Goal: Task Accomplishment & Management: Use online tool/utility

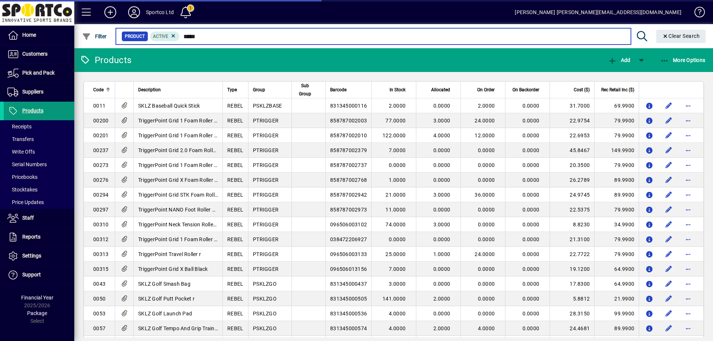
type input "******"
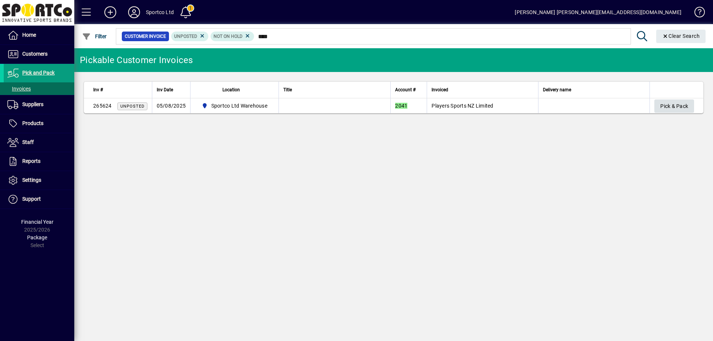
type input "****"
click at [668, 107] on span "Pick & Pack" at bounding box center [675, 106] width 28 height 12
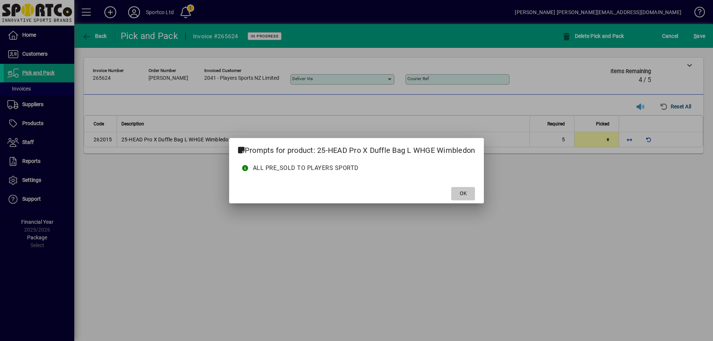
click at [464, 189] on button "OK" at bounding box center [463, 193] width 24 height 13
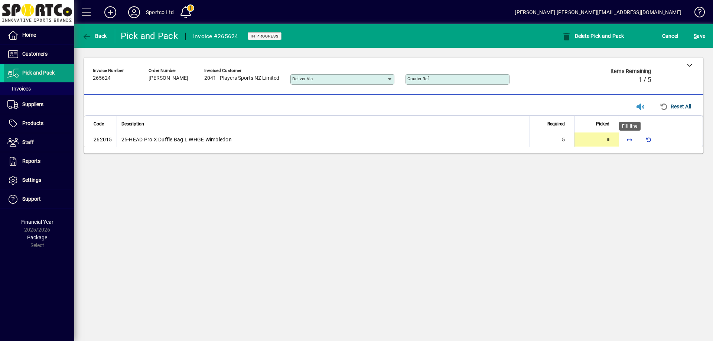
type input "*"
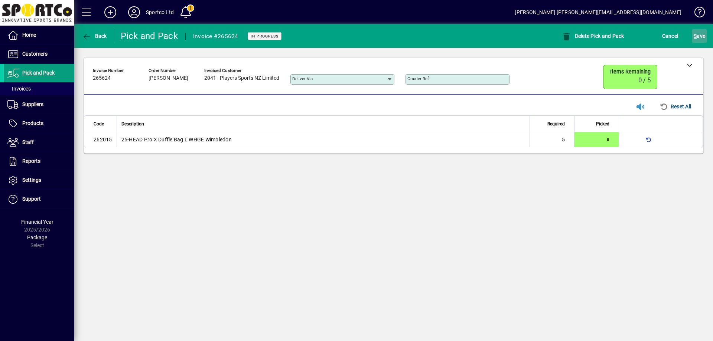
click at [702, 36] on span "S ave" at bounding box center [700, 36] width 12 height 12
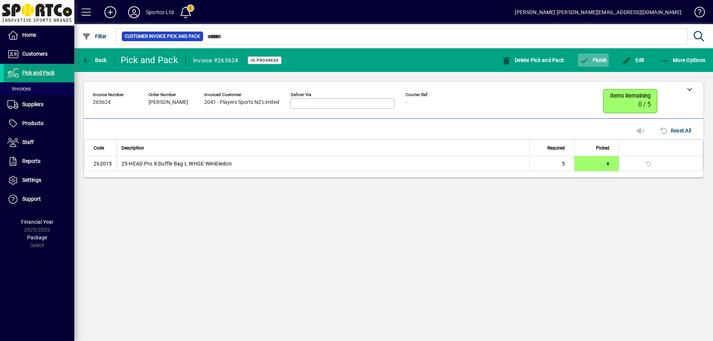
click at [597, 58] on span "Finish" at bounding box center [593, 60] width 27 height 6
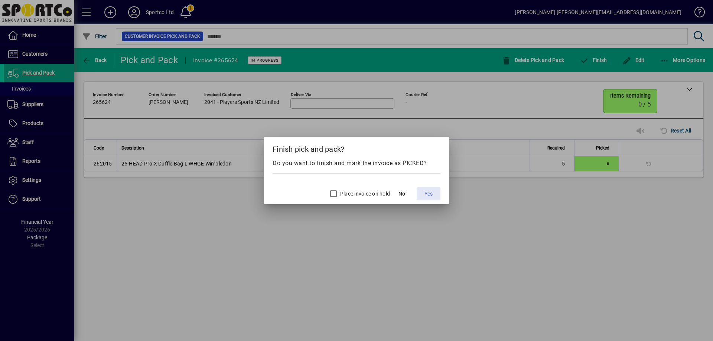
click at [433, 189] on span at bounding box center [429, 194] width 24 height 18
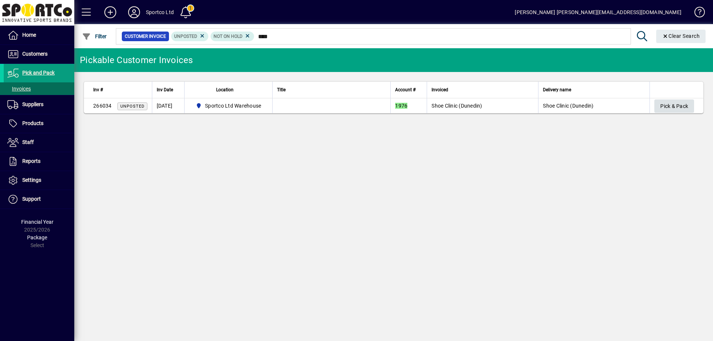
type input "****"
click at [678, 107] on span "Pick & Pack" at bounding box center [675, 106] width 28 height 12
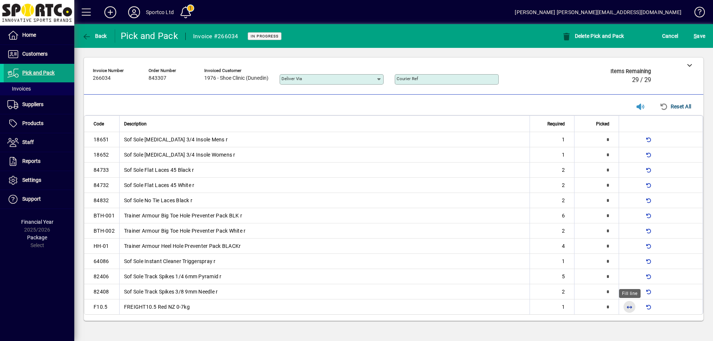
click at [628, 309] on span "button" at bounding box center [630, 307] width 18 height 18
type input "*"
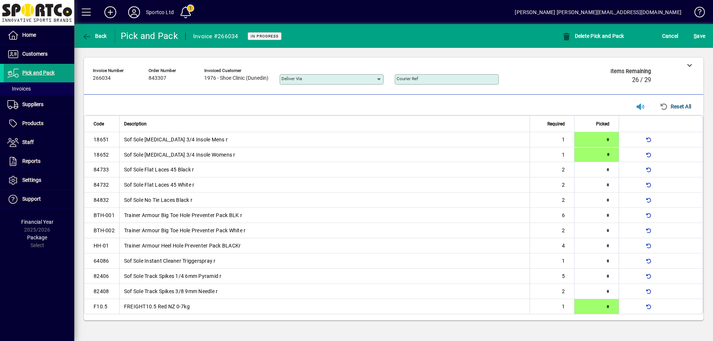
type input "*"
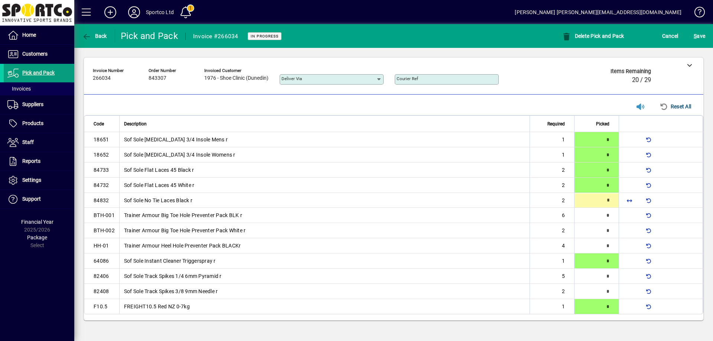
type input "*"
click at [628, 210] on span "button" at bounding box center [630, 216] width 18 height 18
type input "*"
click at [629, 230] on span "button" at bounding box center [630, 231] width 18 height 18
type input "*"
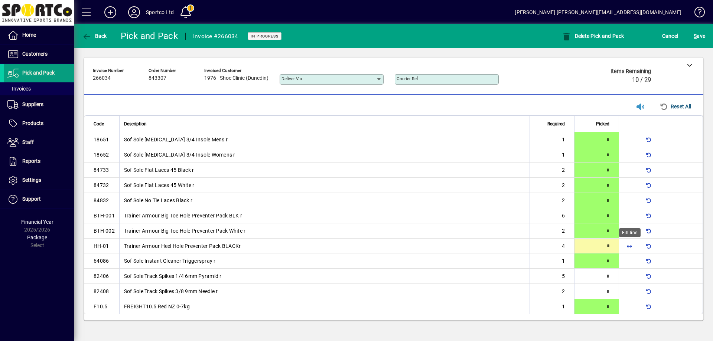
click at [632, 249] on span "button" at bounding box center [630, 246] width 18 height 18
type input "*"
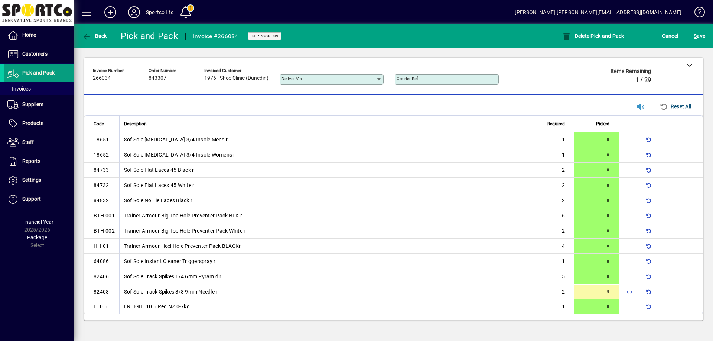
type input "*"
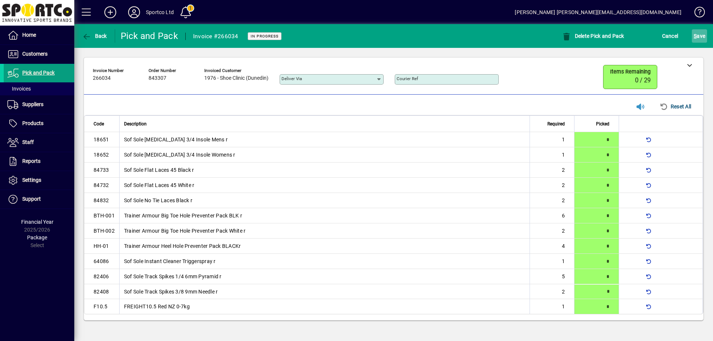
click at [701, 35] on span "S ave" at bounding box center [700, 36] width 12 height 12
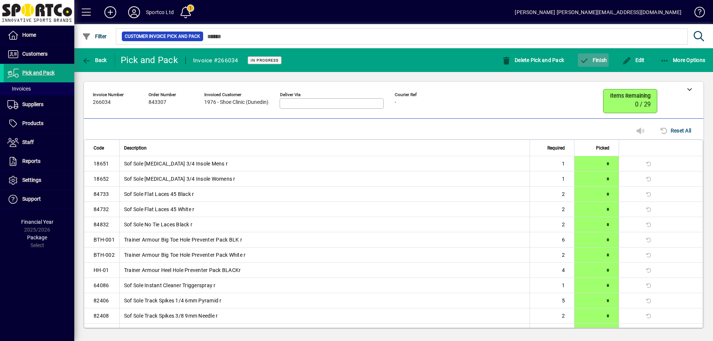
click at [594, 57] on span "Finish" at bounding box center [593, 60] width 27 height 6
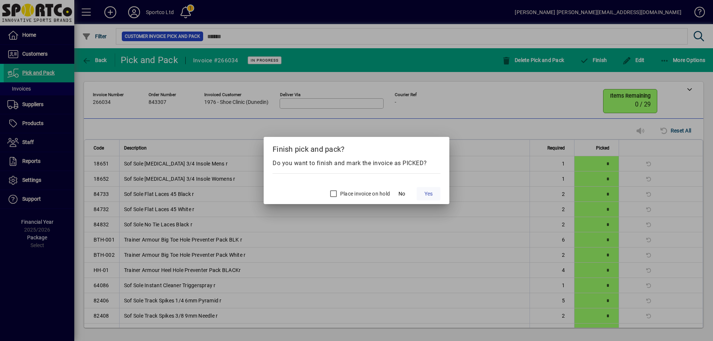
click at [428, 197] on span "Yes" at bounding box center [429, 194] width 8 height 8
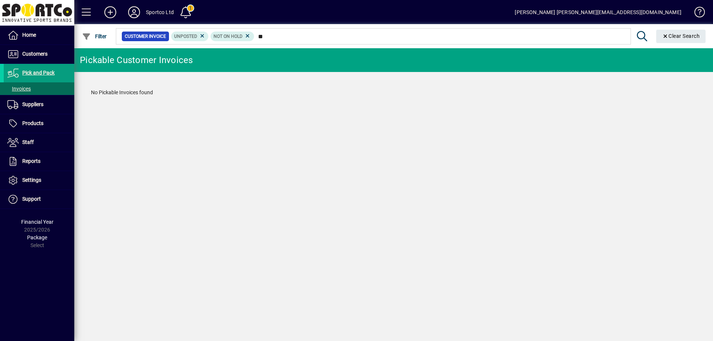
type input "*"
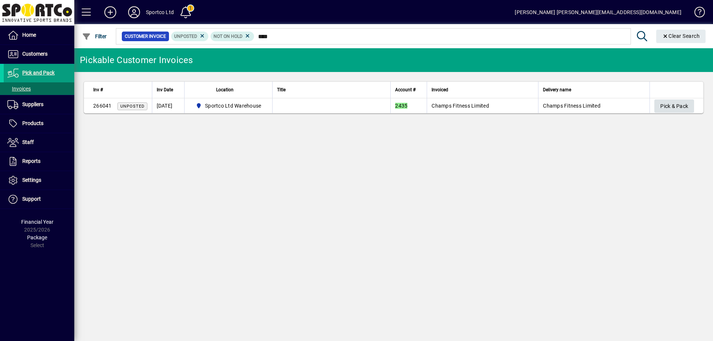
type input "****"
click at [676, 107] on span "Pick & Pack" at bounding box center [675, 106] width 28 height 12
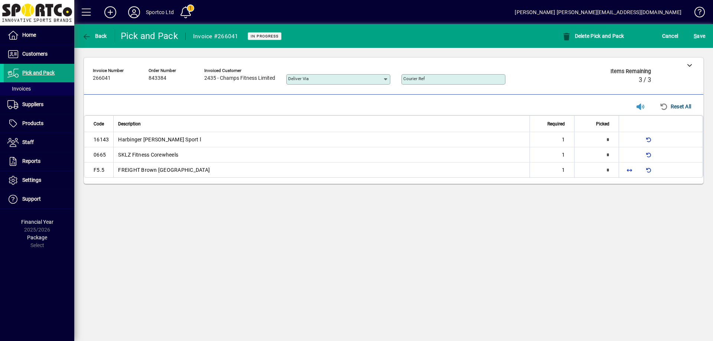
type input "*"
click at [628, 171] on span "button" at bounding box center [630, 170] width 18 height 18
type input "*"
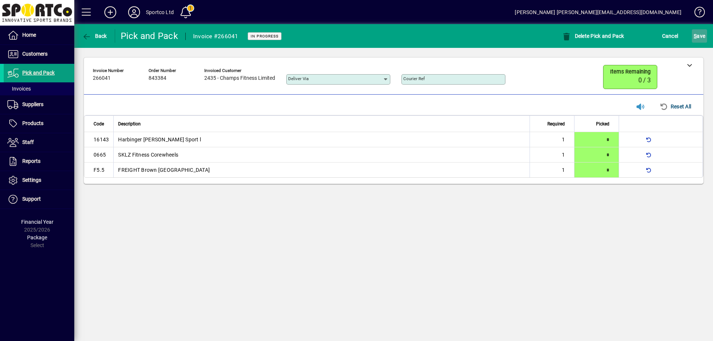
click at [697, 35] on span "S ave" at bounding box center [700, 36] width 12 height 12
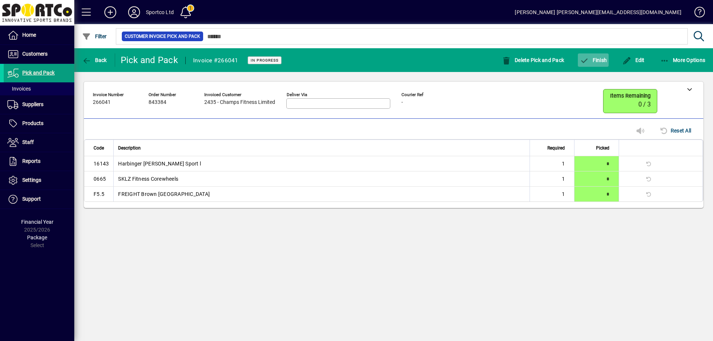
click at [608, 56] on span "button" at bounding box center [593, 60] width 31 height 18
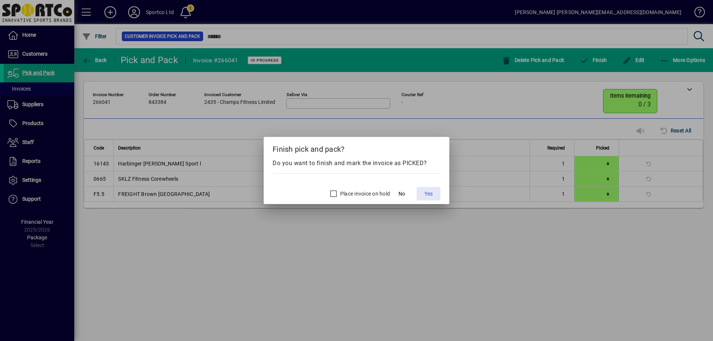
click at [427, 196] on span "Yes" at bounding box center [429, 194] width 8 height 8
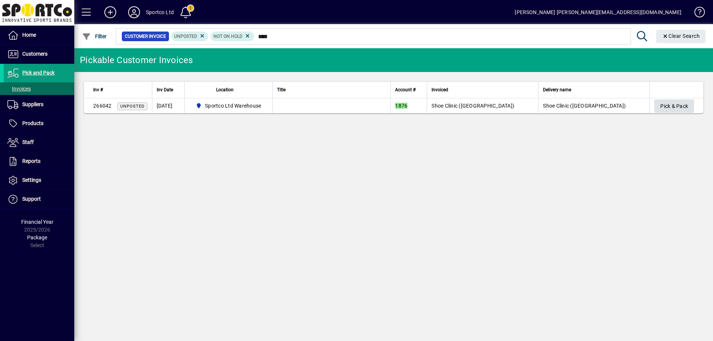
type input "****"
click at [679, 107] on span "Pick & Pack" at bounding box center [675, 106] width 28 height 12
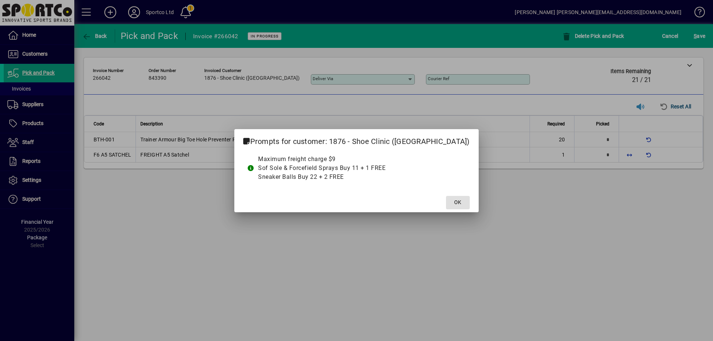
click at [454, 201] on span "OK" at bounding box center [457, 203] width 7 height 8
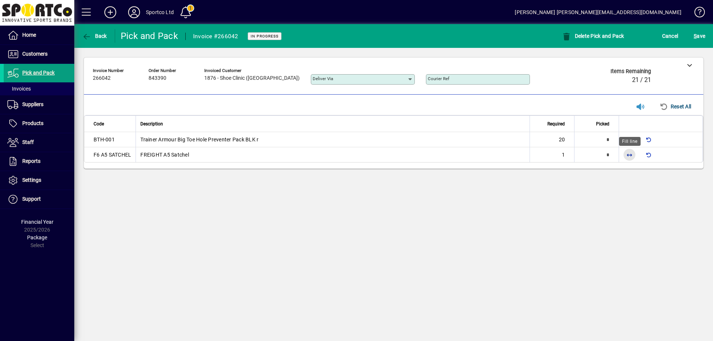
click at [625, 155] on span "button" at bounding box center [630, 155] width 18 height 18
type input "*"
click at [628, 140] on span "button" at bounding box center [630, 140] width 18 height 18
type input "**"
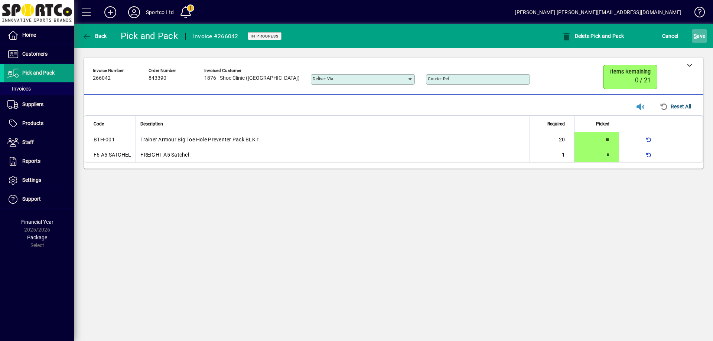
click at [700, 30] on span "S ave" at bounding box center [700, 36] width 12 height 12
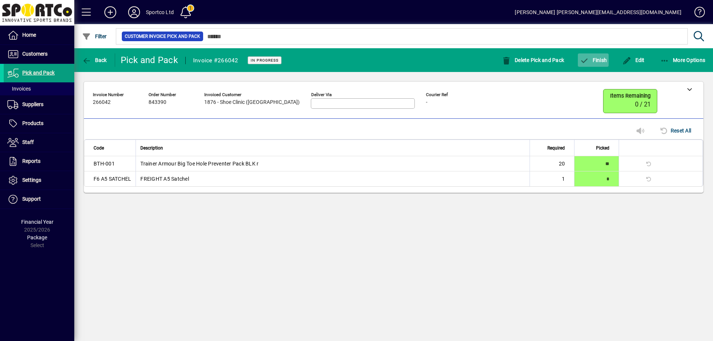
click at [596, 56] on span "button" at bounding box center [593, 60] width 31 height 18
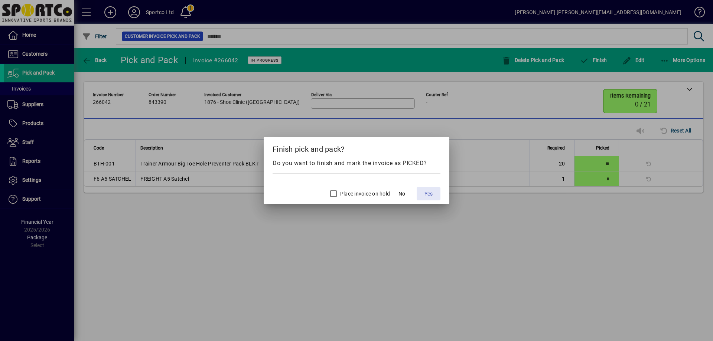
click at [430, 195] on span "Yes" at bounding box center [429, 194] width 8 height 8
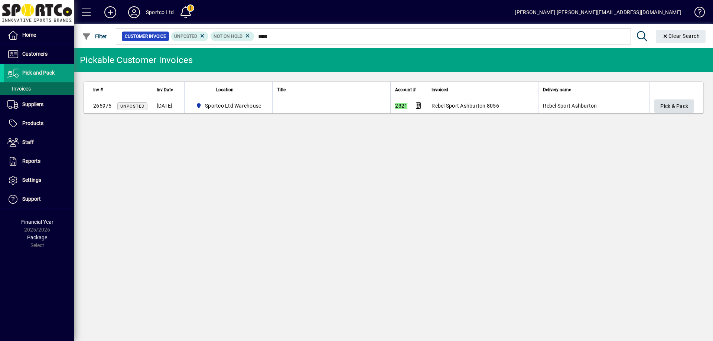
type input "****"
click at [680, 107] on span "Pick & Pack" at bounding box center [675, 106] width 28 height 12
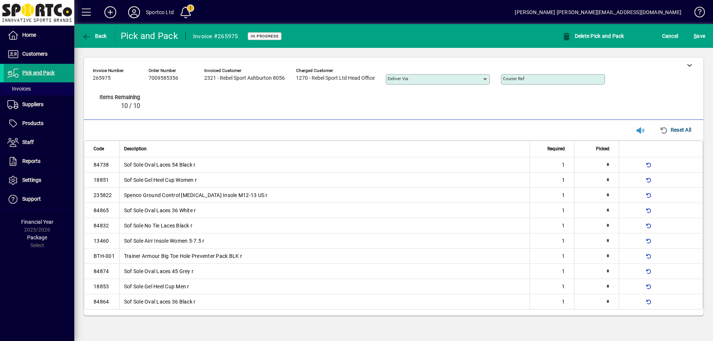
type input "*"
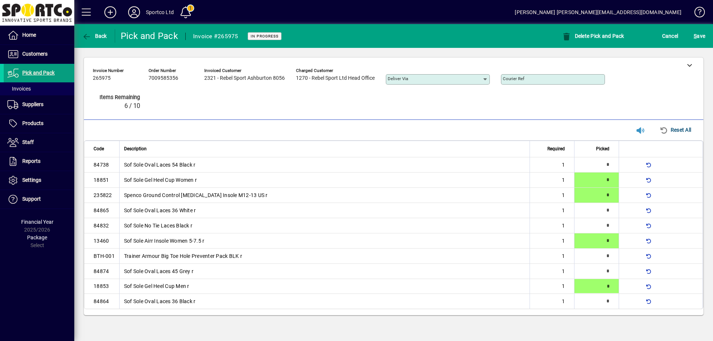
type input "*"
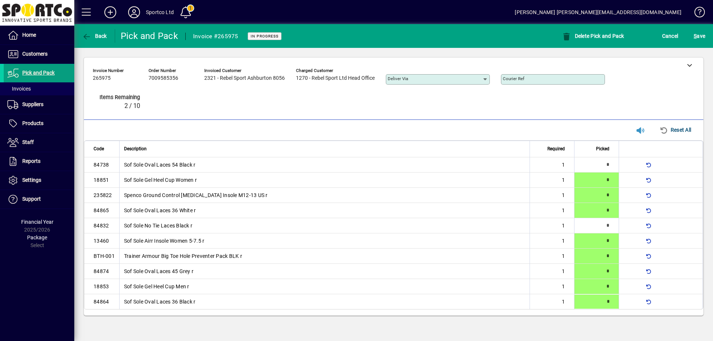
type input "*"
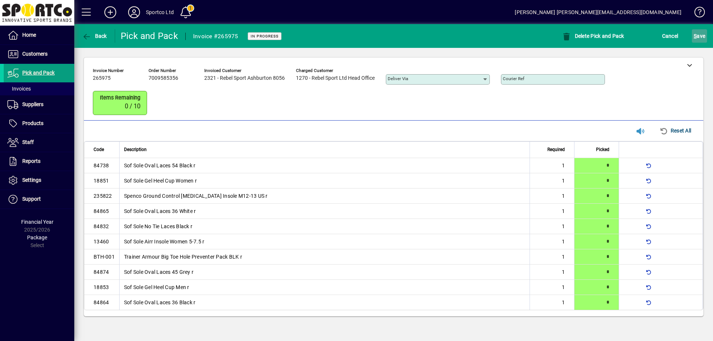
drag, startPoint x: 696, startPoint y: 32, endPoint x: 700, endPoint y: 35, distance: 5.0
click at [700, 35] on span "S ave" at bounding box center [700, 36] width 12 height 12
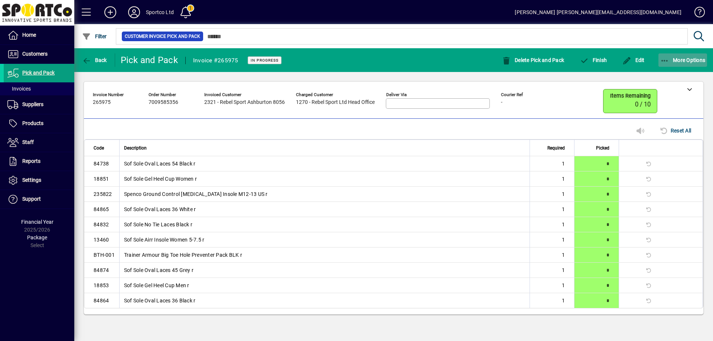
click at [667, 54] on span "button" at bounding box center [683, 60] width 49 height 18
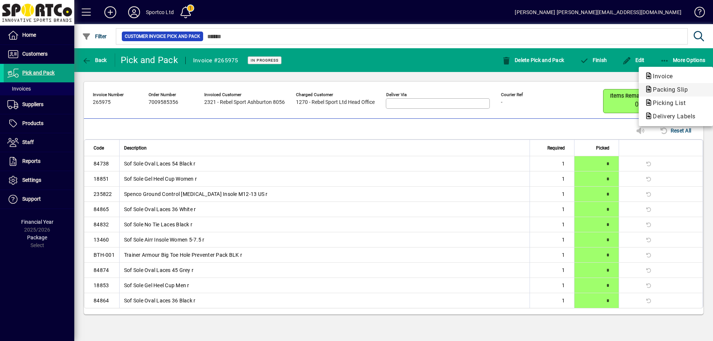
click at [667, 90] on span "Packing Slip" at bounding box center [668, 89] width 47 height 7
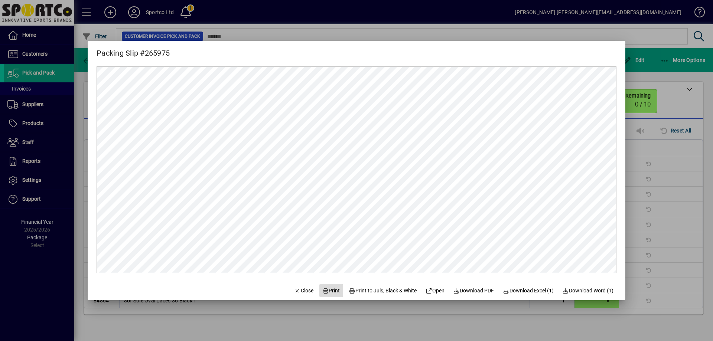
click at [327, 293] on span "Print" at bounding box center [331, 291] width 18 height 8
click at [297, 291] on span "Close" at bounding box center [303, 291] width 19 height 8
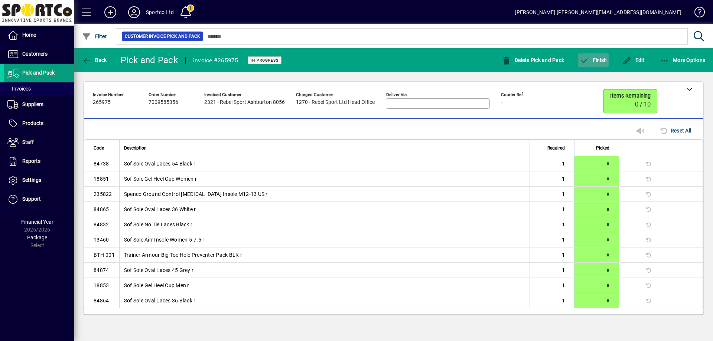
click at [585, 63] on icon "button" at bounding box center [584, 60] width 9 height 7
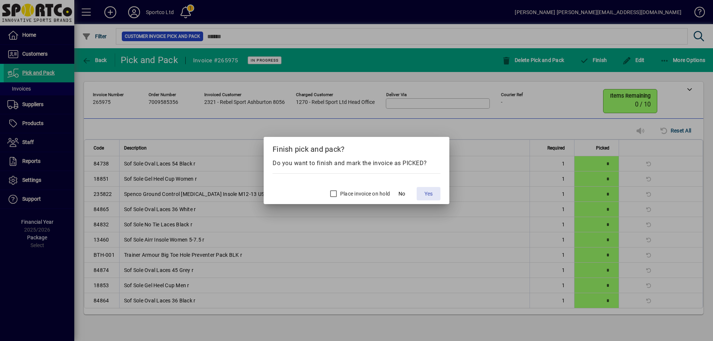
click at [433, 193] on span at bounding box center [429, 194] width 24 height 18
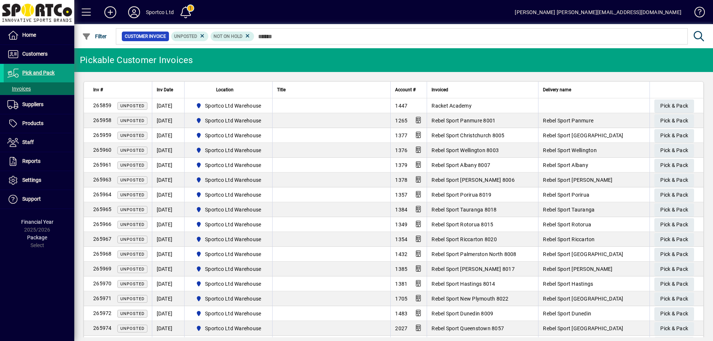
click at [473, 105] on td "Racket Academy" at bounding box center [482, 105] width 111 height 15
click at [32, 50] on span "Customers" at bounding box center [26, 54] width 44 height 9
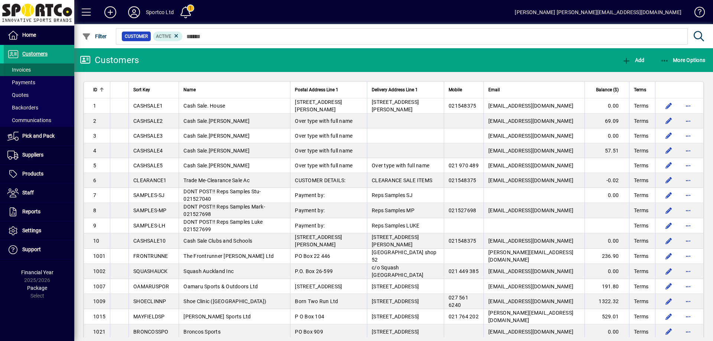
click at [19, 72] on span "Invoices" at bounding box center [18, 70] width 23 height 6
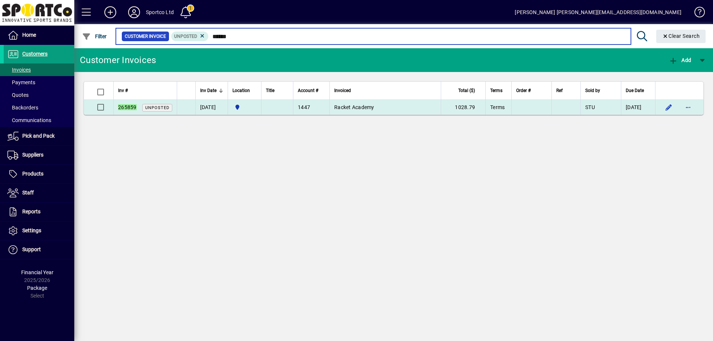
type input "******"
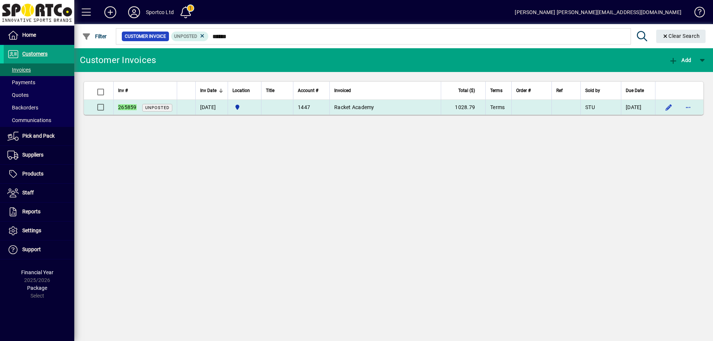
click at [366, 109] on span "Racket Academy" at bounding box center [354, 107] width 40 height 6
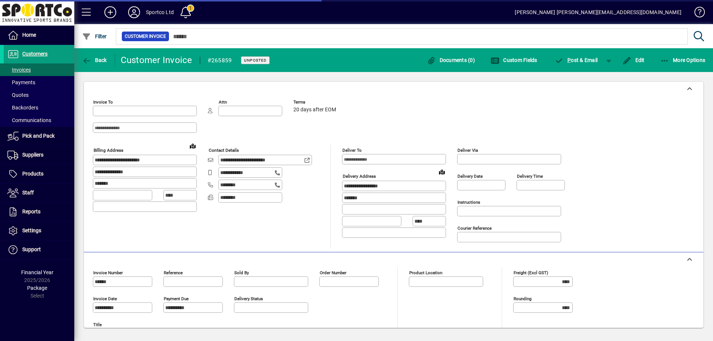
type input "**********"
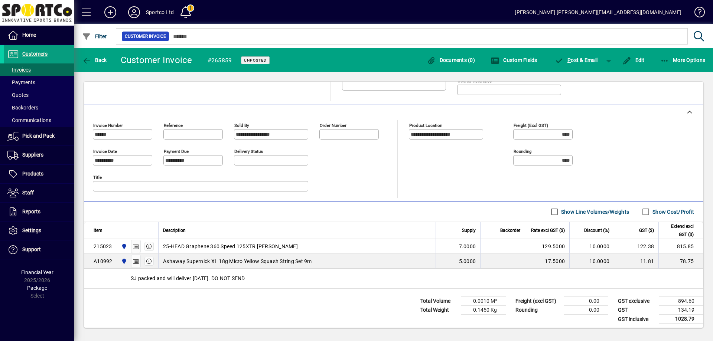
scroll to position [150, 0]
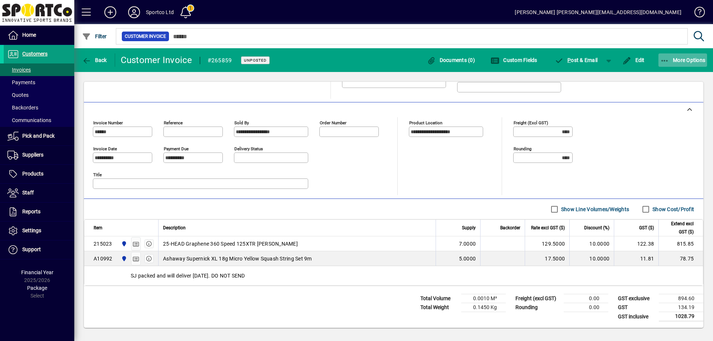
click at [667, 57] on icon "button" at bounding box center [665, 60] width 9 height 7
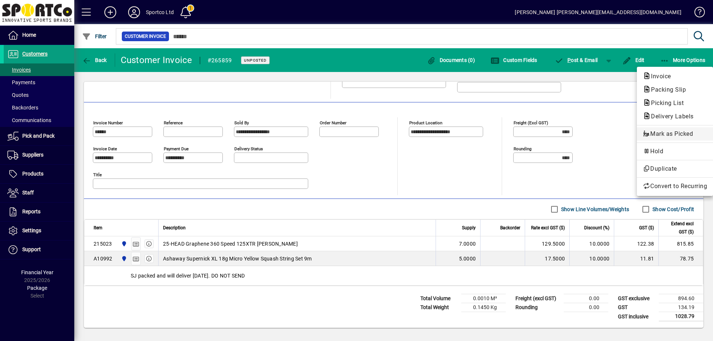
click at [672, 133] on span "Mark as Picked" at bounding box center [675, 134] width 64 height 9
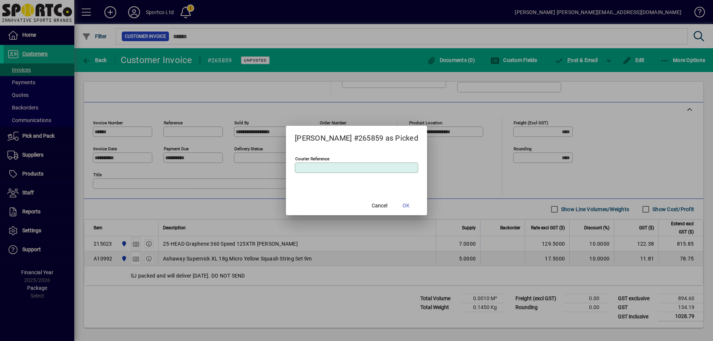
click at [372, 166] on input "Courier Reference" at bounding box center [357, 168] width 121 height 6
type input "***"
click at [395, 205] on span at bounding box center [407, 206] width 24 height 18
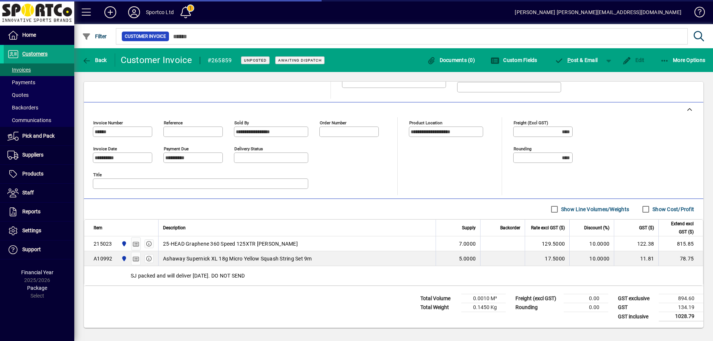
type input "***"
click at [104, 61] on span "Back" at bounding box center [94, 60] width 25 height 6
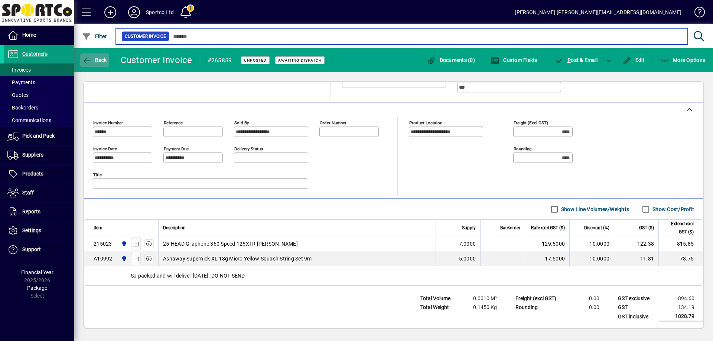
type input "******"
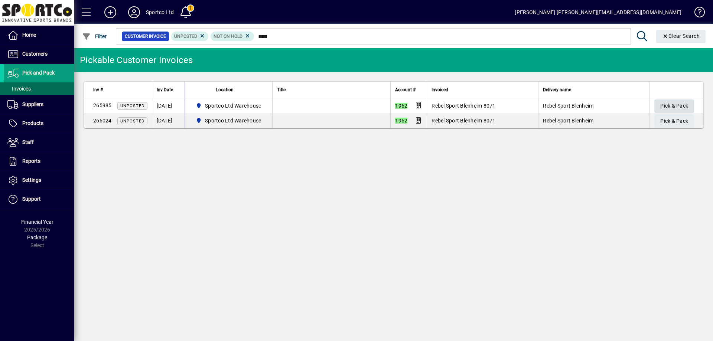
type input "****"
click at [678, 104] on span "Pick & Pack" at bounding box center [675, 106] width 28 height 12
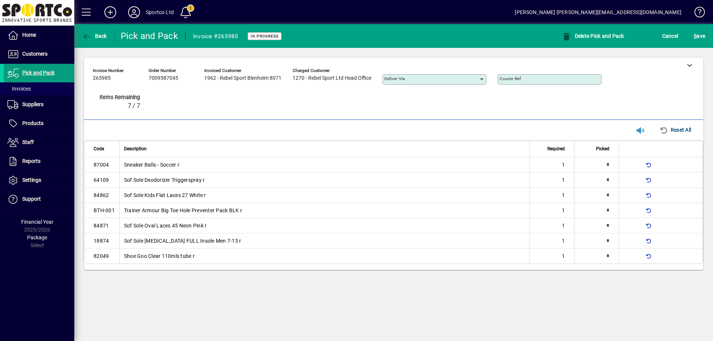
type input "*"
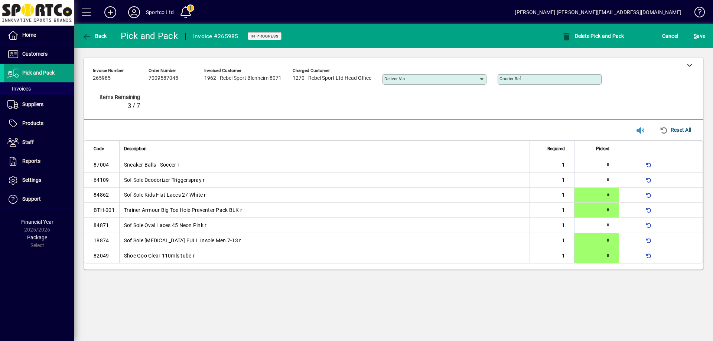
type input "*"
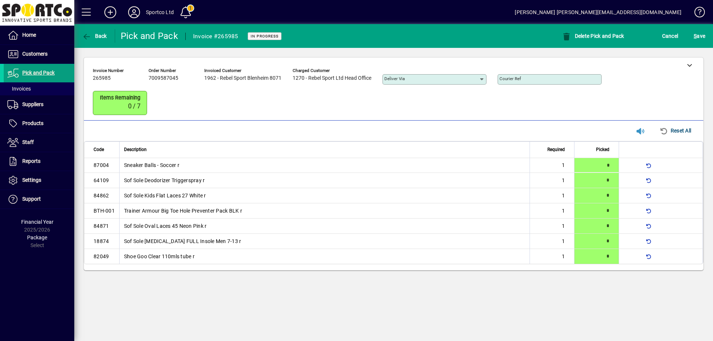
type input "*"
click at [702, 32] on span "S ave" at bounding box center [700, 36] width 12 height 12
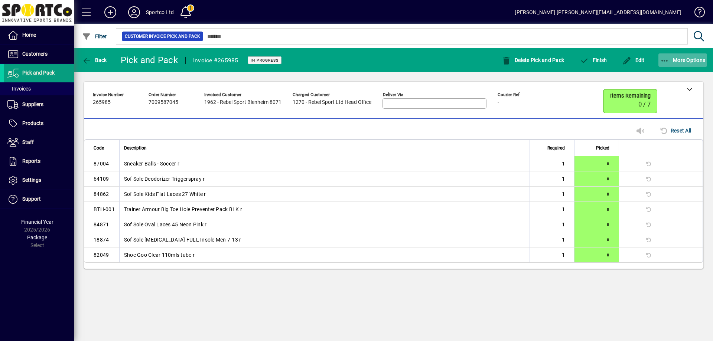
click at [666, 59] on icon "button" at bounding box center [665, 60] width 9 height 7
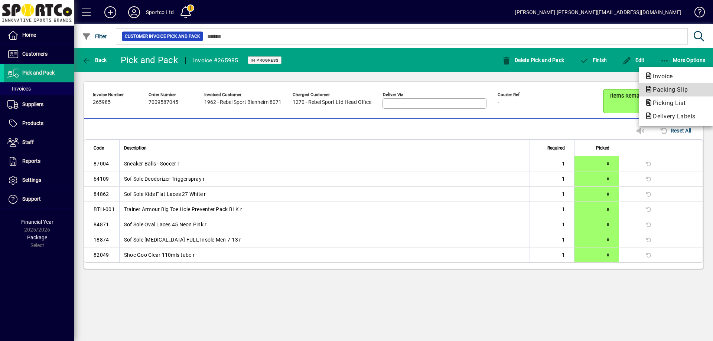
click at [668, 90] on span "Packing Slip" at bounding box center [668, 89] width 47 height 7
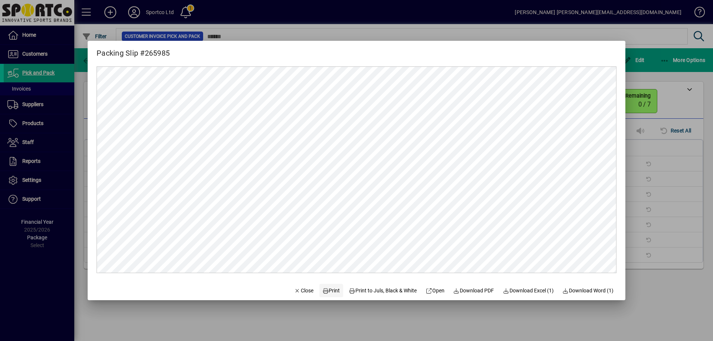
click at [329, 291] on span "Print" at bounding box center [331, 291] width 18 height 8
click at [298, 289] on span "Close" at bounding box center [303, 291] width 19 height 8
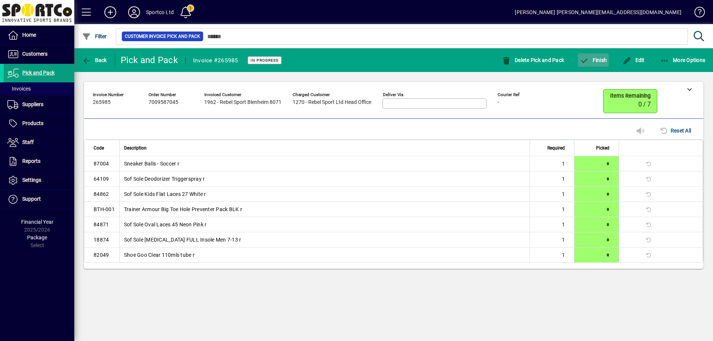
click at [594, 59] on span "Finish" at bounding box center [593, 60] width 27 height 6
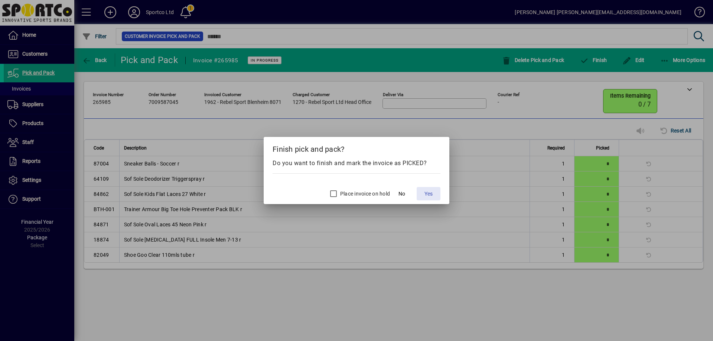
click at [427, 195] on span "Yes" at bounding box center [429, 194] width 8 height 8
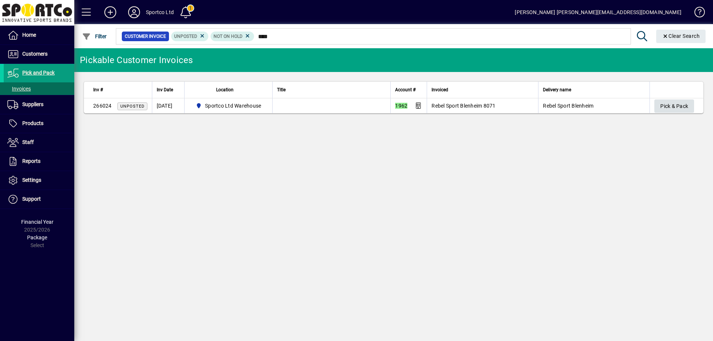
type input "****"
click at [681, 99] on span "button" at bounding box center [675, 106] width 40 height 18
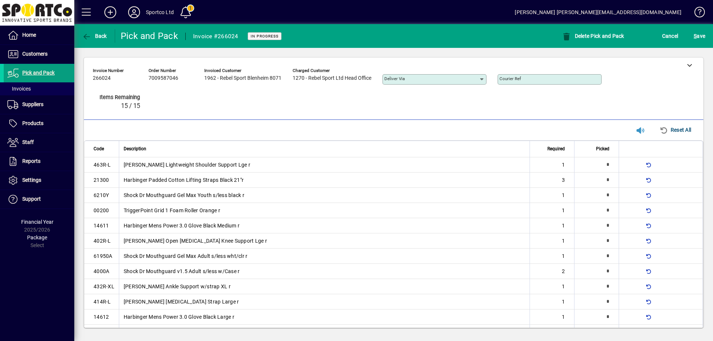
type input "*"
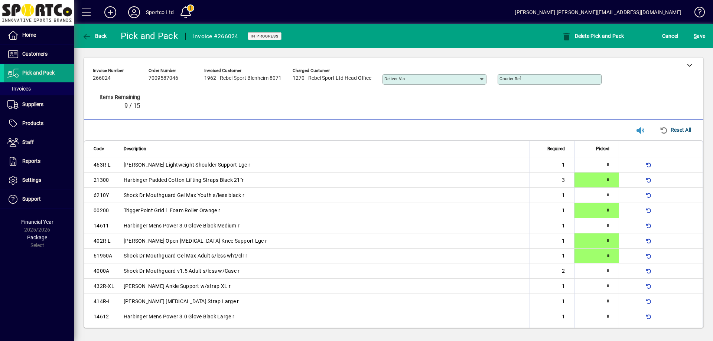
type input "*"
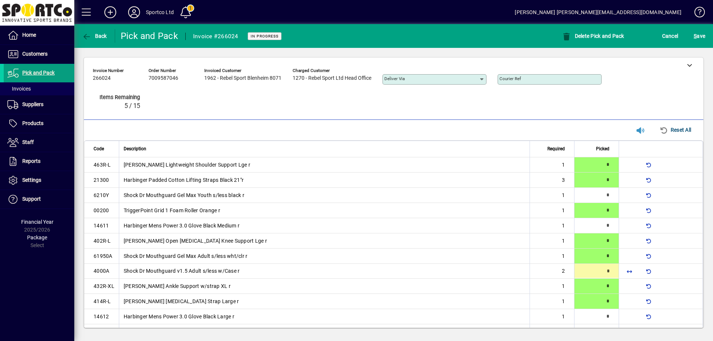
type input "*"
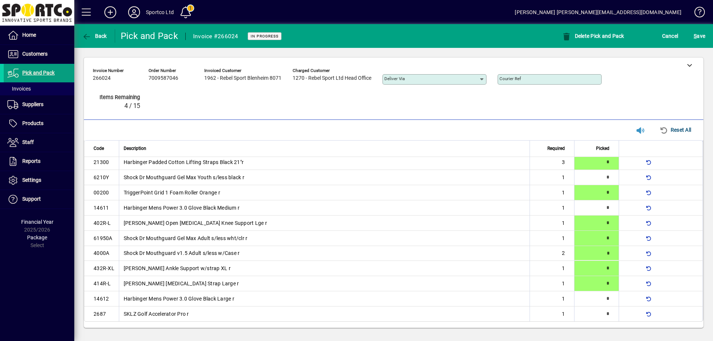
type input "*"
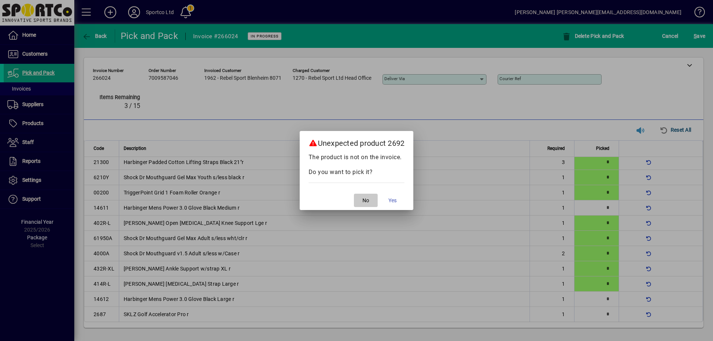
click at [364, 203] on span "No" at bounding box center [366, 201] width 7 height 8
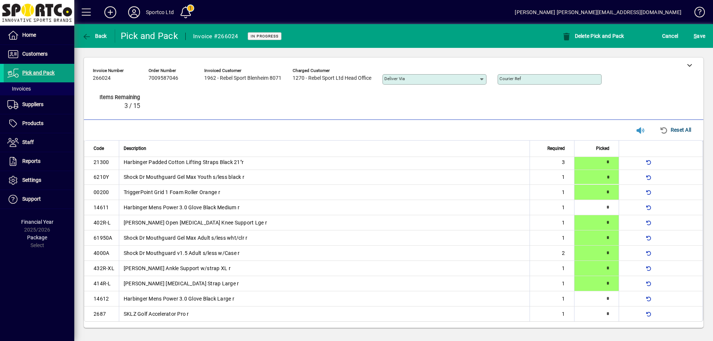
type input "*"
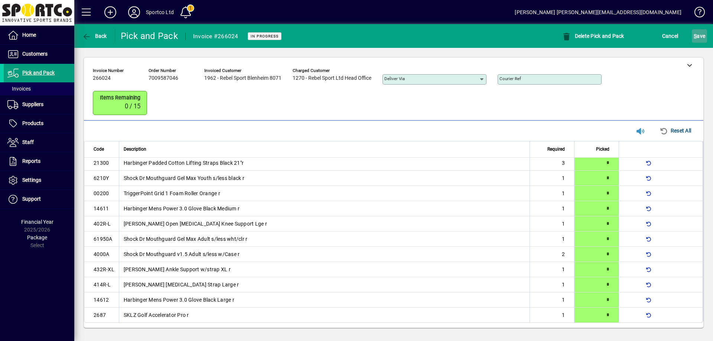
click at [694, 36] on span "S" at bounding box center [695, 36] width 3 height 6
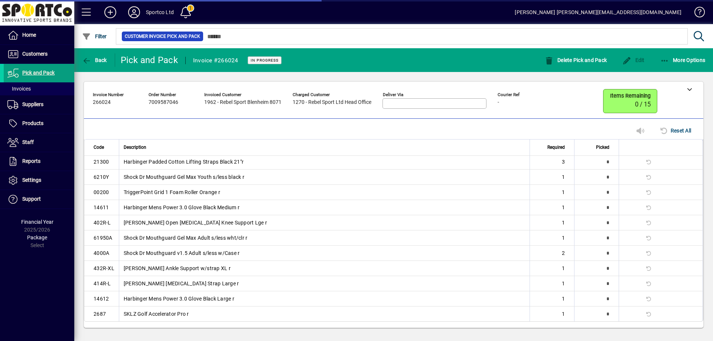
scroll to position [0, 0]
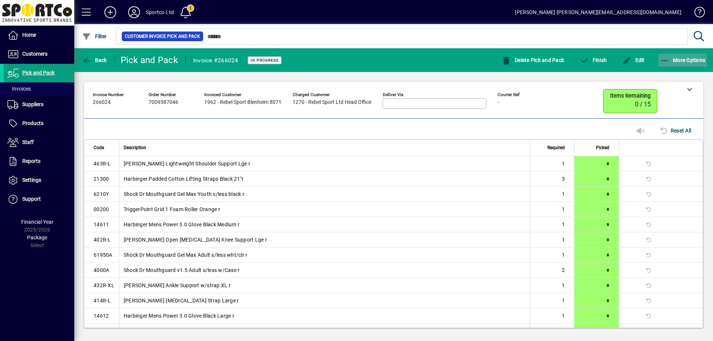
click at [667, 57] on icon "button" at bounding box center [665, 60] width 9 height 7
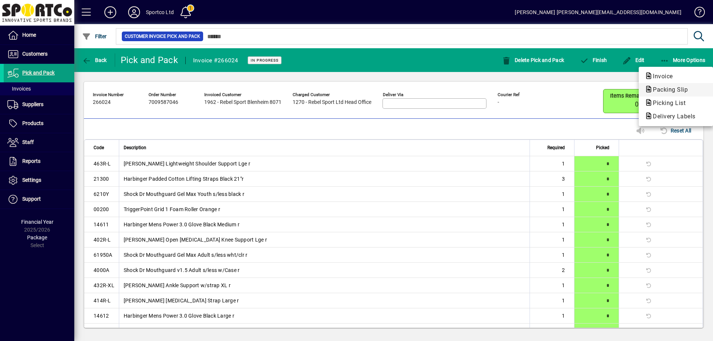
click at [672, 90] on span "Packing Slip" at bounding box center [668, 89] width 47 height 7
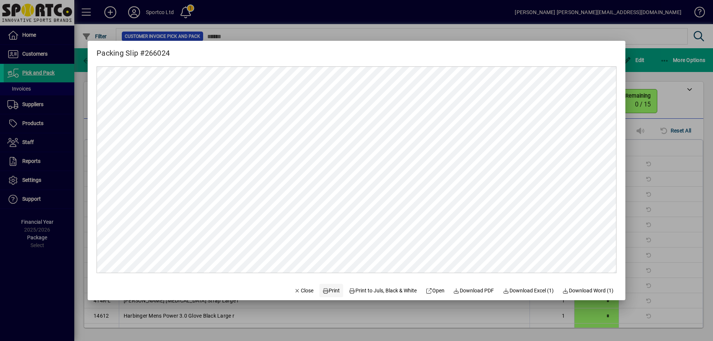
click at [325, 293] on span "Print" at bounding box center [331, 291] width 18 height 8
click at [296, 288] on span "Close" at bounding box center [303, 291] width 19 height 8
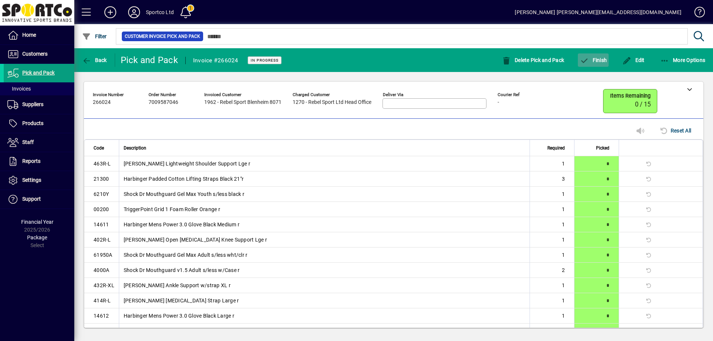
click at [596, 60] on span "Finish" at bounding box center [593, 60] width 27 height 6
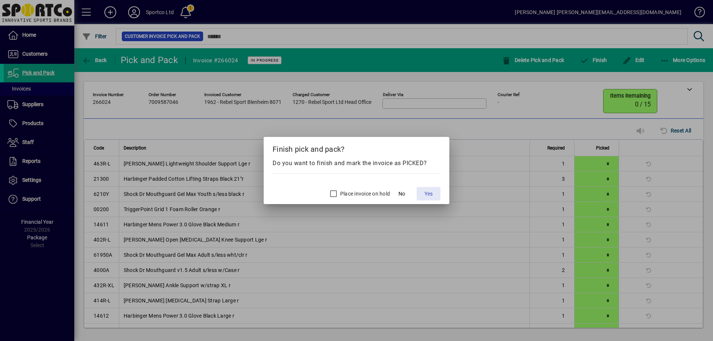
click at [431, 195] on span "Yes" at bounding box center [429, 194] width 8 height 8
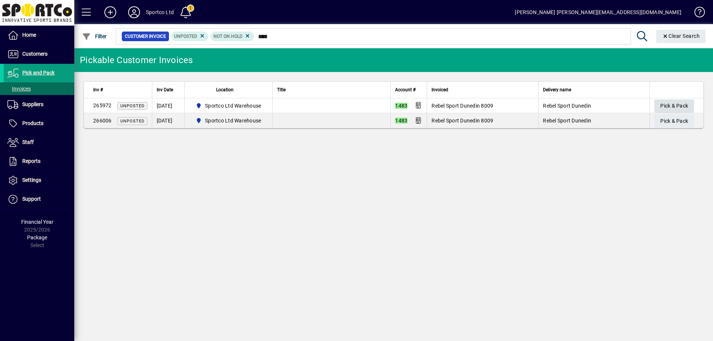
type input "****"
click at [672, 105] on span "Pick & Pack" at bounding box center [675, 106] width 28 height 12
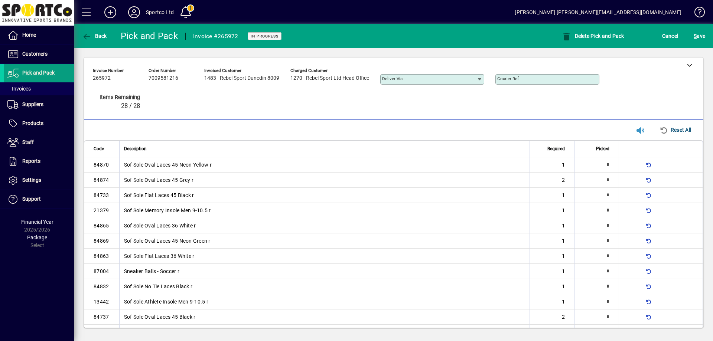
type input "*"
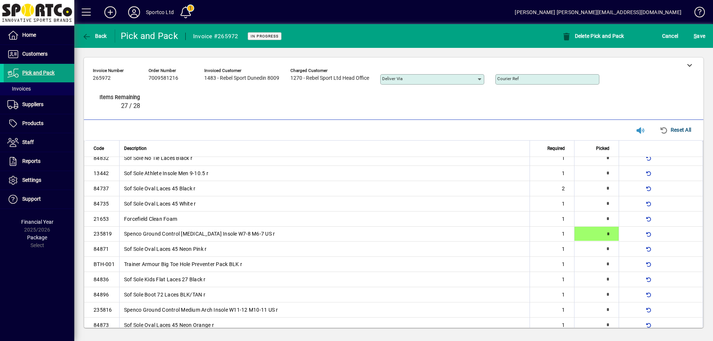
type input "*"
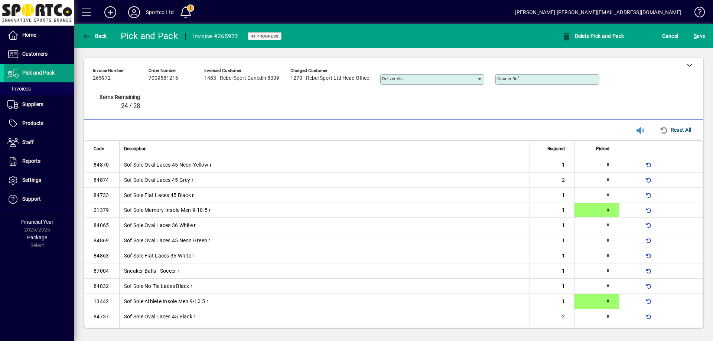
type input "*"
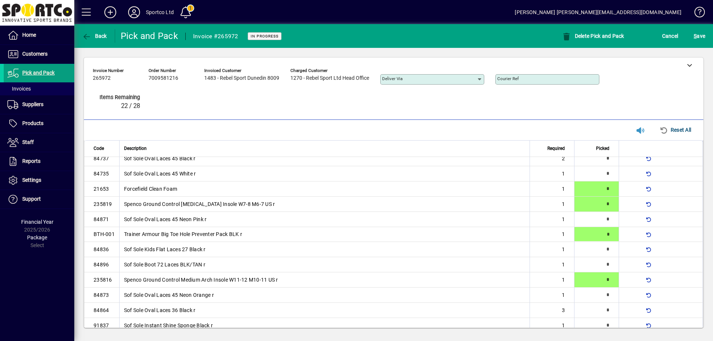
type input "*"
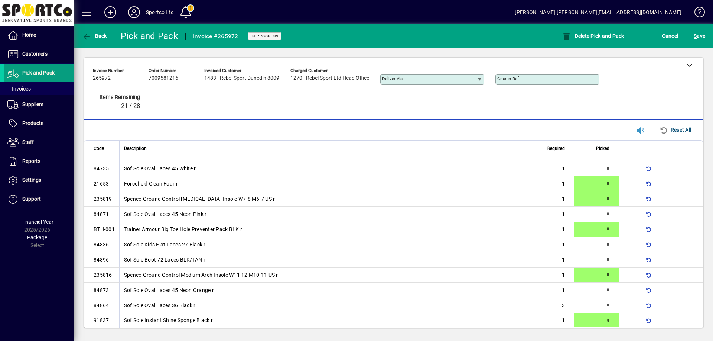
type input "*"
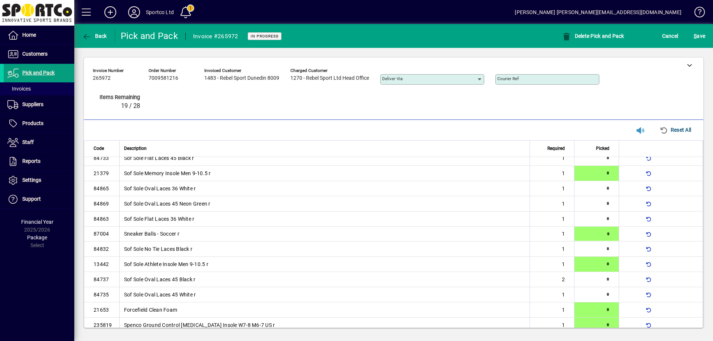
type input "*"
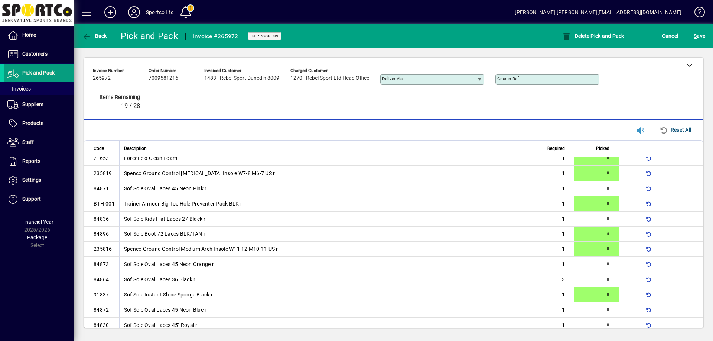
type input "*"
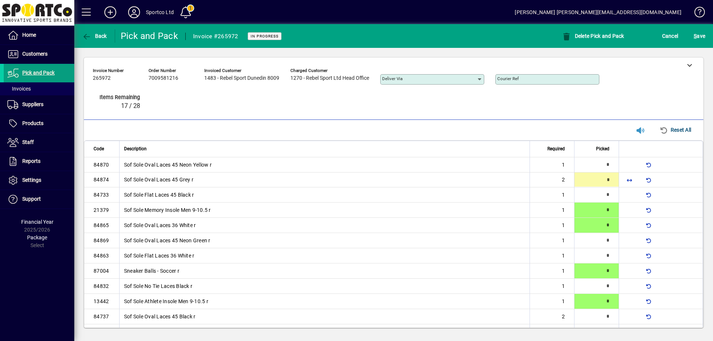
type input "*"
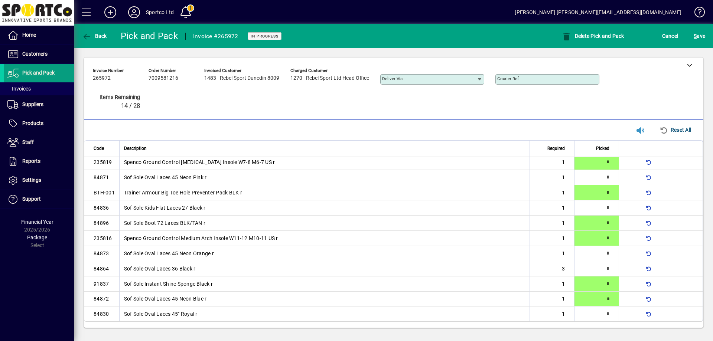
type input "*"
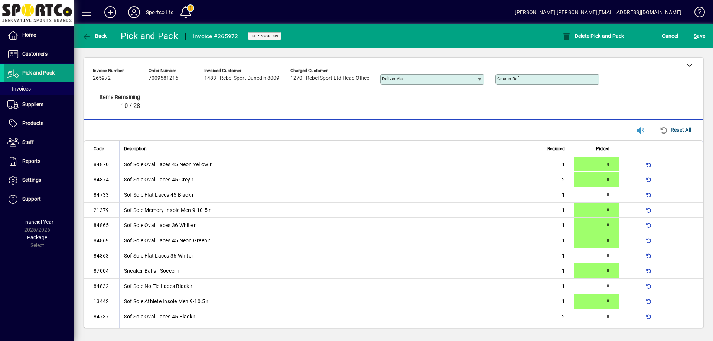
type input "*"
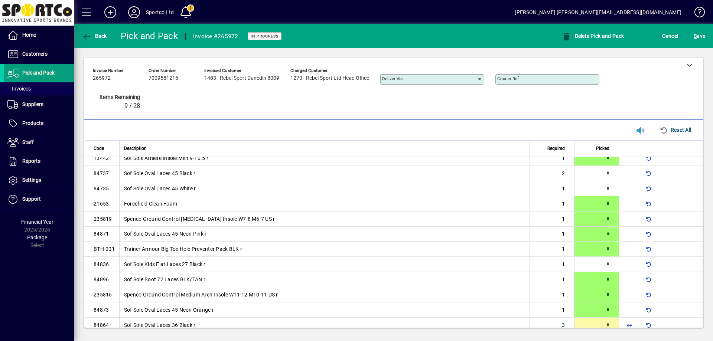
type input "*"
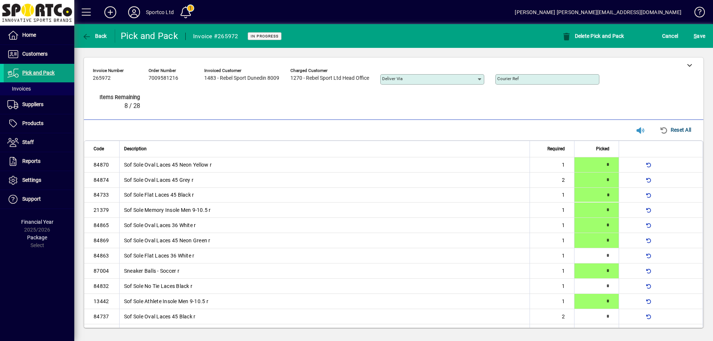
type input "*"
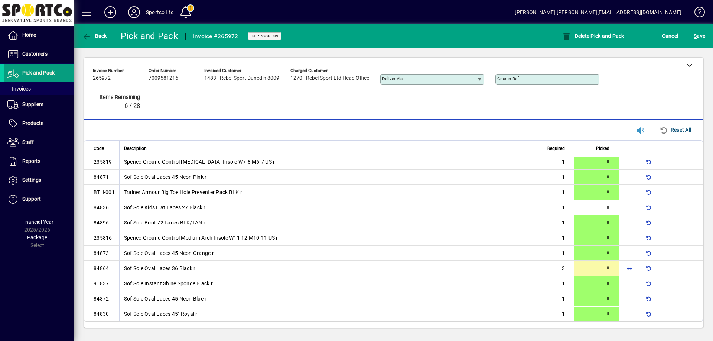
type input "*"
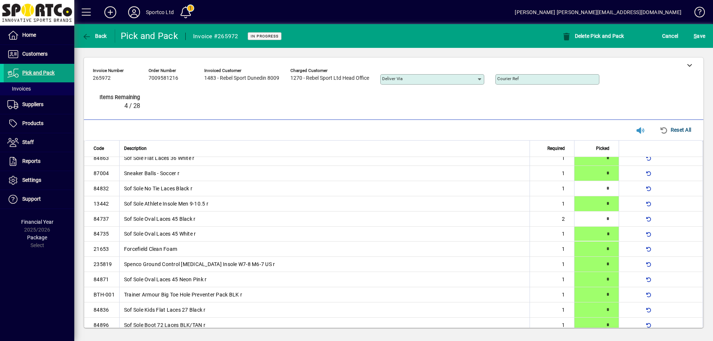
type input "*"
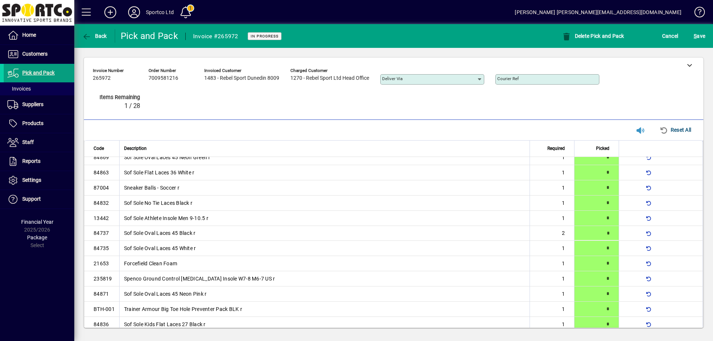
type input "*"
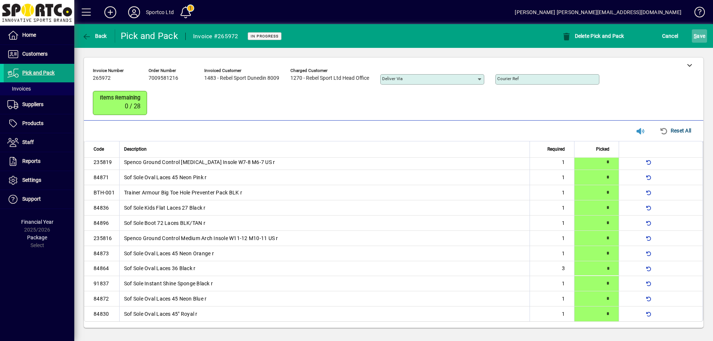
scroll to position [202, 0]
click at [700, 31] on span "S ave" at bounding box center [700, 36] width 12 height 12
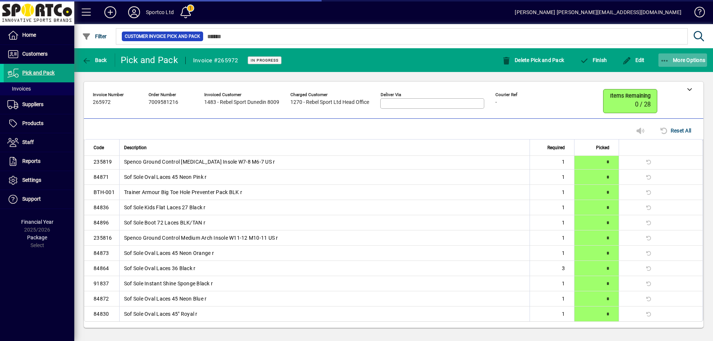
scroll to position [186, 0]
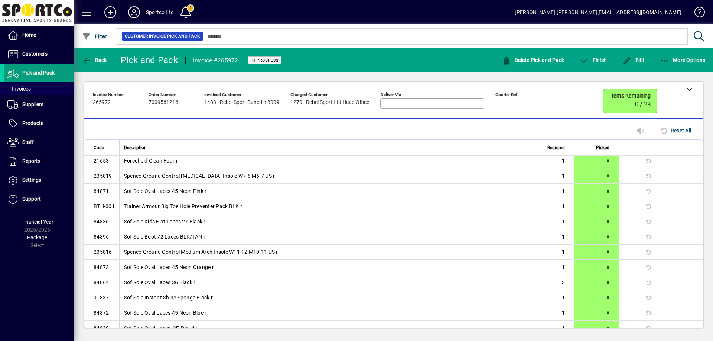
click at [666, 51] on mat-toolbar-row "Back Pick and Pack Invoice #265972 In Progress Delete Pick and Pack Finish Edit…" at bounding box center [393, 60] width 639 height 24
click at [667, 64] on icon "button" at bounding box center [665, 60] width 9 height 7
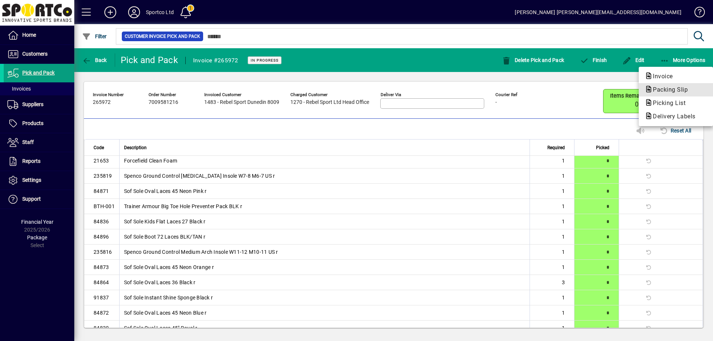
click at [670, 87] on span "Packing Slip" at bounding box center [668, 89] width 47 height 7
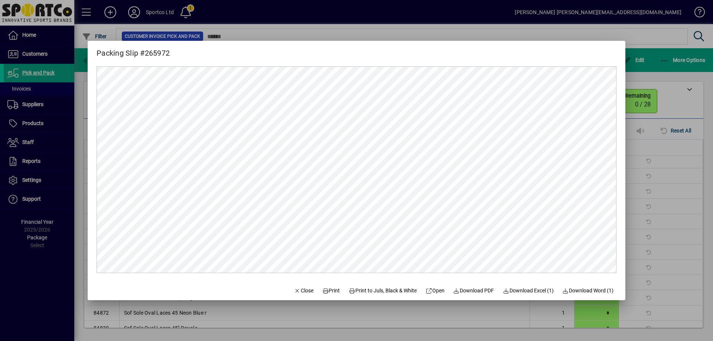
scroll to position [0, 0]
click at [328, 291] on span "Print" at bounding box center [331, 291] width 18 height 8
click at [325, 291] on span "Print" at bounding box center [331, 291] width 18 height 8
click at [299, 285] on span "button" at bounding box center [303, 291] width 25 height 18
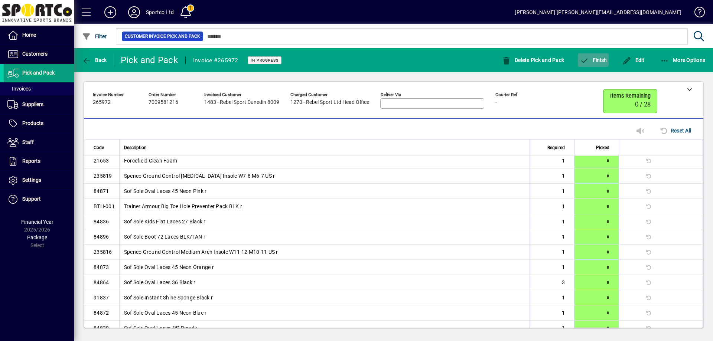
click at [601, 53] on span "button" at bounding box center [593, 60] width 31 height 18
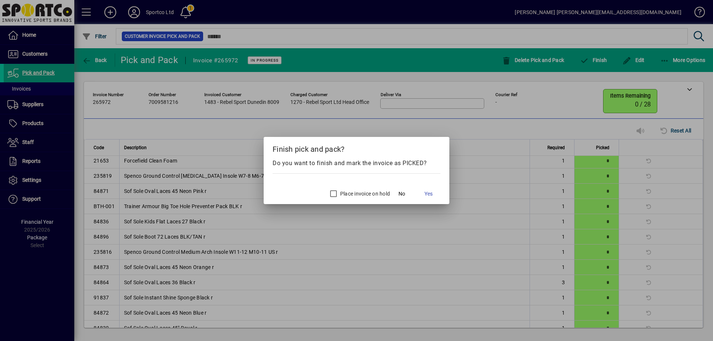
click at [599, 57] on div at bounding box center [356, 170] width 713 height 341
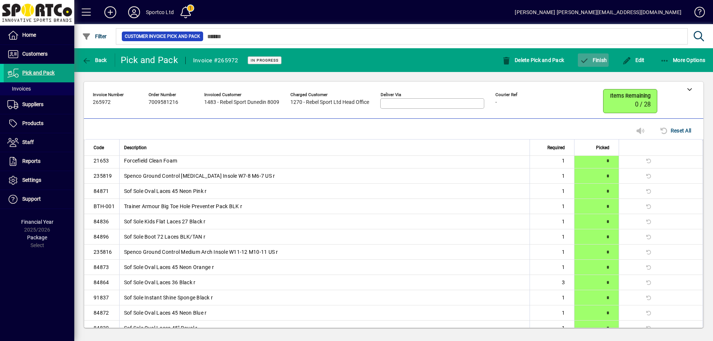
click at [590, 58] on span "Finish" at bounding box center [593, 60] width 27 height 6
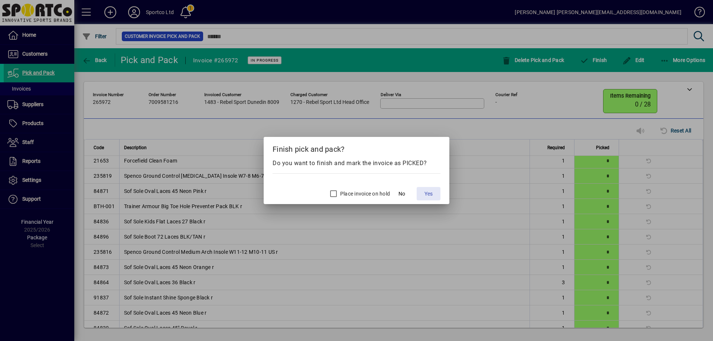
click at [425, 196] on span "Yes" at bounding box center [429, 194] width 8 height 8
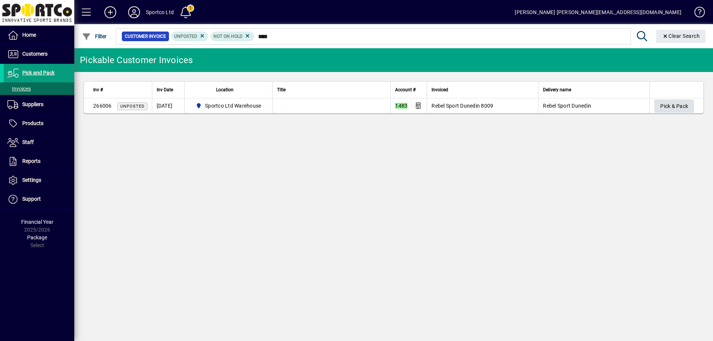
type input "****"
click at [669, 105] on span "Pick & Pack" at bounding box center [675, 106] width 28 height 12
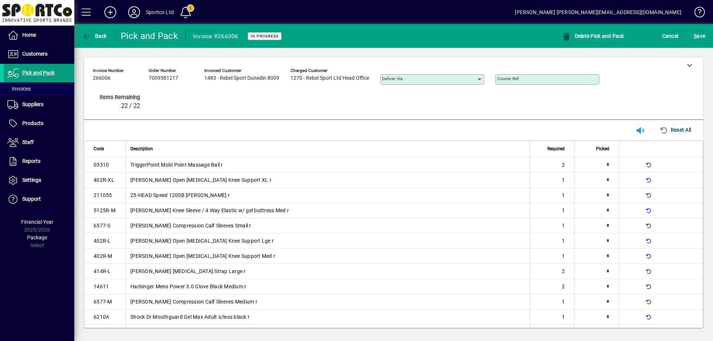
type input "*"
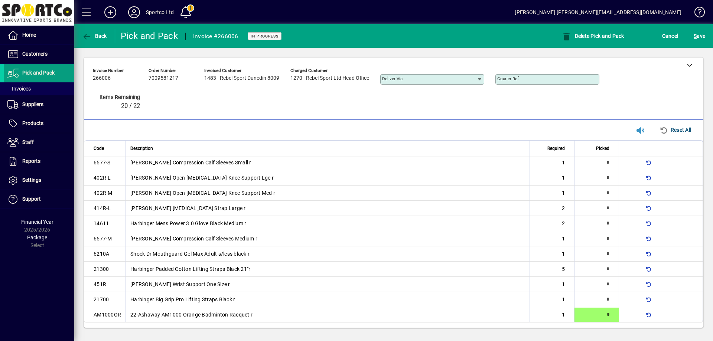
type input "*"
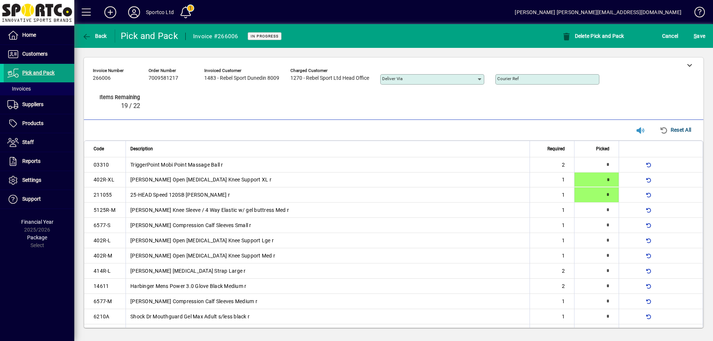
type input "*"
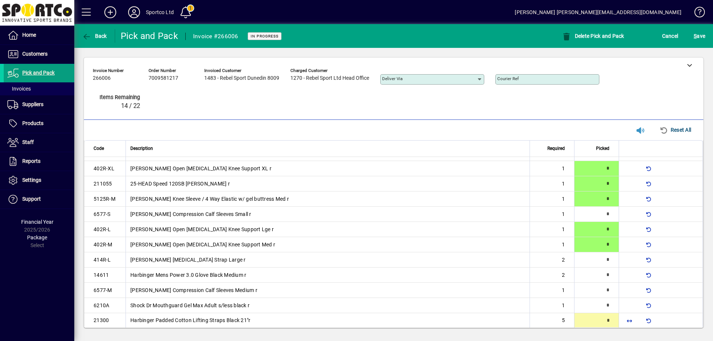
scroll to position [64, 0]
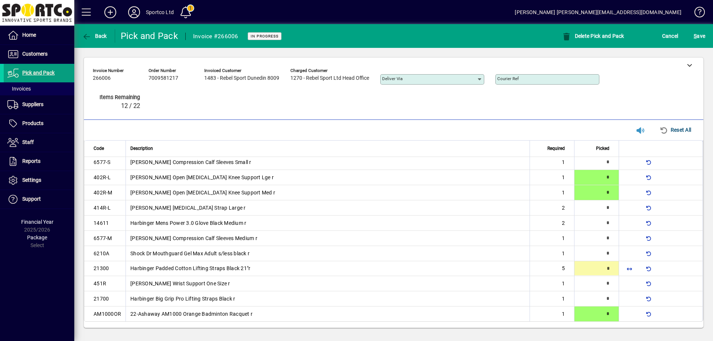
type input "*"
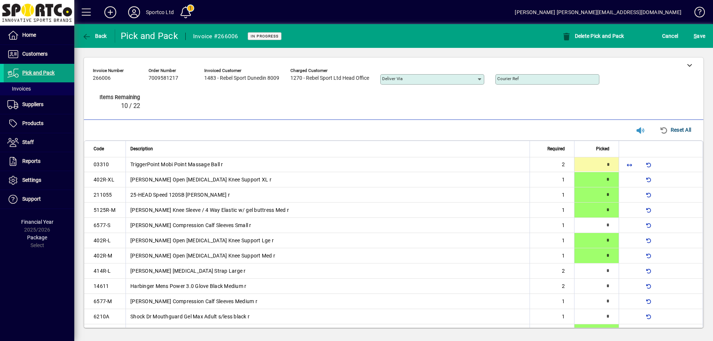
type input "*"
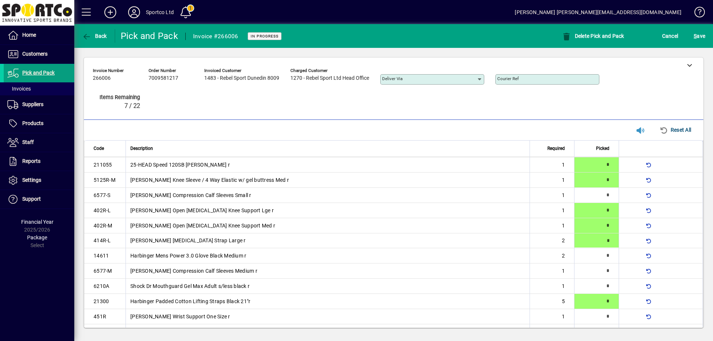
scroll to position [38, 0]
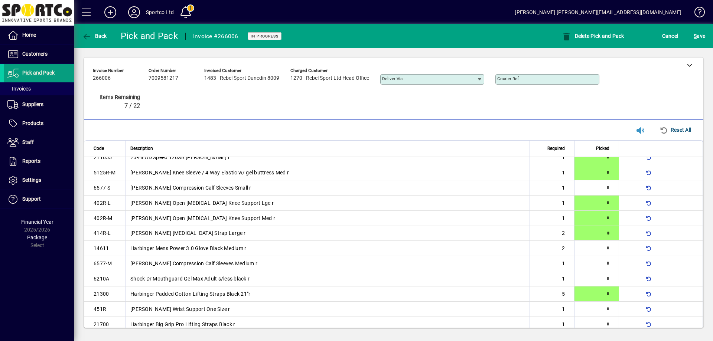
type input "*"
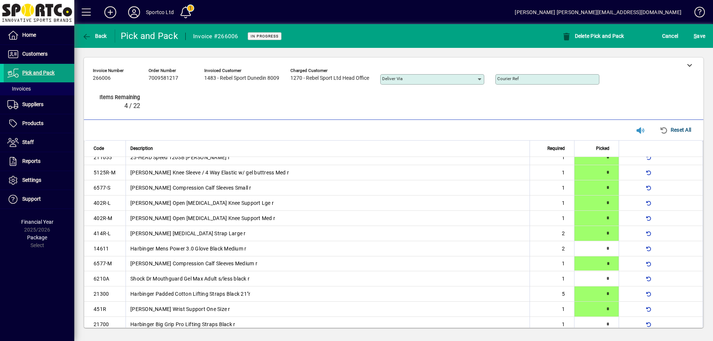
type input "*"
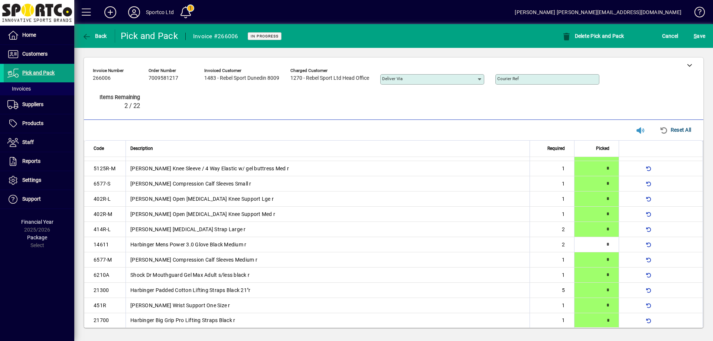
type input "*"
click at [700, 32] on span "S ave" at bounding box center [700, 36] width 12 height 12
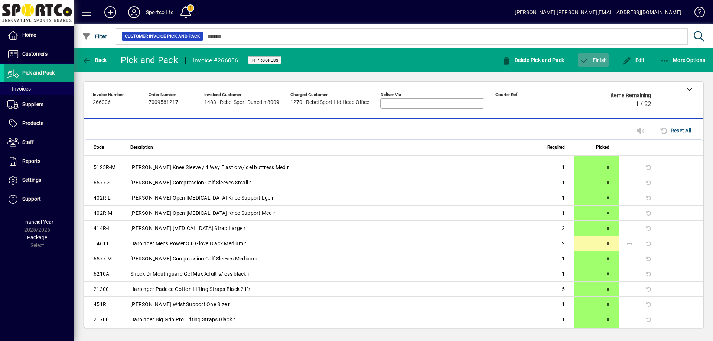
click at [593, 57] on span "Finish" at bounding box center [593, 60] width 27 height 6
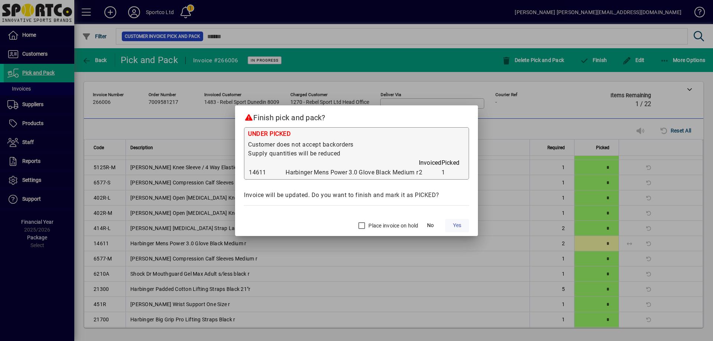
click at [454, 223] on span "Yes" at bounding box center [457, 226] width 8 height 8
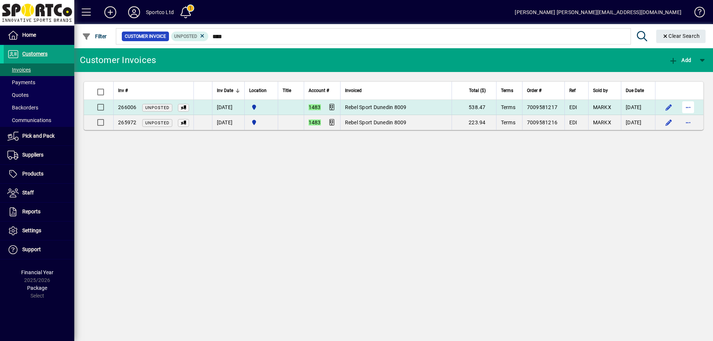
type input "****"
click at [687, 104] on span "button" at bounding box center [689, 107] width 18 height 18
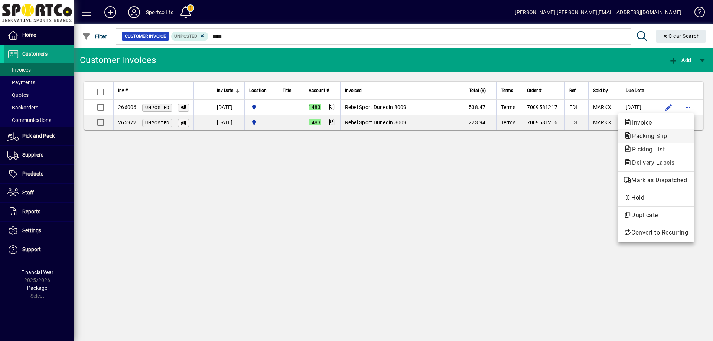
click at [675, 140] on span "Packing Slip" at bounding box center [656, 136] width 64 height 9
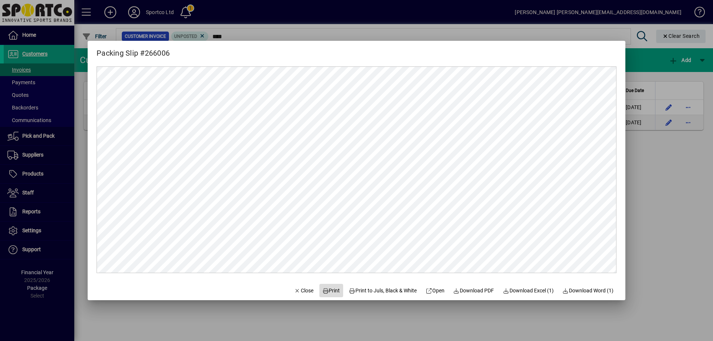
click at [325, 293] on span "Print" at bounding box center [331, 291] width 18 height 8
click at [294, 291] on icon "button" at bounding box center [297, 291] width 7 height 5
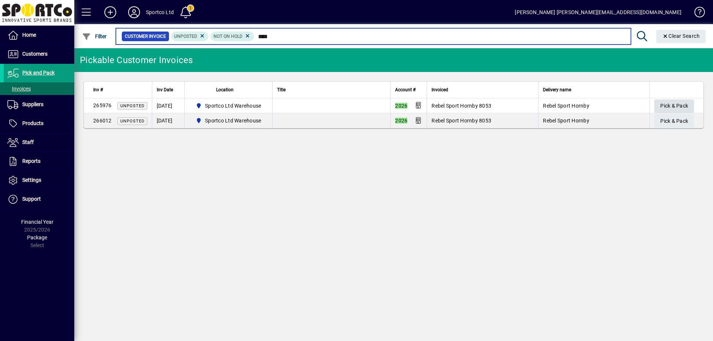
type input "****"
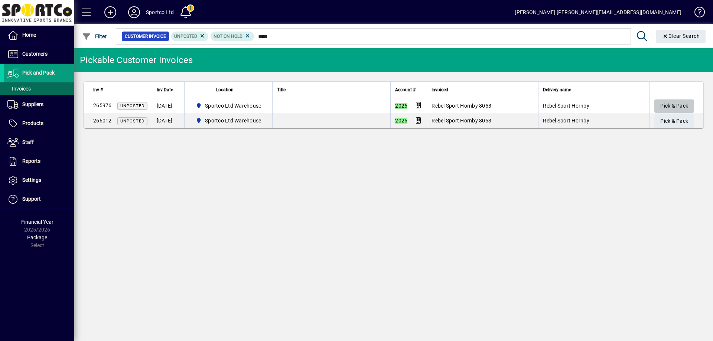
click at [689, 104] on span "button" at bounding box center [675, 106] width 40 height 18
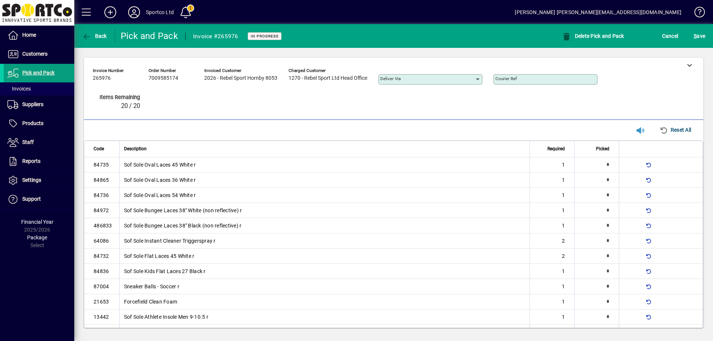
type input "*"
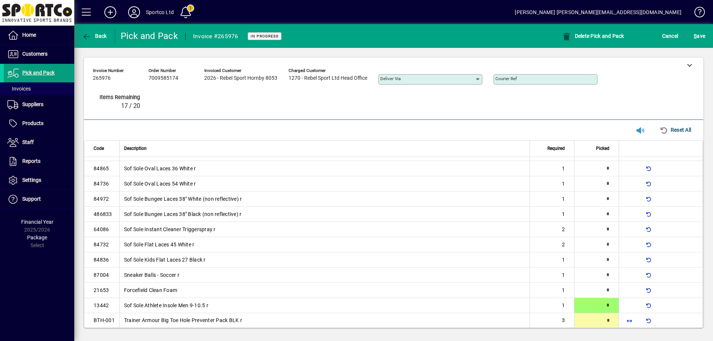
type input "*"
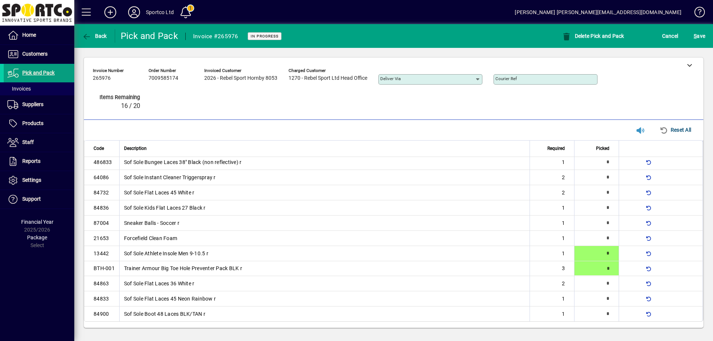
type input "*"
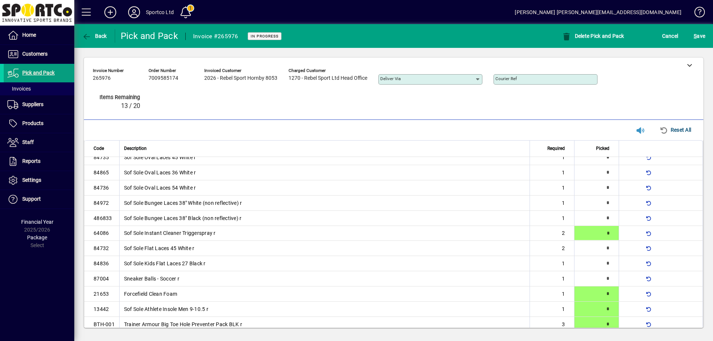
type input "*"
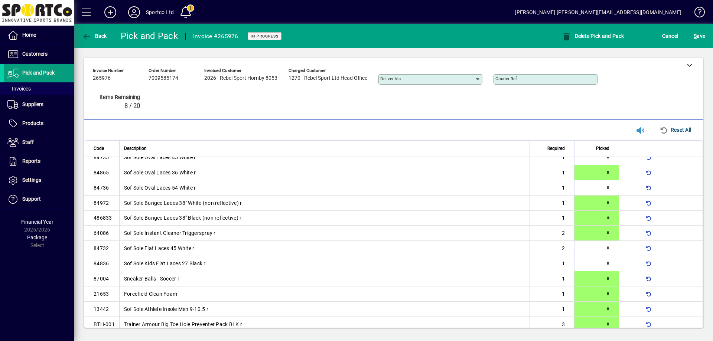
scroll to position [64, 0]
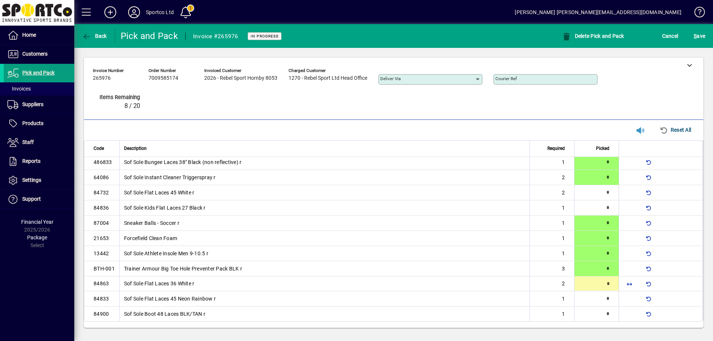
type input "*"
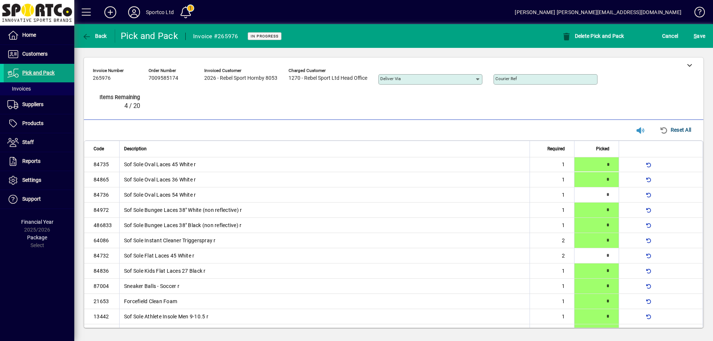
type input "*"
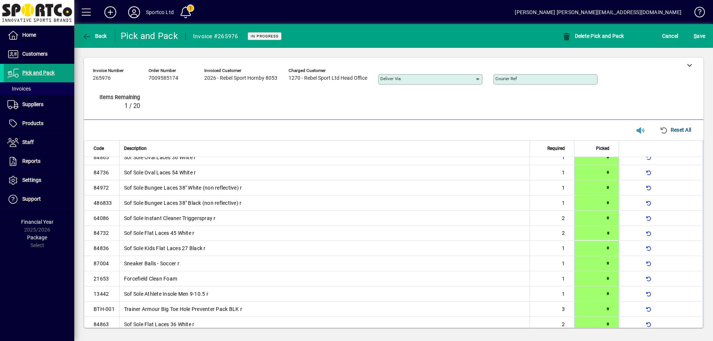
type input "*"
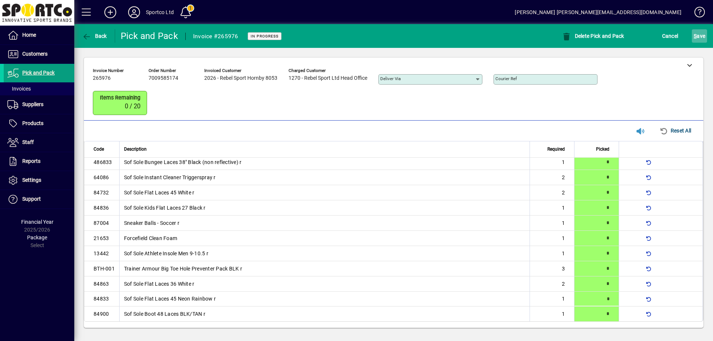
click at [700, 40] on span "S ave" at bounding box center [700, 36] width 12 height 12
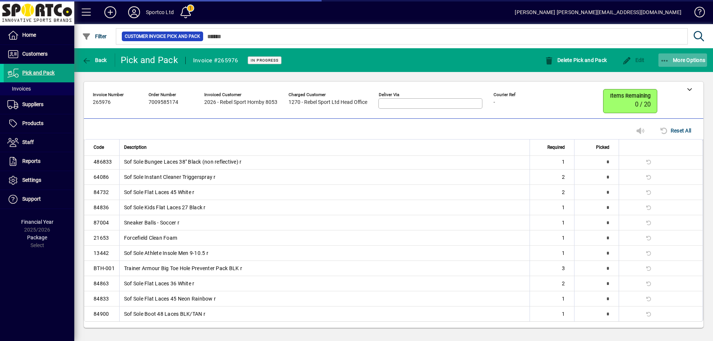
scroll to position [54, 0]
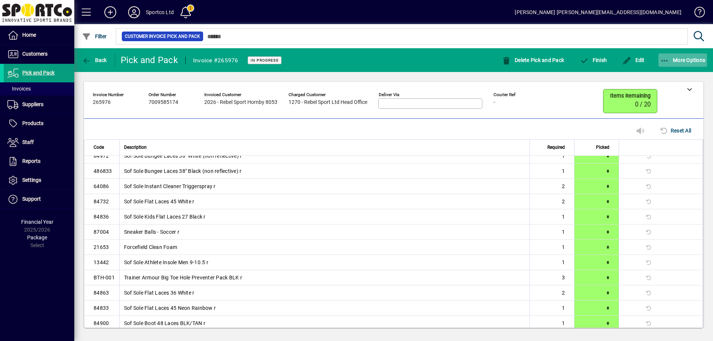
click at [665, 60] on icon "button" at bounding box center [665, 60] width 9 height 7
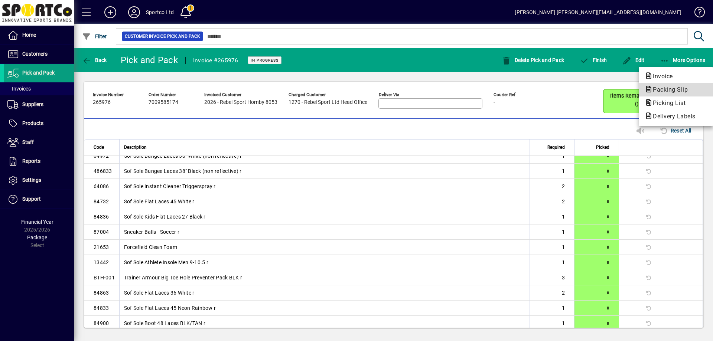
click at [668, 89] on span "Packing Slip" at bounding box center [668, 89] width 47 height 7
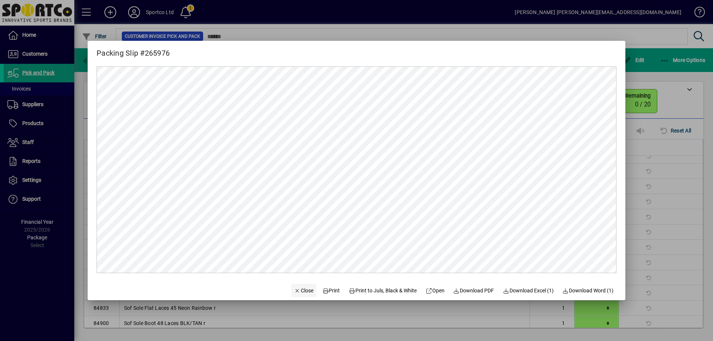
scroll to position [0, 0]
click at [326, 289] on span "Print" at bounding box center [331, 291] width 18 height 8
click at [294, 291] on span "Close" at bounding box center [303, 291] width 19 height 8
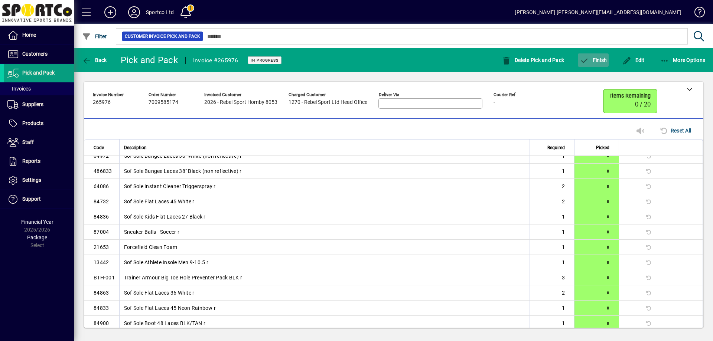
click at [597, 60] on span "Finish" at bounding box center [593, 60] width 27 height 6
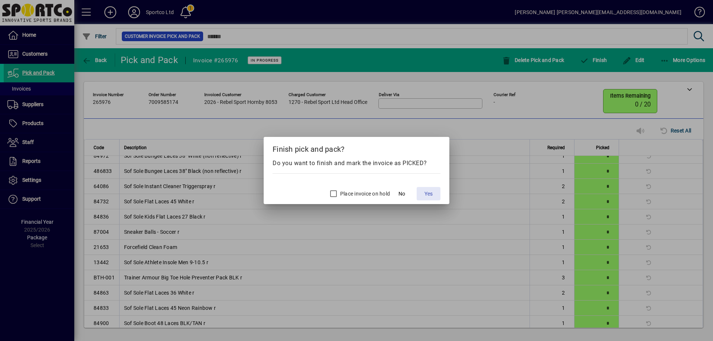
click at [429, 193] on span "Yes" at bounding box center [429, 194] width 8 height 8
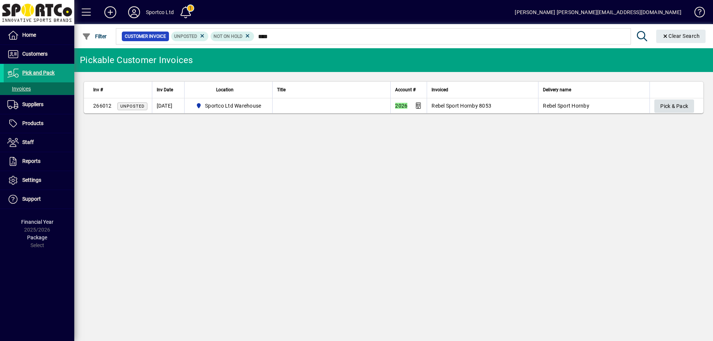
type input "****"
click at [681, 105] on span "Pick & Pack" at bounding box center [675, 106] width 28 height 12
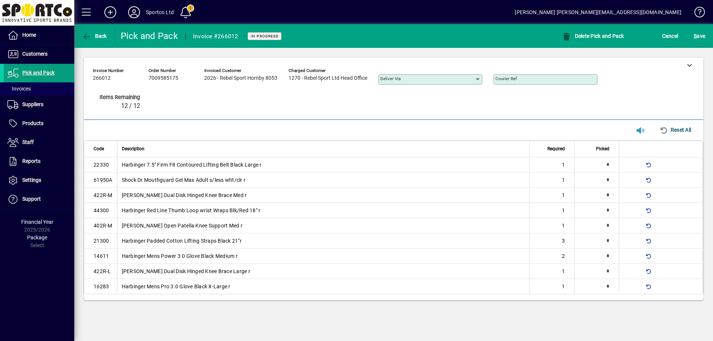
type input "*"
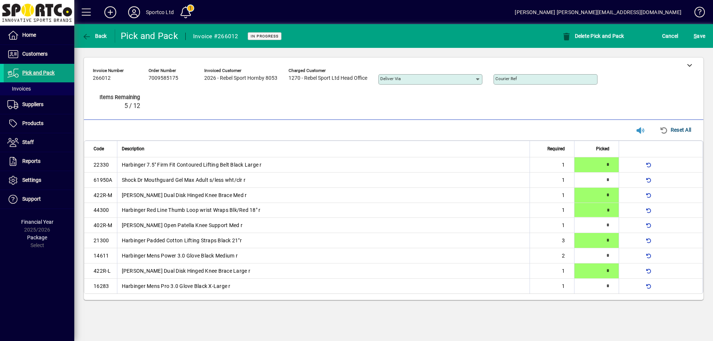
type input "*"
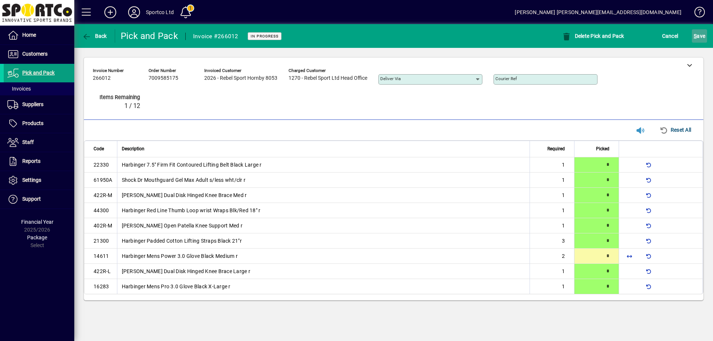
click at [704, 35] on span "S ave" at bounding box center [700, 36] width 12 height 12
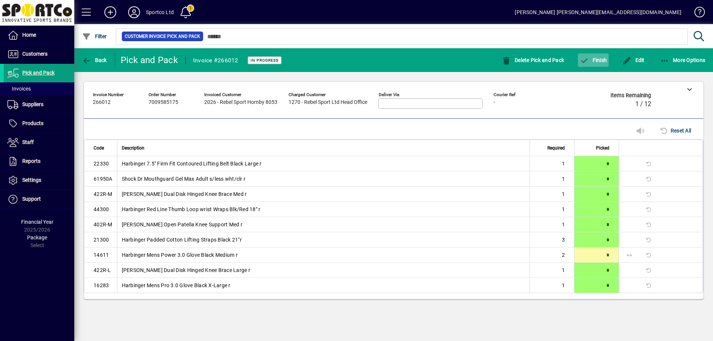
click at [600, 55] on span "button" at bounding box center [593, 60] width 31 height 18
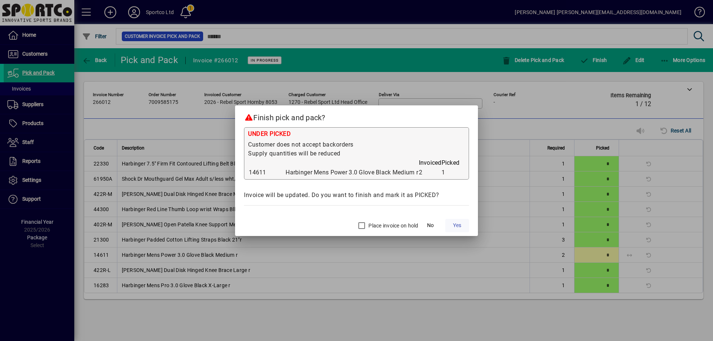
click at [460, 228] on span "Yes" at bounding box center [457, 226] width 8 height 8
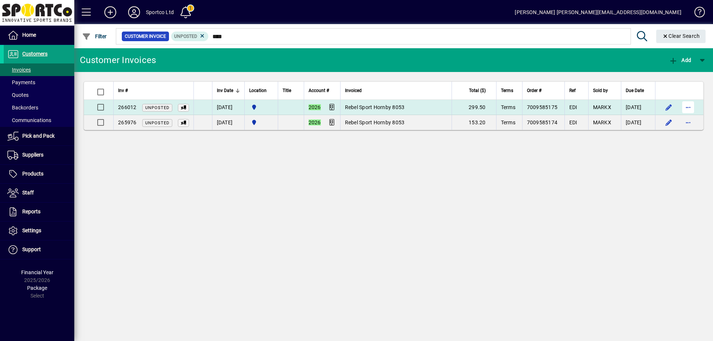
type input "****"
click at [692, 103] on span "button" at bounding box center [689, 107] width 18 height 18
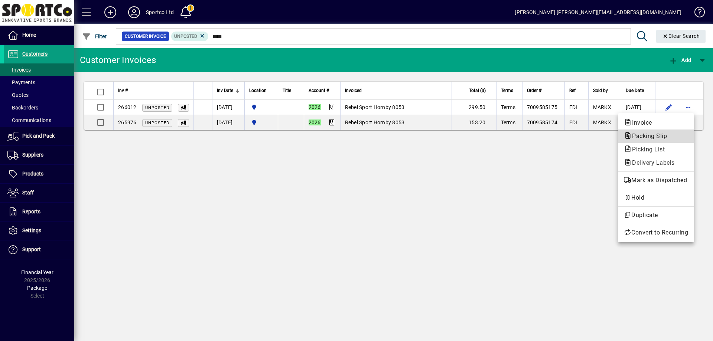
click at [661, 134] on span "Packing Slip" at bounding box center [647, 136] width 47 height 7
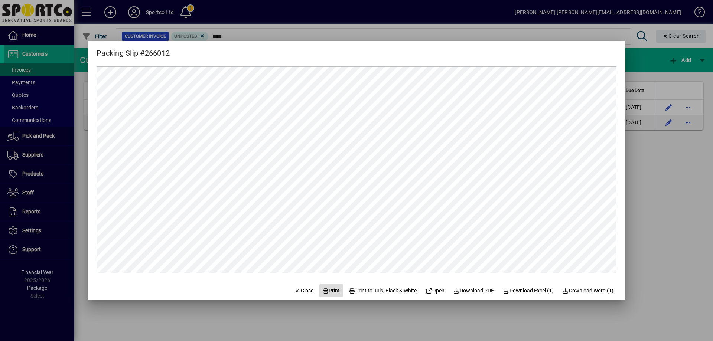
click at [328, 291] on span "Print" at bounding box center [331, 291] width 18 height 8
click at [304, 286] on span "button" at bounding box center [303, 291] width 25 height 18
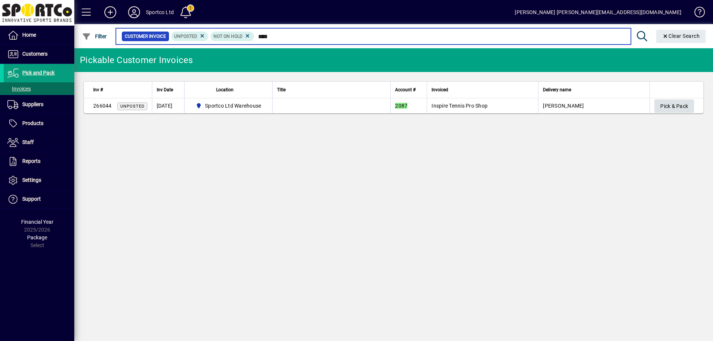
type input "****"
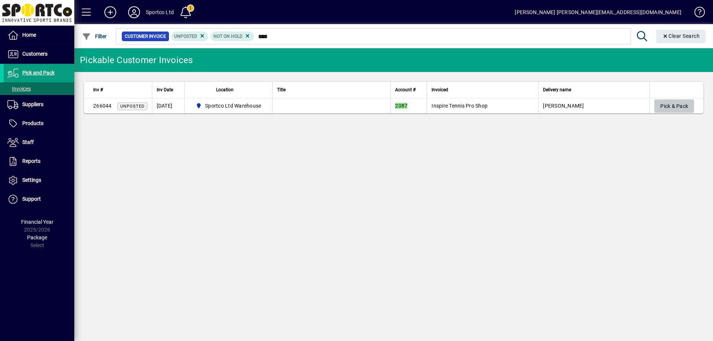
click at [681, 107] on span "Pick & Pack" at bounding box center [675, 106] width 28 height 12
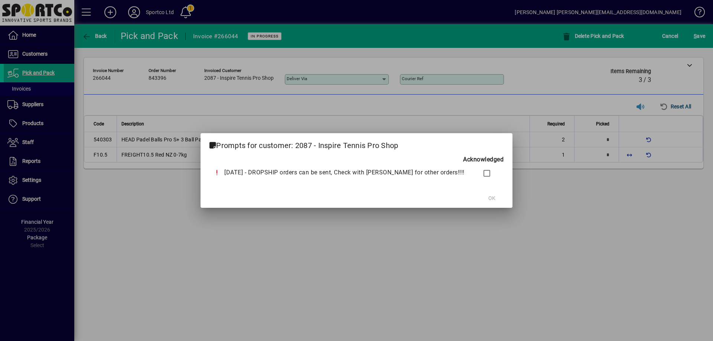
click at [628, 155] on div at bounding box center [356, 170] width 713 height 341
click at [489, 199] on span "OK" at bounding box center [492, 199] width 7 height 8
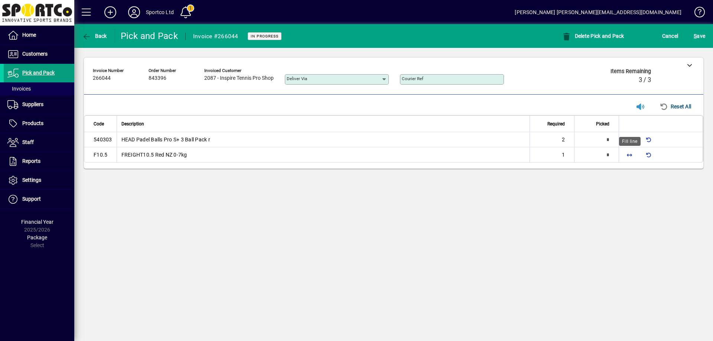
click at [629, 155] on span "button" at bounding box center [630, 155] width 18 height 18
type input "*"
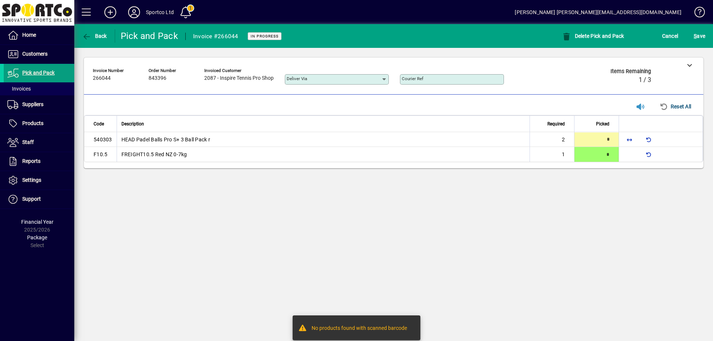
type input "*"
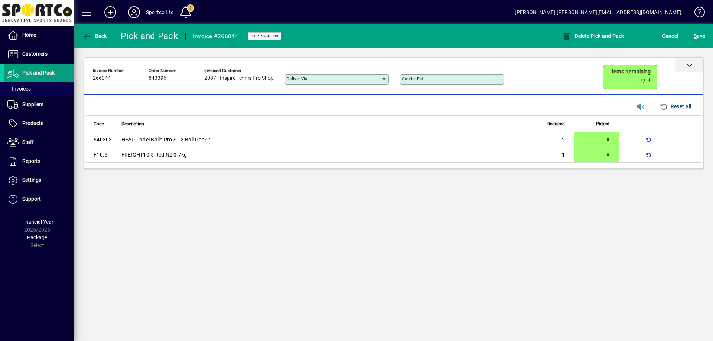
click at [692, 64] on icon at bounding box center [689, 64] width 5 height 5
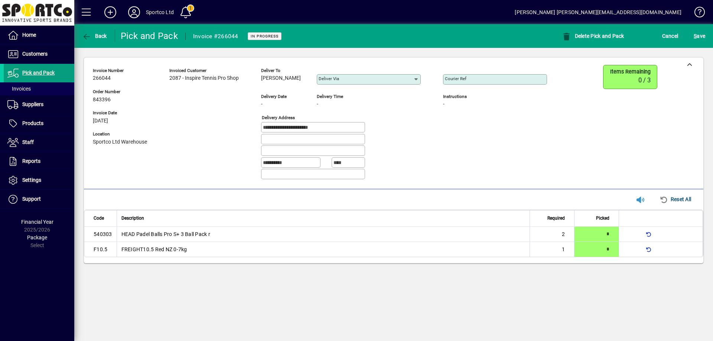
copy span "Giri Dinamani"
drag, startPoint x: 299, startPoint y: 78, endPoint x: 261, endPoint y: 83, distance: 38.3
click at [261, 83] on div "**********" at bounding box center [326, 125] width 466 height 121
drag, startPoint x: 327, startPoint y: 128, endPoint x: 243, endPoint y: 133, distance: 84.1
click at [243, 133] on div "**********" at bounding box center [326, 125] width 466 height 121
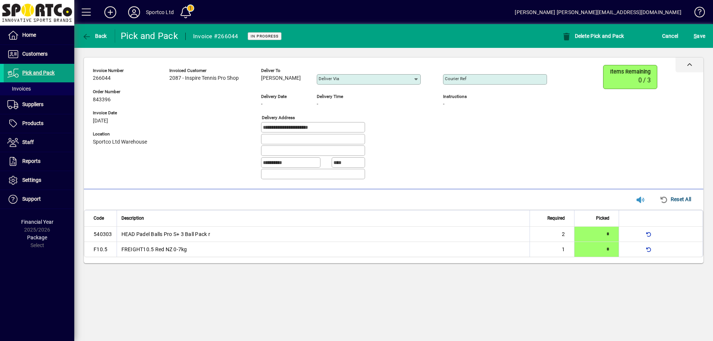
click at [692, 69] on div at bounding box center [690, 65] width 28 height 15
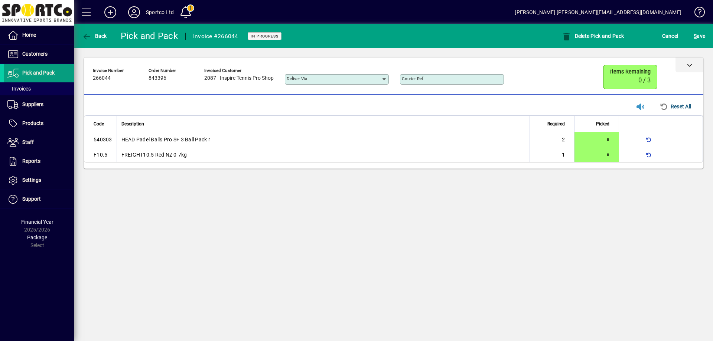
click at [691, 64] on icon at bounding box center [689, 64] width 5 height 5
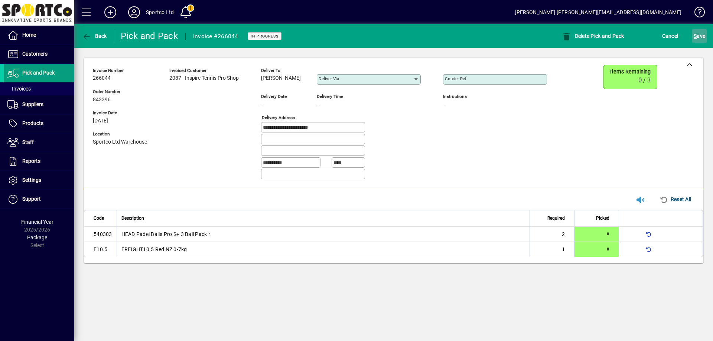
click at [703, 36] on span "S ave" at bounding box center [700, 36] width 12 height 12
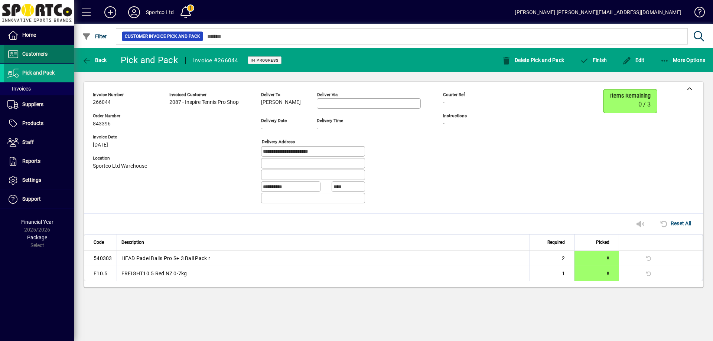
click at [33, 55] on span "Customers" at bounding box center [34, 54] width 25 height 6
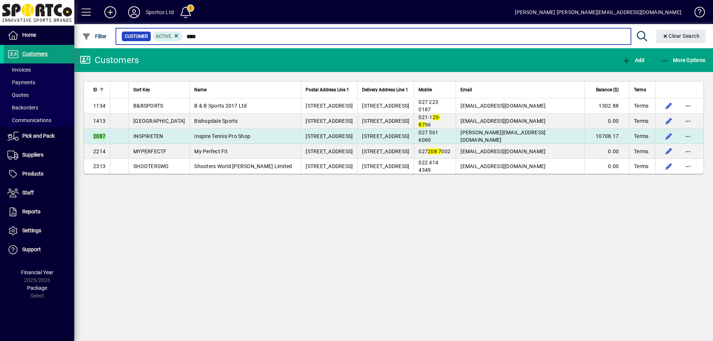
type input "****"
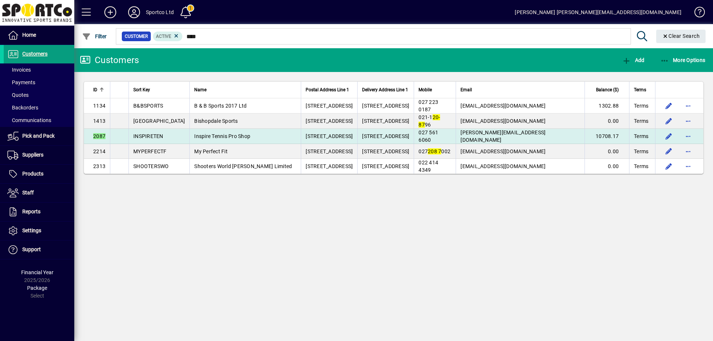
click at [227, 134] on span "Inspire Tennis Pro Shop" at bounding box center [222, 136] width 56 height 6
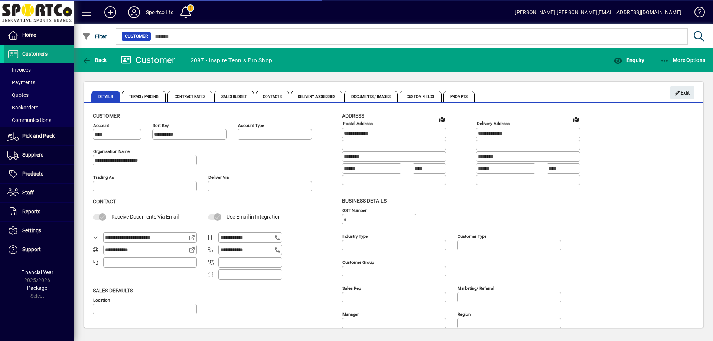
type input "**********"
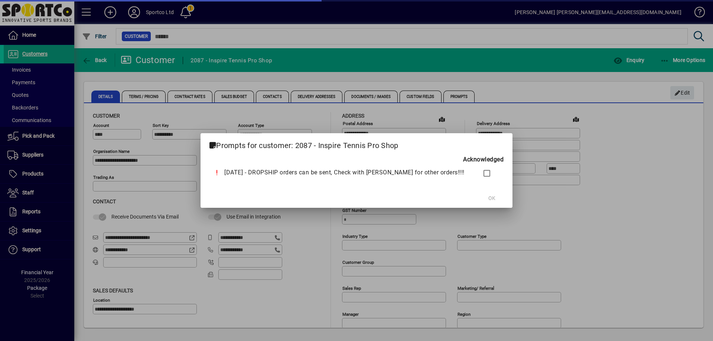
type input "**********"
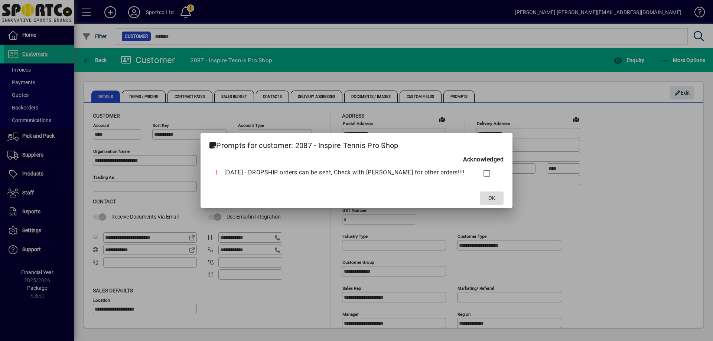
click at [489, 199] on span "OK" at bounding box center [492, 199] width 7 height 8
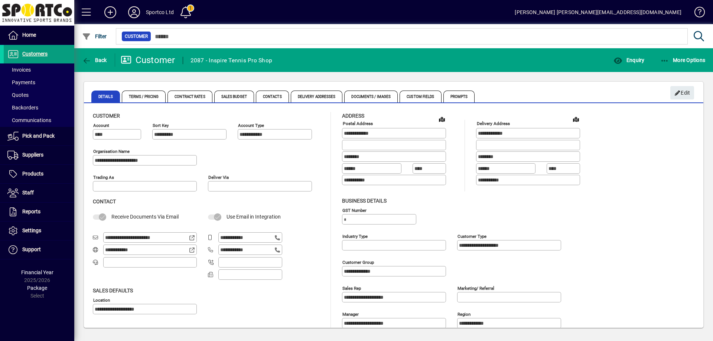
drag, startPoint x: 169, startPoint y: 237, endPoint x: 96, endPoint y: 242, distance: 73.4
click at [87, 240] on div "**********" at bounding box center [394, 235] width 620 height 260
click at [20, 69] on span "Invoices" at bounding box center [18, 70] width 23 height 6
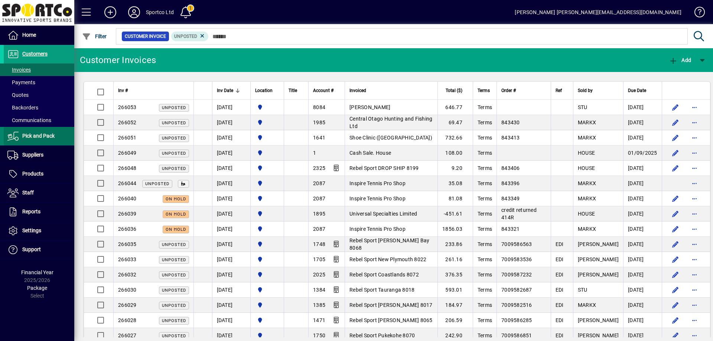
click at [52, 137] on span "Pick and Pack" at bounding box center [38, 136] width 32 height 6
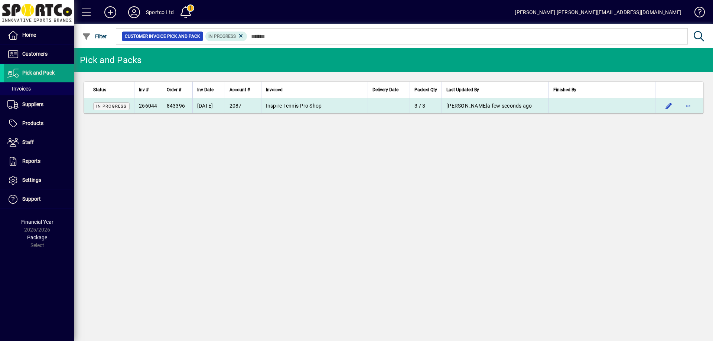
click at [286, 107] on span "Inspire Tennis Pro Shop" at bounding box center [294, 106] width 56 height 6
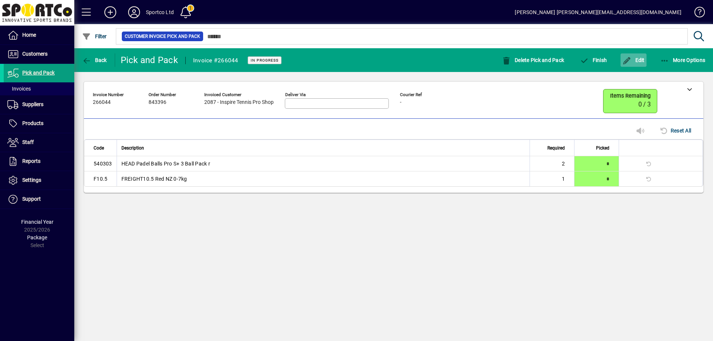
click at [638, 60] on span "Edit" at bounding box center [634, 60] width 22 height 6
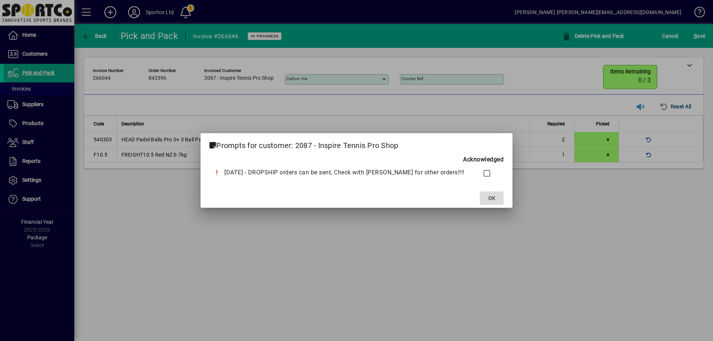
click at [489, 195] on span "OK" at bounding box center [492, 199] width 7 height 8
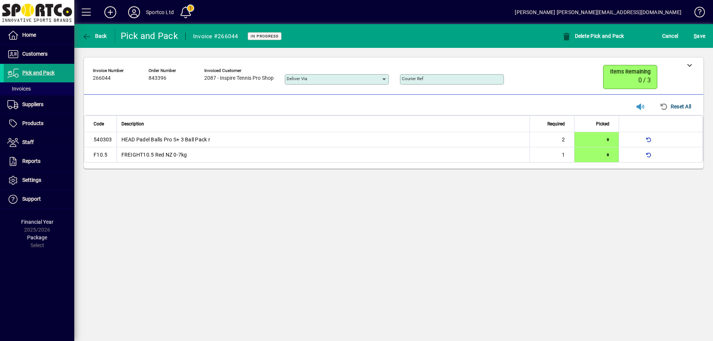
click at [443, 76] on div "Courier Ref" at bounding box center [452, 79] width 104 height 10
paste input "**********"
type input "**********"
click at [701, 31] on span "S ave" at bounding box center [700, 36] width 12 height 12
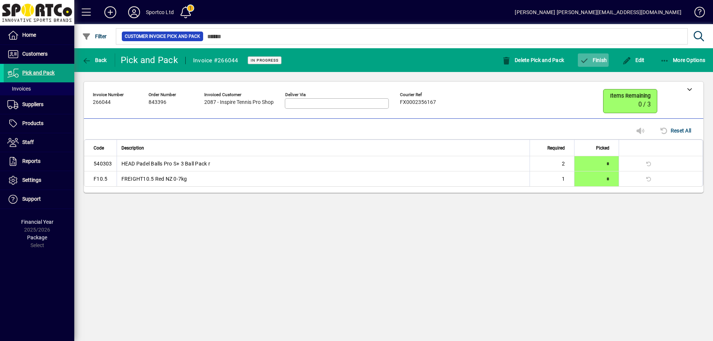
click at [595, 59] on span "Finish" at bounding box center [593, 60] width 27 height 6
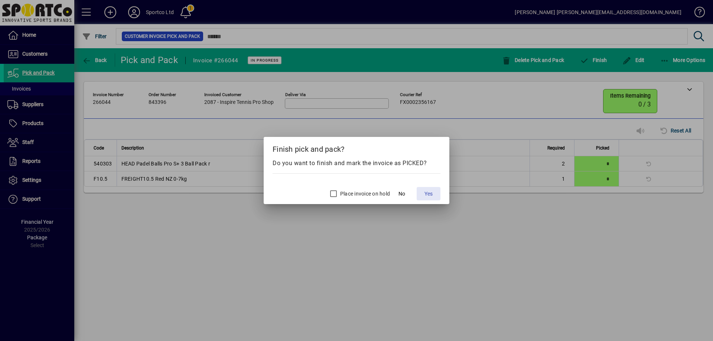
click at [428, 195] on span "Yes" at bounding box center [429, 194] width 8 height 8
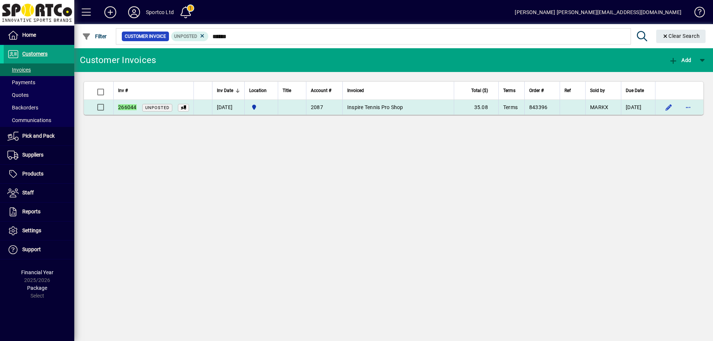
type input "******"
click at [382, 106] on span "Inspire Tennis Pro Shop" at bounding box center [375, 107] width 56 height 6
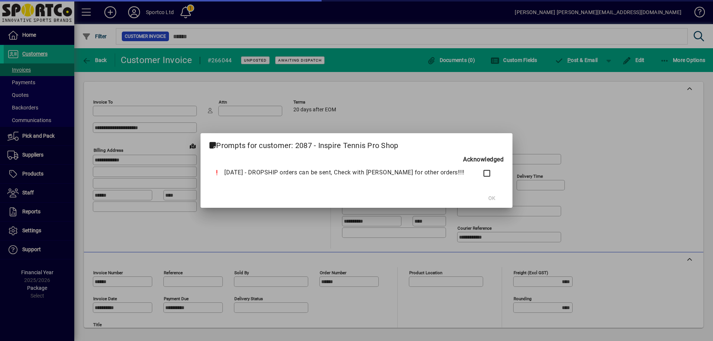
type input "**********"
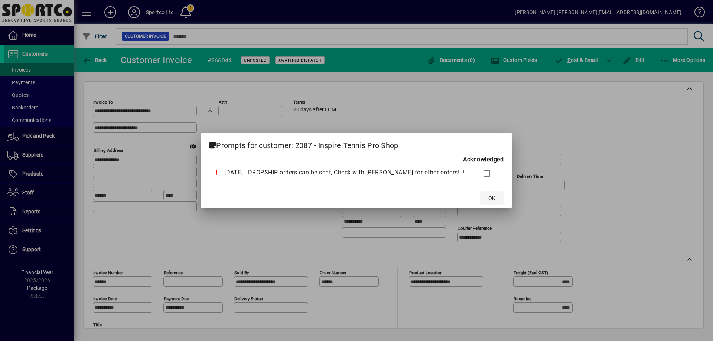
click at [489, 197] on span "OK" at bounding box center [492, 199] width 7 height 8
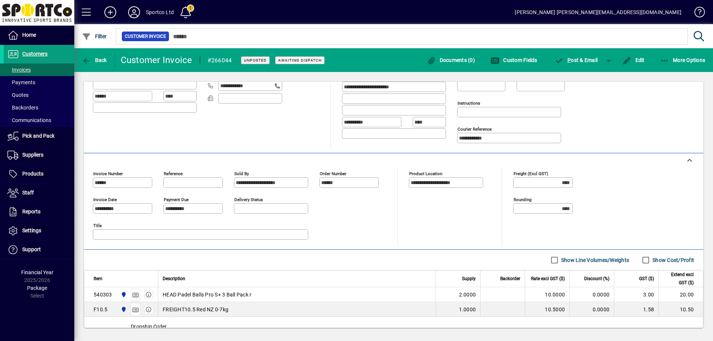
scroll to position [172, 0]
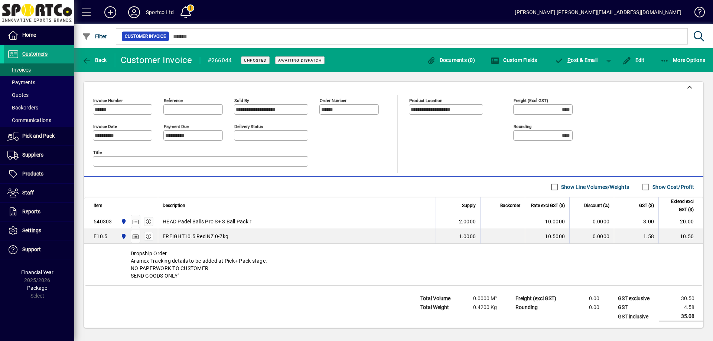
click at [184, 234] on span "FREIGHT10.5 Red NZ 0-7kg" at bounding box center [196, 236] width 66 height 7
click at [629, 55] on span "button" at bounding box center [634, 60] width 26 height 18
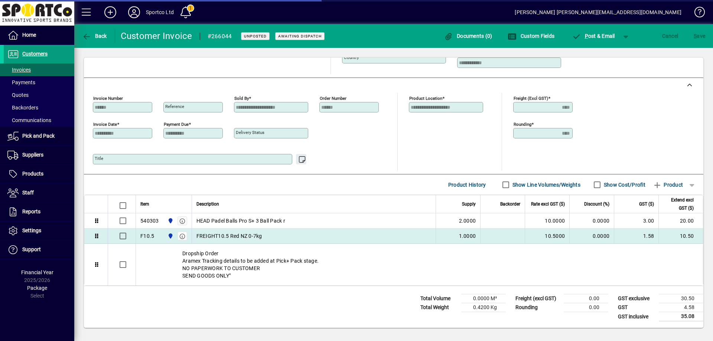
scroll to position [150, 0]
click at [215, 238] on span "FREIGHT10.5 Red NZ 0-7kg" at bounding box center [230, 236] width 66 height 7
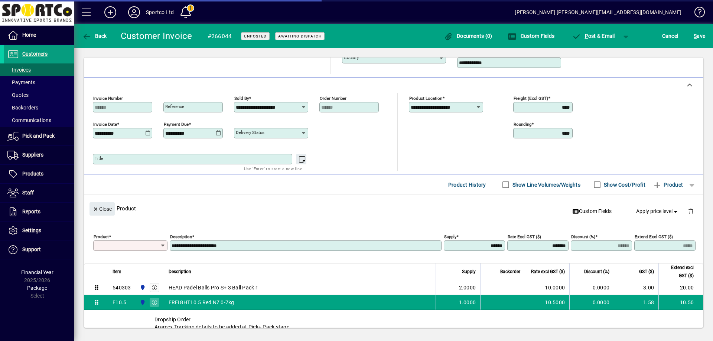
scroll to position [172, 0]
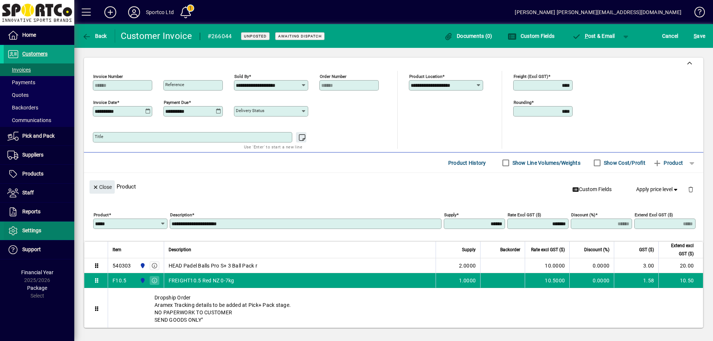
drag, startPoint x: 134, startPoint y: 220, endPoint x: 67, endPoint y: 225, distance: 67.4
click at [67, 226] on mat-drawer-container "**********" at bounding box center [356, 170] width 713 height 341
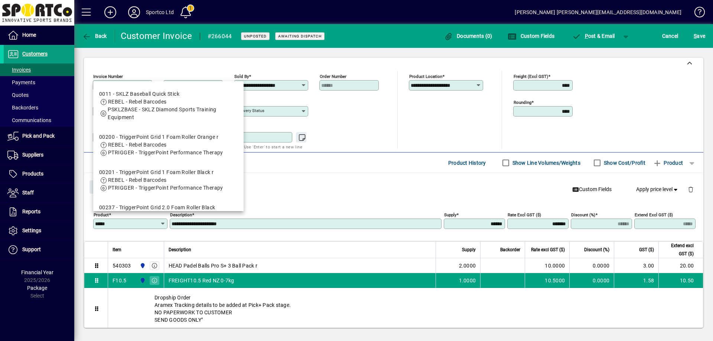
click at [121, 221] on input "*****" at bounding box center [127, 224] width 65 height 6
click at [118, 226] on input "*****" at bounding box center [127, 224] width 65 height 6
click at [119, 225] on input "*****" at bounding box center [127, 224] width 65 height 6
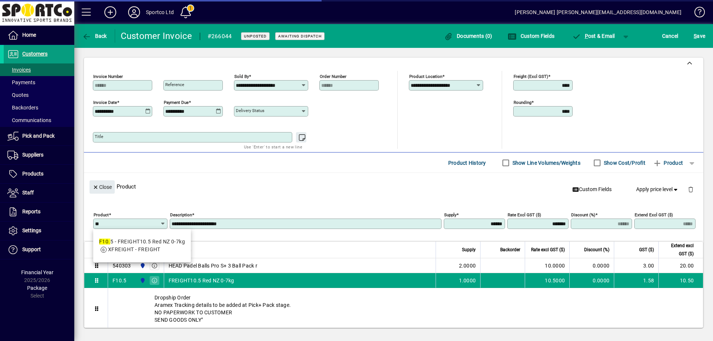
type input "*"
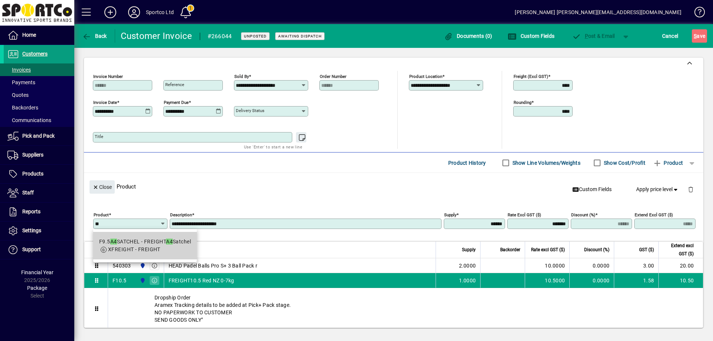
click at [119, 239] on div "F9.5 A4 SATCHEL - FREIGHT A4 Satchel" at bounding box center [145, 242] width 92 height 8
type input "**********"
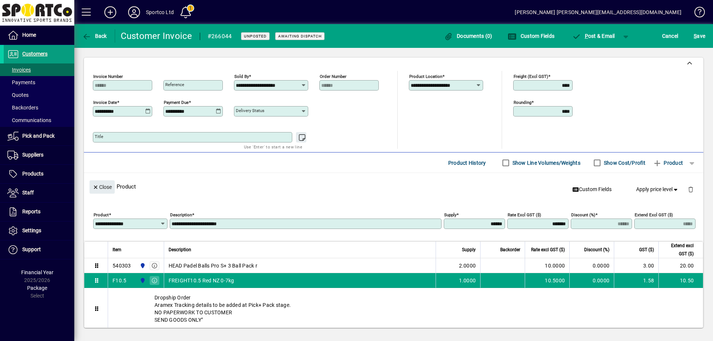
type input "**********"
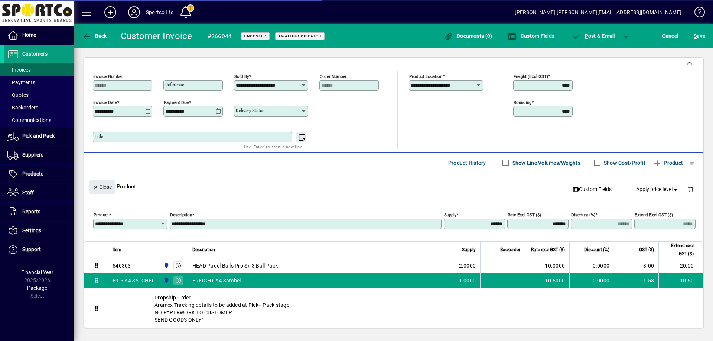
type input "******"
type input "****"
click at [85, 182] on div "Close Product Custom Fields Apply price level" at bounding box center [394, 186] width 620 height 27
click at [96, 187] on icon "button" at bounding box center [96, 187] width 7 height 5
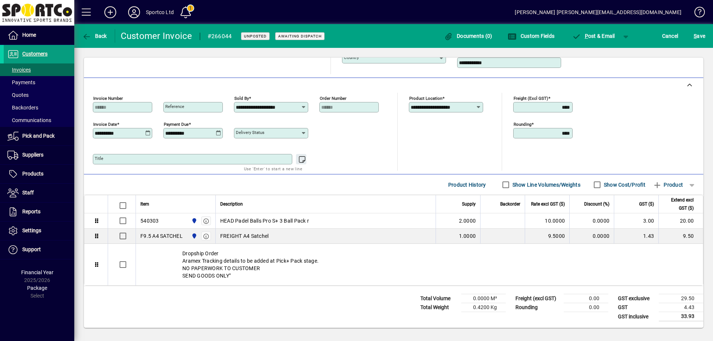
scroll to position [150, 0]
click at [700, 31] on span "S ave" at bounding box center [700, 36] width 12 height 12
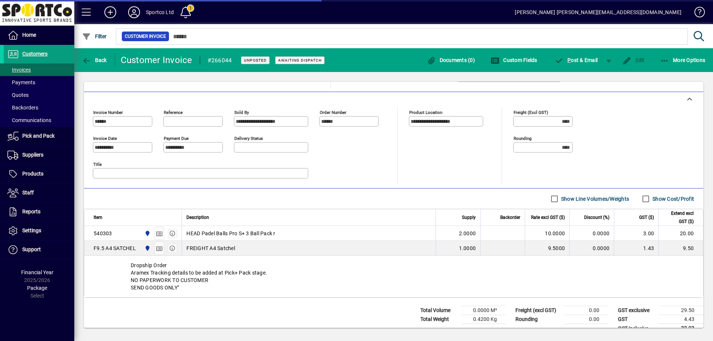
scroll to position [172, 0]
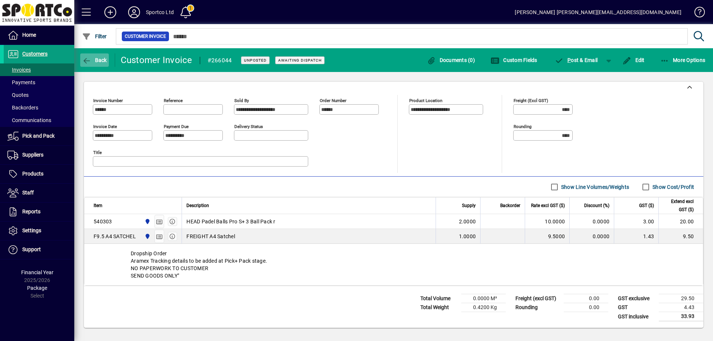
click at [98, 60] on span "Back" at bounding box center [94, 60] width 25 height 6
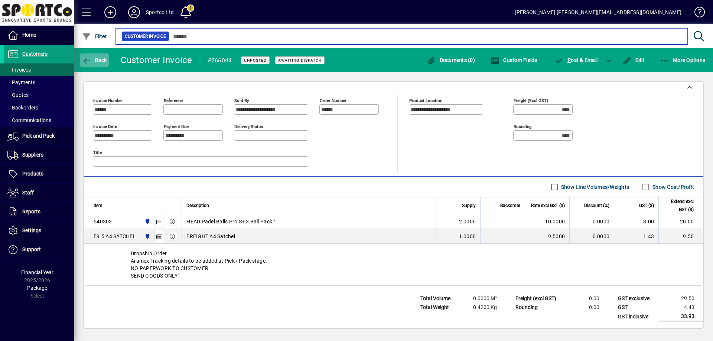
type input "******"
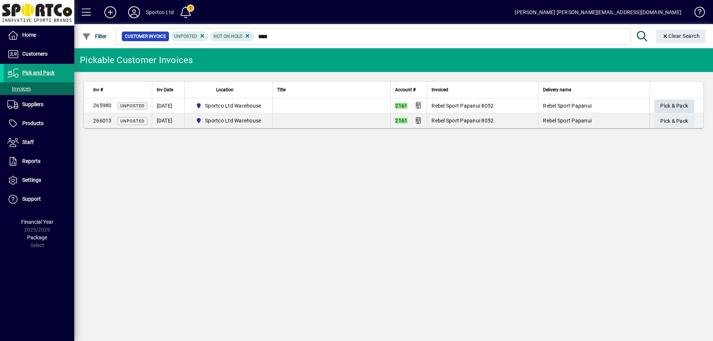
type input "****"
click at [674, 106] on span "Pick & Pack" at bounding box center [675, 106] width 28 height 12
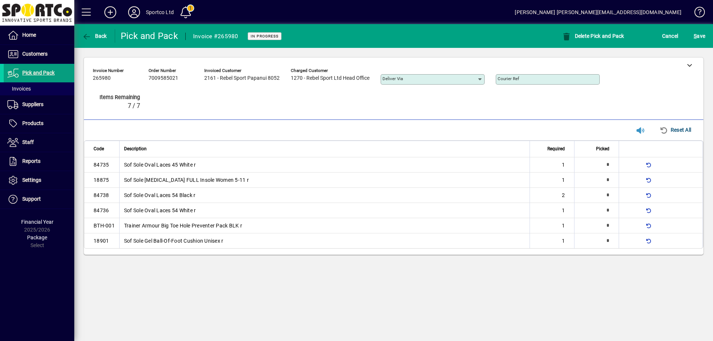
type input "*"
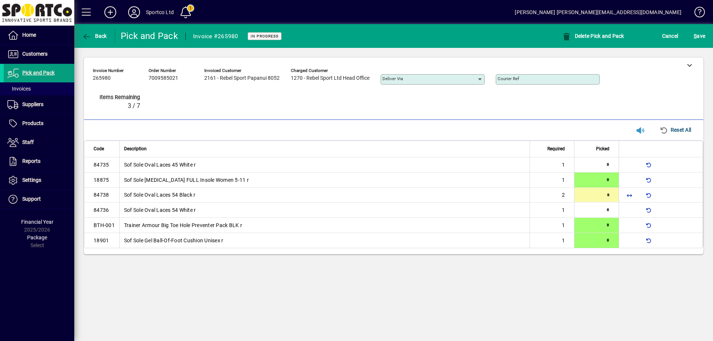
type input "*"
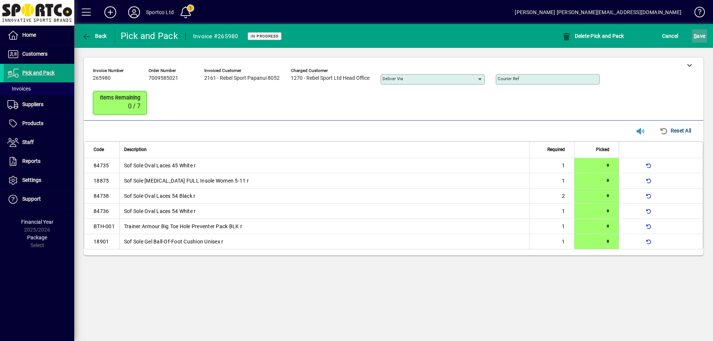
click at [697, 35] on span "S" at bounding box center [695, 36] width 3 height 6
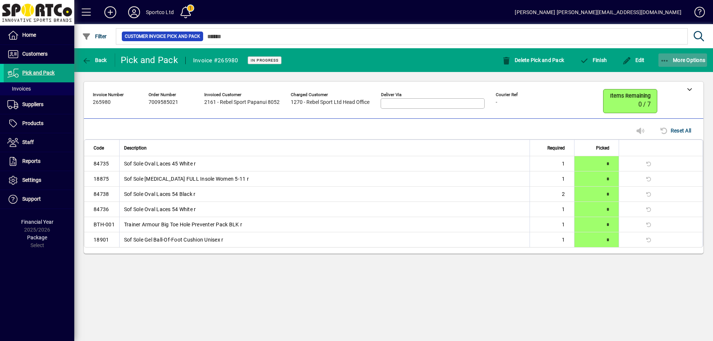
click at [662, 59] on icon "button" at bounding box center [665, 60] width 9 height 7
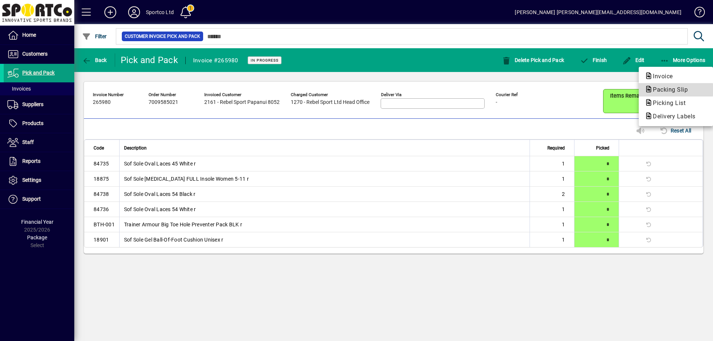
click at [671, 90] on span "Packing Slip" at bounding box center [668, 89] width 47 height 7
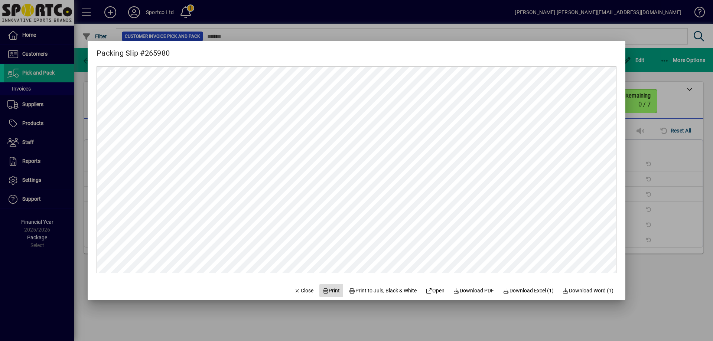
click at [328, 291] on span "Print" at bounding box center [331, 291] width 18 height 8
click at [299, 287] on span "Close" at bounding box center [303, 291] width 19 height 8
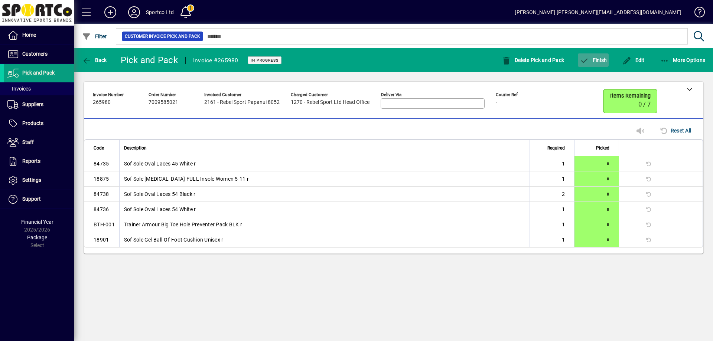
click at [593, 58] on span "Finish" at bounding box center [593, 60] width 27 height 6
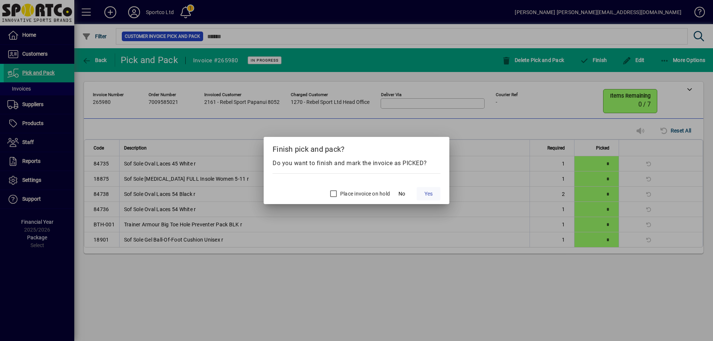
click at [430, 191] on span "Yes" at bounding box center [429, 194] width 8 height 8
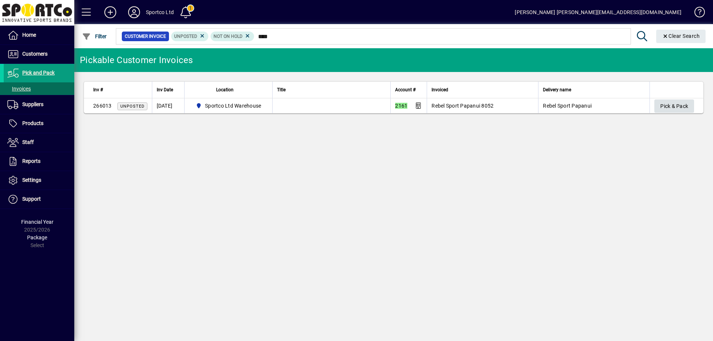
type input "****"
click at [682, 104] on span "Pick & Pack" at bounding box center [675, 106] width 28 height 12
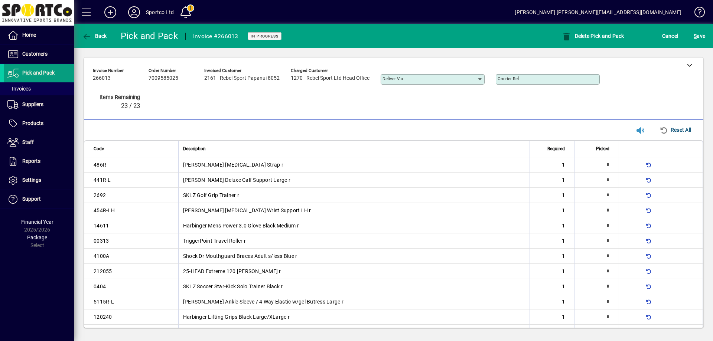
type input "*"
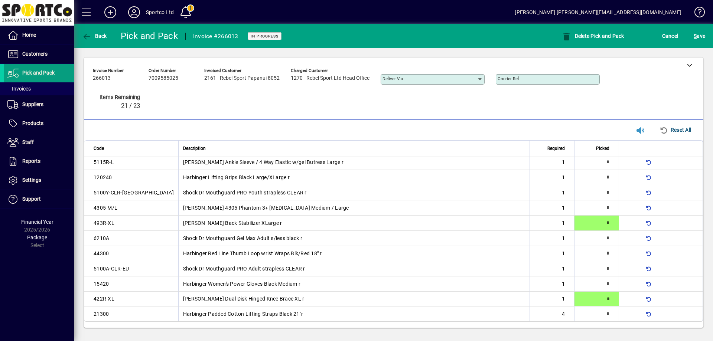
type input "*"
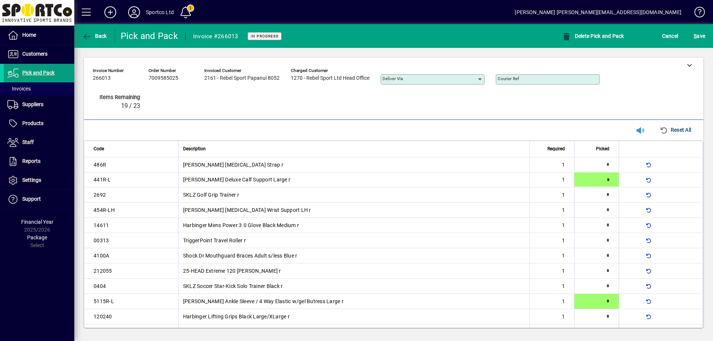
type input "*"
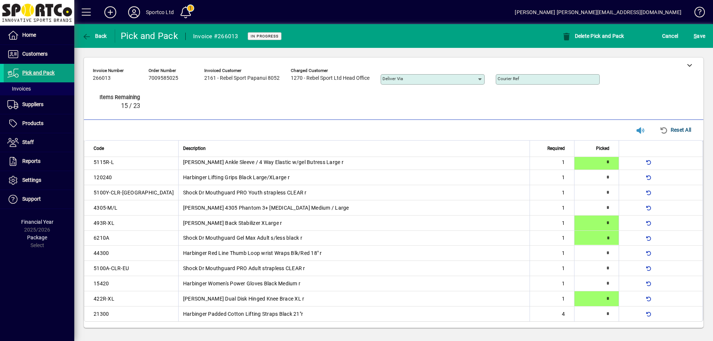
type input "*"
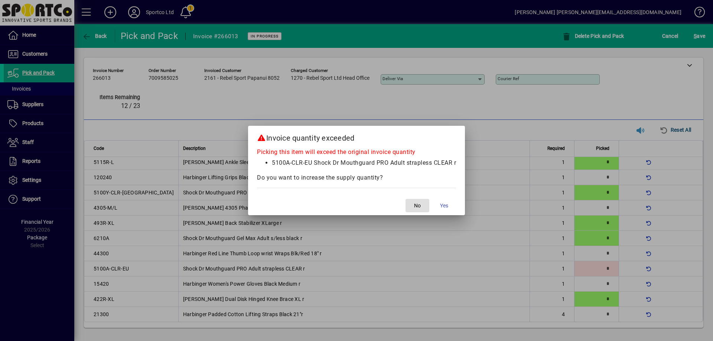
click at [427, 208] on span "button" at bounding box center [418, 206] width 24 height 18
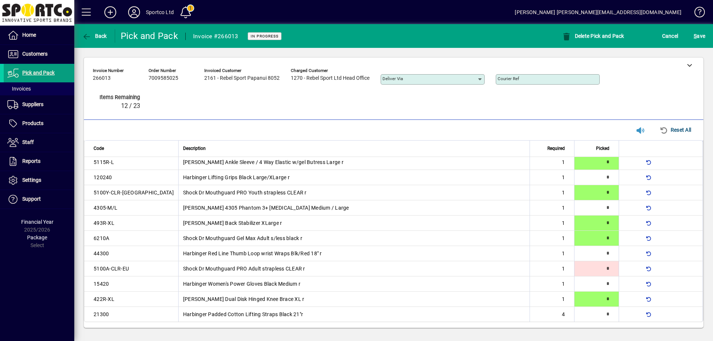
scroll to position [22, 0]
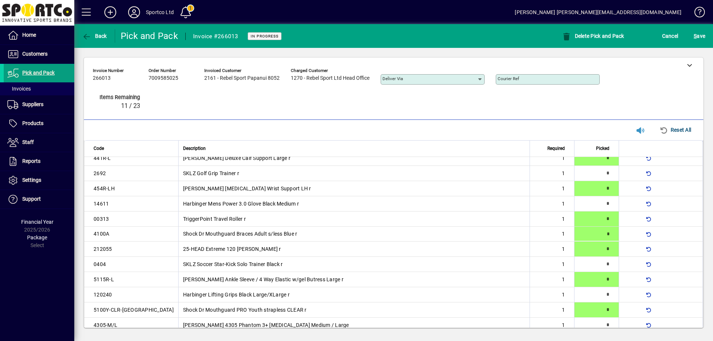
type input "*"
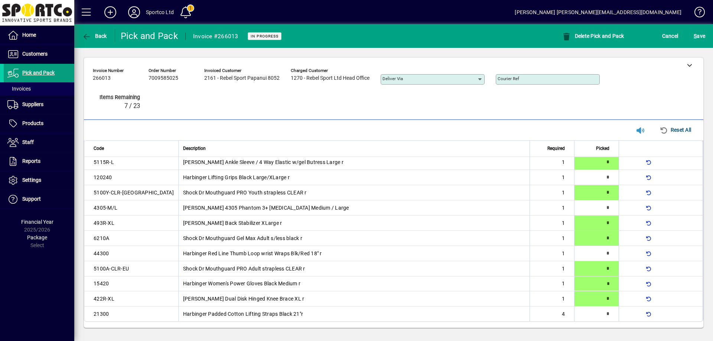
type input "*"
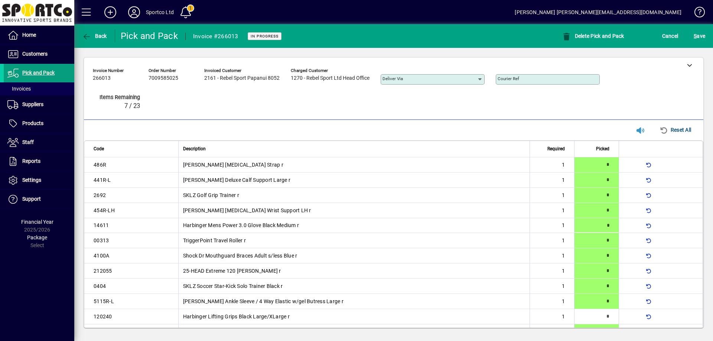
type input "*"
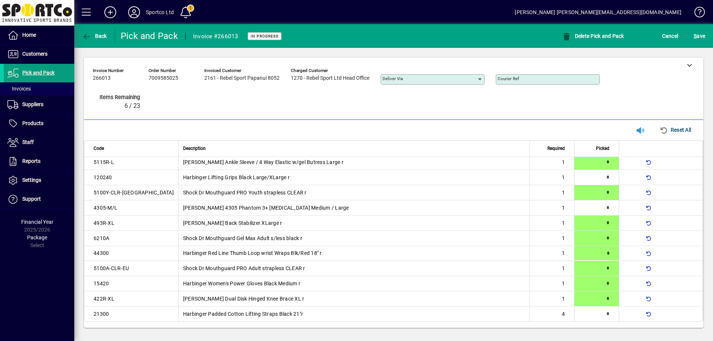
type input "*"
click at [699, 35] on span "S ave" at bounding box center [700, 36] width 12 height 12
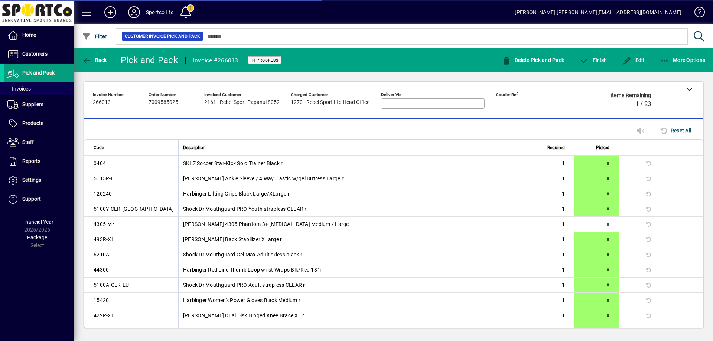
scroll to position [133, 0]
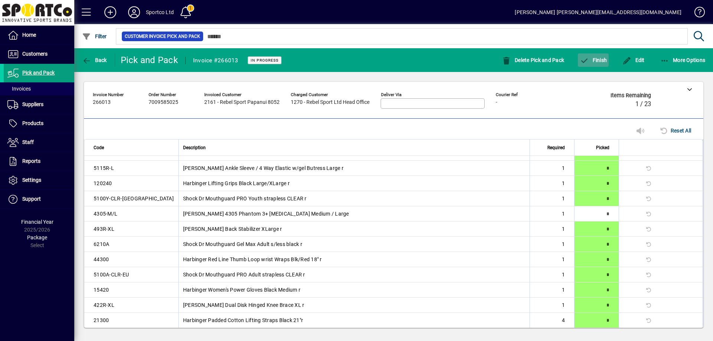
click at [602, 57] on span "Finish" at bounding box center [593, 60] width 27 height 6
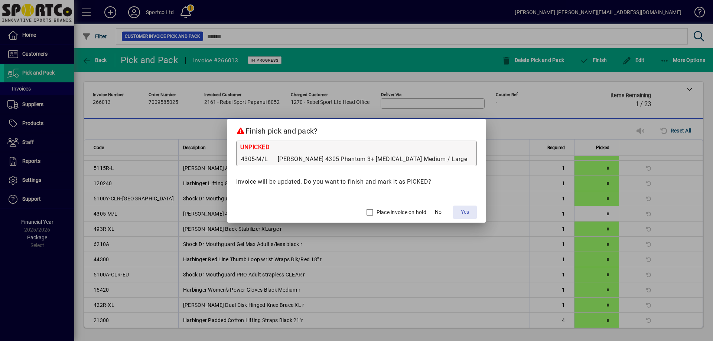
click at [461, 213] on span "Yes" at bounding box center [465, 212] width 8 height 8
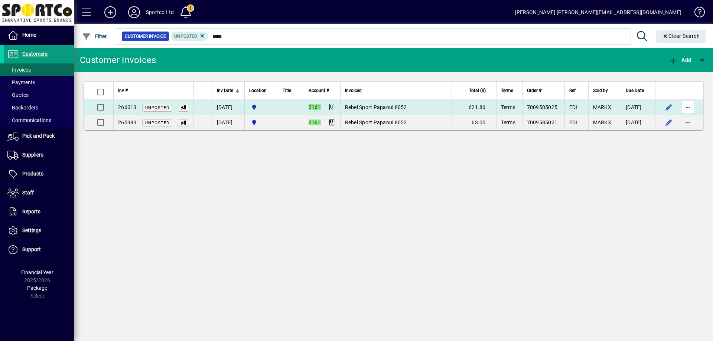
type input "****"
click at [688, 107] on span "button" at bounding box center [689, 107] width 18 height 18
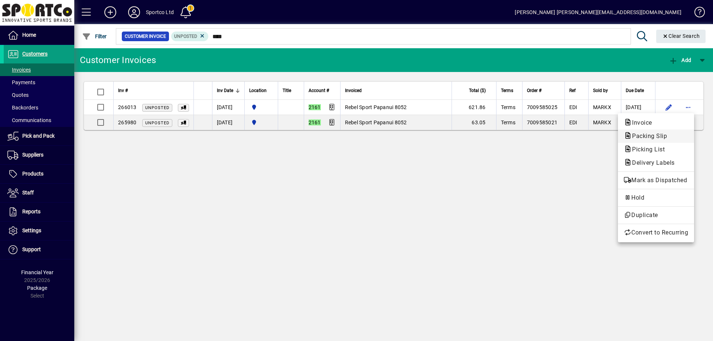
click at [676, 137] on span "Packing Slip" at bounding box center [656, 136] width 64 height 9
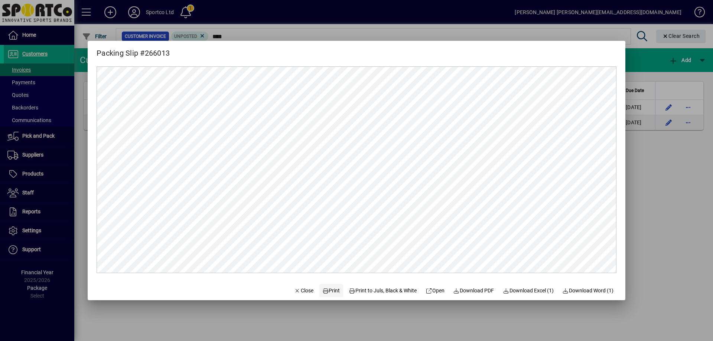
click at [329, 289] on span "Print" at bounding box center [331, 291] width 18 height 8
click at [295, 291] on span "Close" at bounding box center [303, 291] width 19 height 8
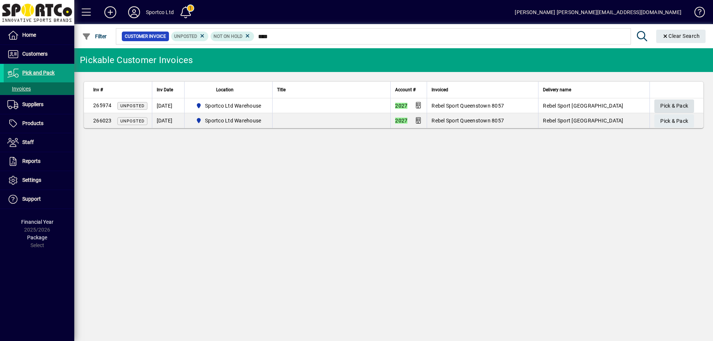
type input "****"
click at [669, 105] on span "Pick & Pack" at bounding box center [675, 106] width 28 height 12
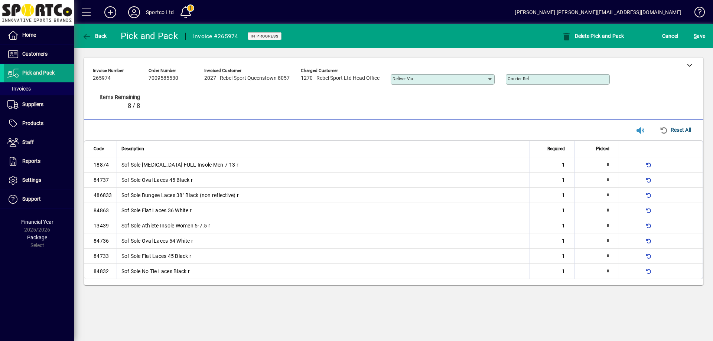
type input "*"
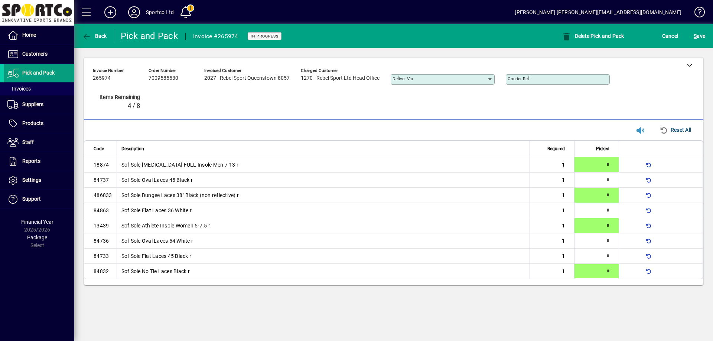
type input "*"
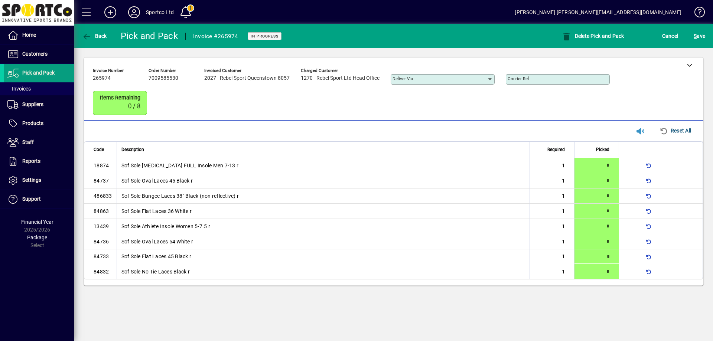
type input "*"
click at [702, 34] on span "S ave" at bounding box center [700, 36] width 12 height 12
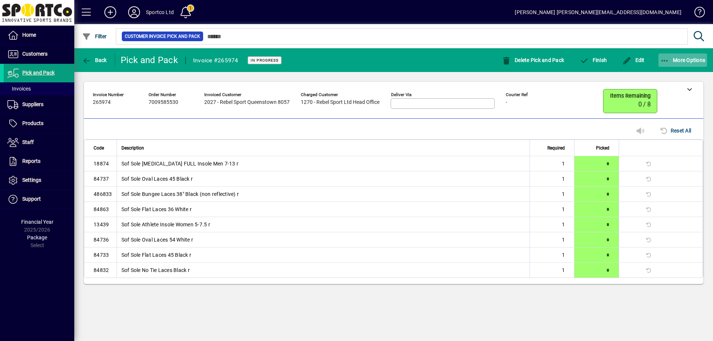
click at [668, 59] on icon "button" at bounding box center [665, 60] width 9 height 7
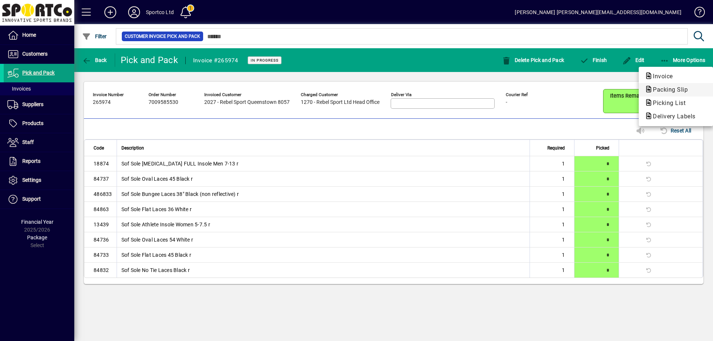
click at [669, 87] on span "Packing Slip" at bounding box center [668, 89] width 47 height 7
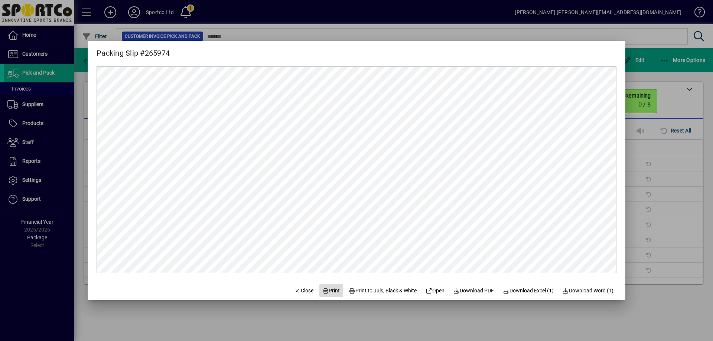
click at [327, 289] on span "Print" at bounding box center [331, 291] width 18 height 8
click at [294, 292] on icon "button" at bounding box center [297, 291] width 7 height 5
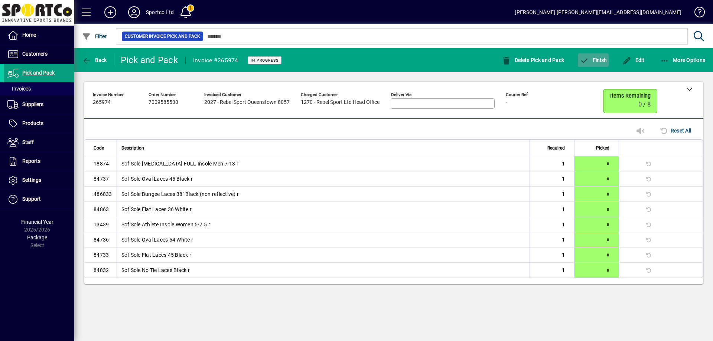
click at [589, 61] on icon "button" at bounding box center [584, 60] width 9 height 7
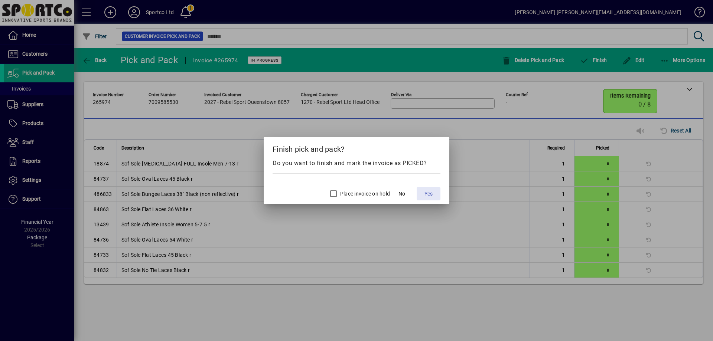
click at [430, 192] on span "Yes" at bounding box center [429, 194] width 8 height 8
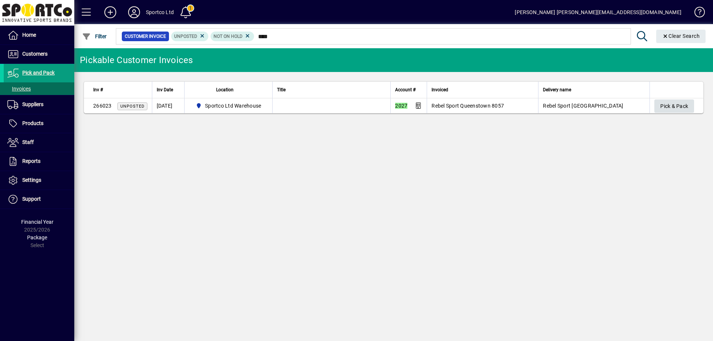
type input "****"
click at [681, 107] on span "Pick & Pack" at bounding box center [675, 106] width 28 height 12
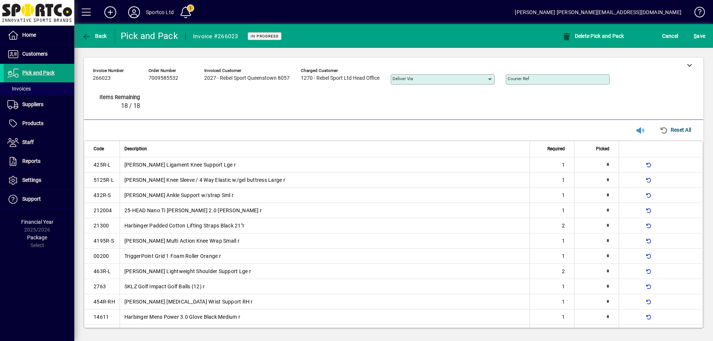
type input "*"
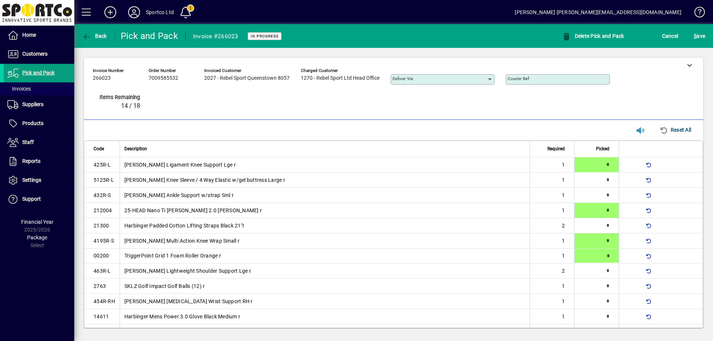
type input "*"
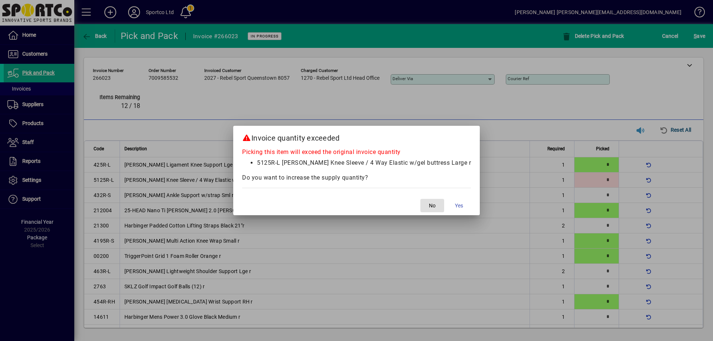
click at [429, 207] on span "No" at bounding box center [432, 206] width 7 height 8
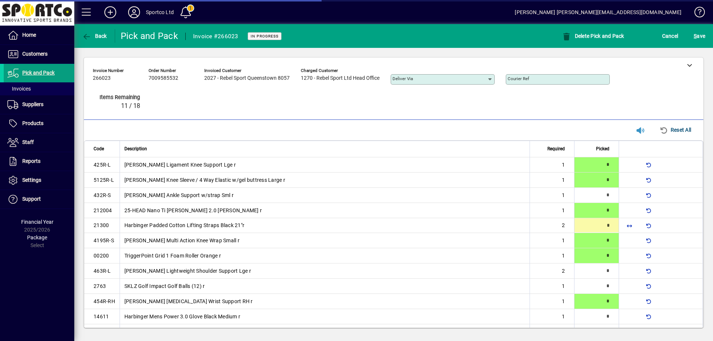
type input "*"
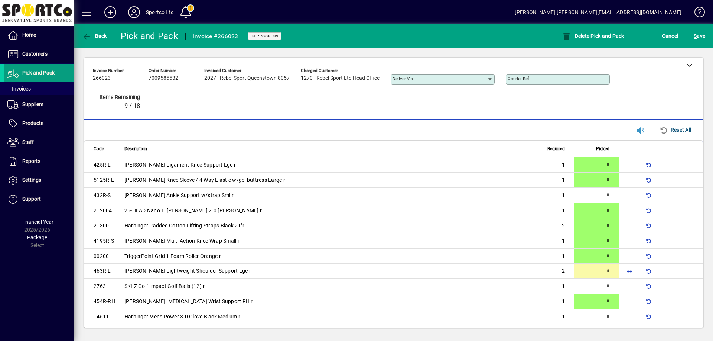
type input "*"
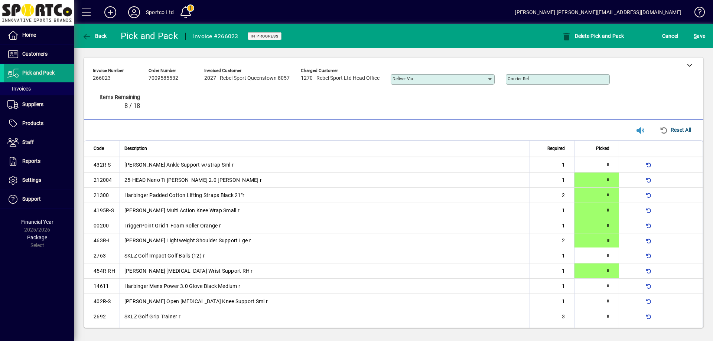
scroll to position [38, 0]
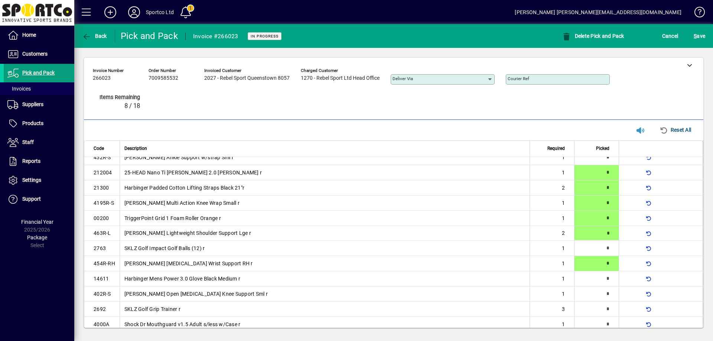
type input "*"
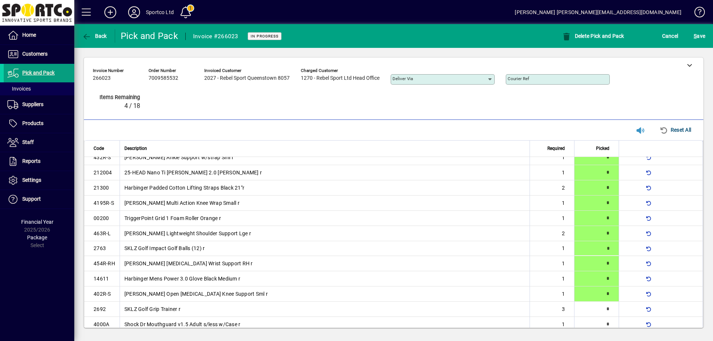
type input "*"
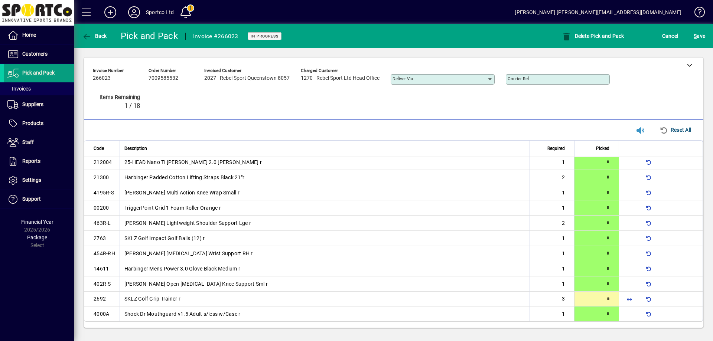
type input "*"
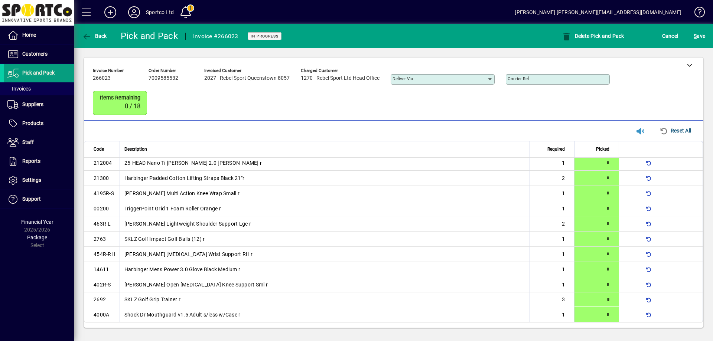
scroll to position [49, 0]
click at [699, 36] on span "S ave" at bounding box center [700, 36] width 12 height 12
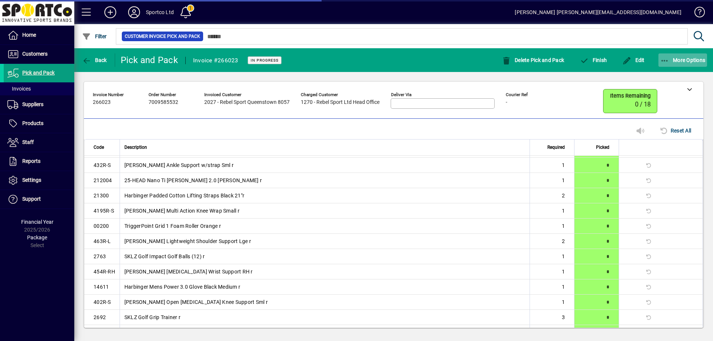
scroll to position [36, 0]
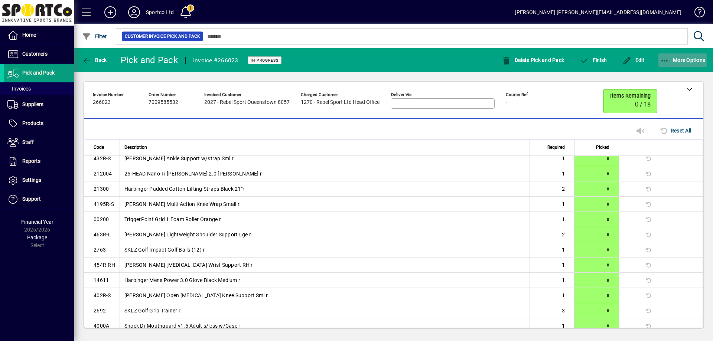
click at [665, 58] on icon "button" at bounding box center [665, 60] width 9 height 7
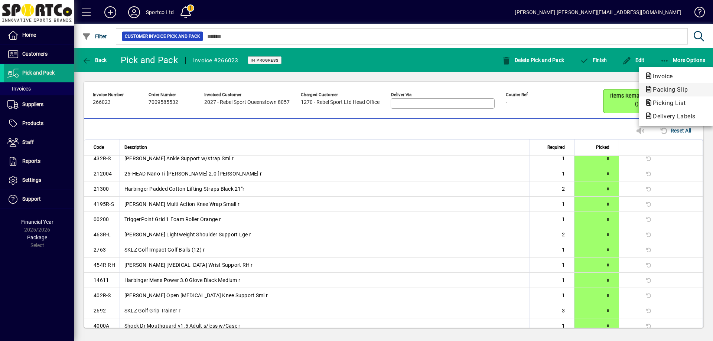
click at [672, 90] on span "Packing Slip" at bounding box center [668, 89] width 47 height 7
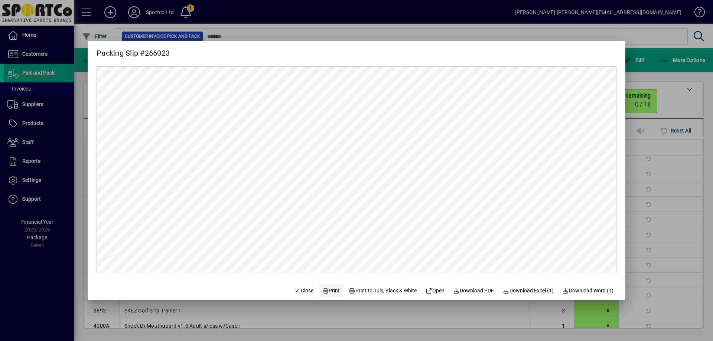
scroll to position [0, 0]
click at [330, 289] on span "Print" at bounding box center [331, 291] width 18 height 8
click at [300, 290] on span "Close" at bounding box center [303, 291] width 19 height 8
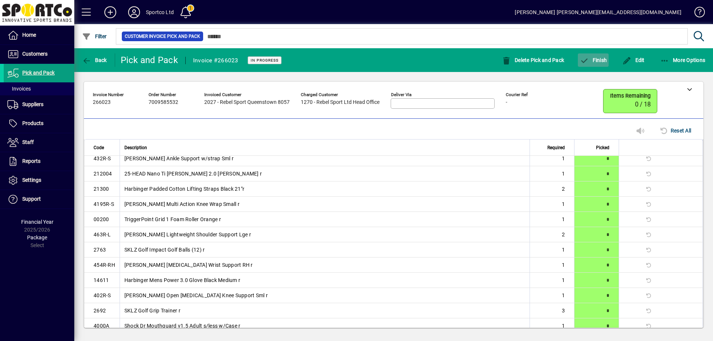
click at [598, 58] on span "Finish" at bounding box center [593, 60] width 27 height 6
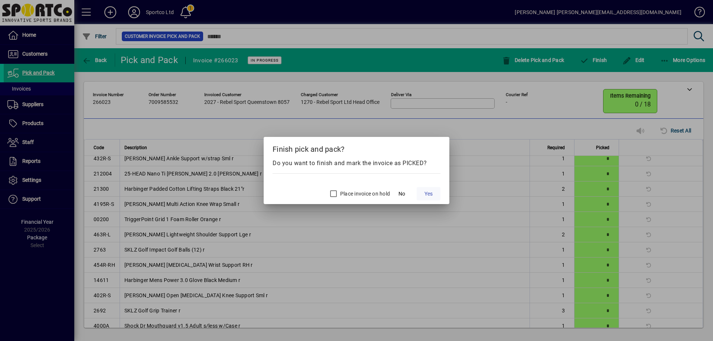
click at [425, 192] on span "Yes" at bounding box center [429, 194] width 8 height 8
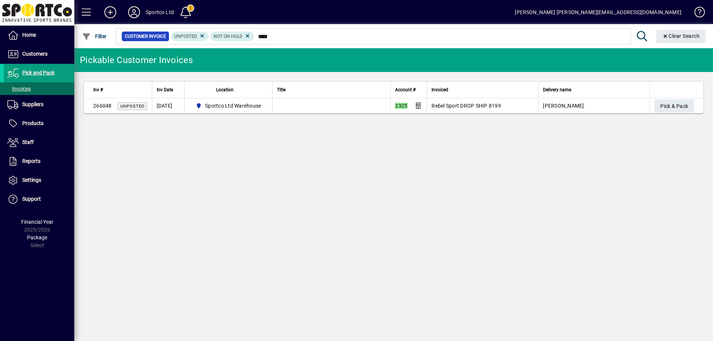
type input "****"
click at [676, 106] on span "Pick & Pack" at bounding box center [675, 106] width 28 height 12
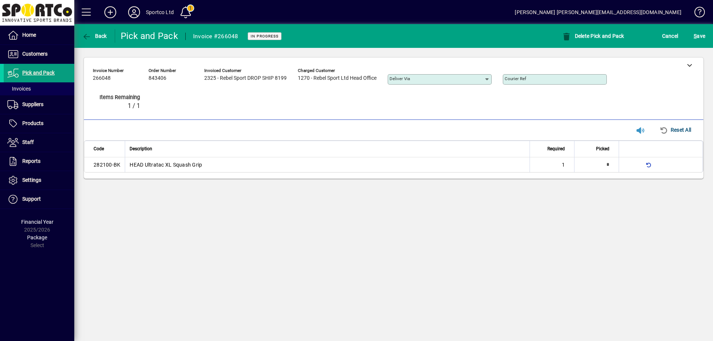
type input "*"
click at [690, 63] on icon at bounding box center [689, 64] width 5 height 5
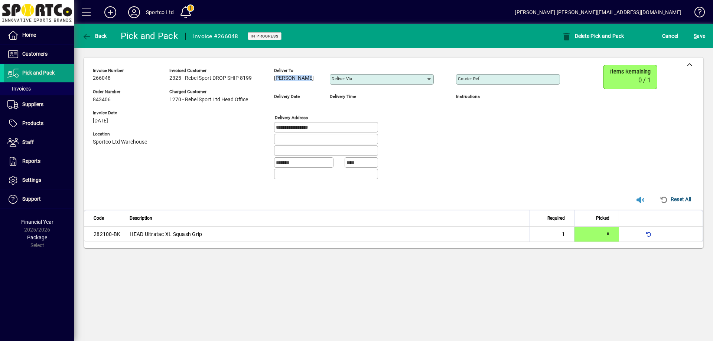
drag, startPoint x: 298, startPoint y: 80, endPoint x: 276, endPoint y: 80, distance: 22.3
click at [276, 80] on div "Mike Barber" at bounding box center [296, 78] width 45 height 8
copy span "Mike Barber"
click at [485, 82] on input "Courier Ref" at bounding box center [509, 80] width 102 height 6
click at [478, 76] on div "Courier Ref" at bounding box center [508, 79] width 104 height 10
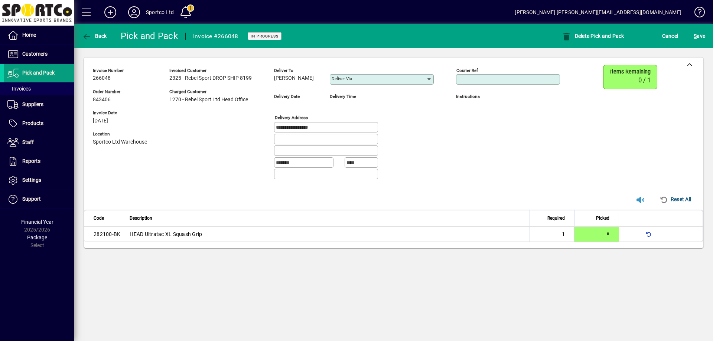
paste input "**********"
type input "**********"
click at [703, 34] on span "S ave" at bounding box center [700, 36] width 12 height 12
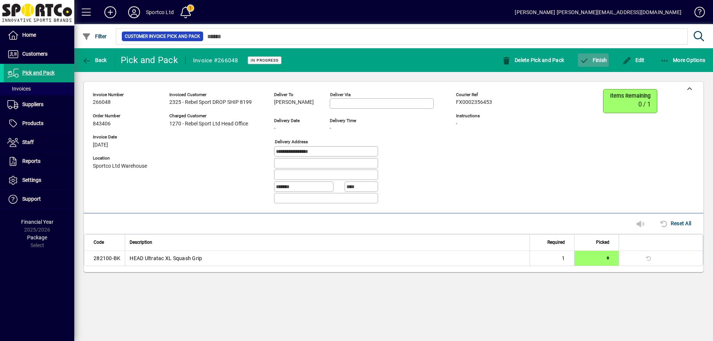
click at [600, 59] on span "Finish" at bounding box center [593, 60] width 27 height 6
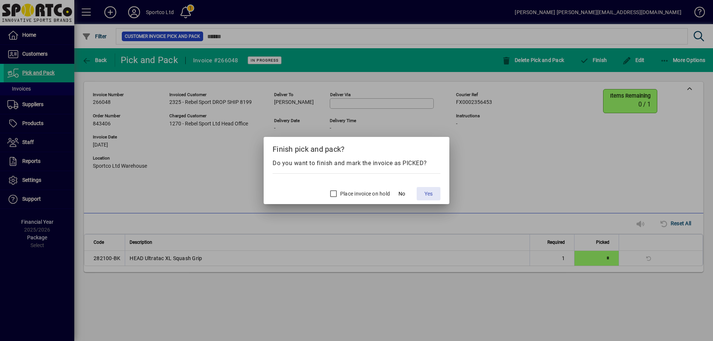
click at [432, 190] on span "Yes" at bounding box center [429, 194] width 8 height 8
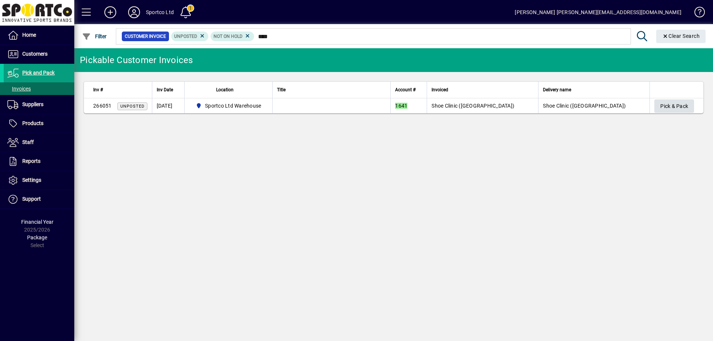
type input "****"
click at [674, 103] on span "Pick & Pack" at bounding box center [675, 106] width 28 height 12
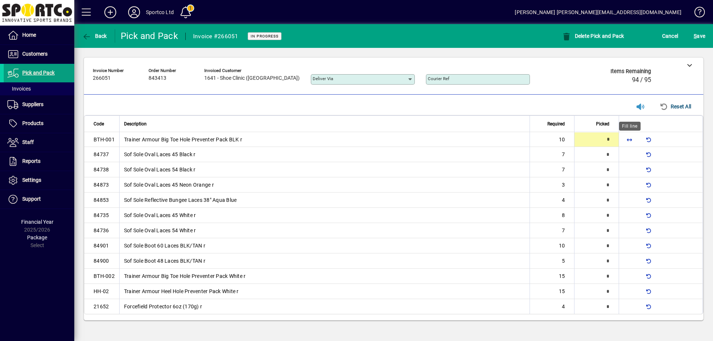
click at [631, 140] on span "button" at bounding box center [630, 140] width 18 height 18
type input "**"
click at [632, 277] on span "button" at bounding box center [630, 277] width 18 height 18
type input "**"
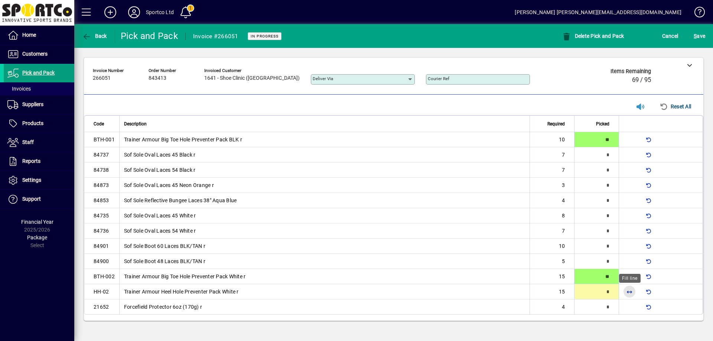
click at [627, 294] on span "button" at bounding box center [630, 292] width 18 height 18
type input "**"
click at [636, 231] on span "button" at bounding box center [630, 231] width 18 height 18
type input "*"
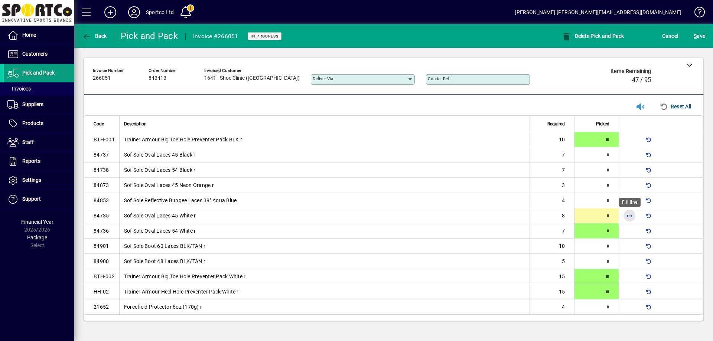
click at [629, 215] on span "button" at bounding box center [630, 216] width 18 height 18
type input "*"
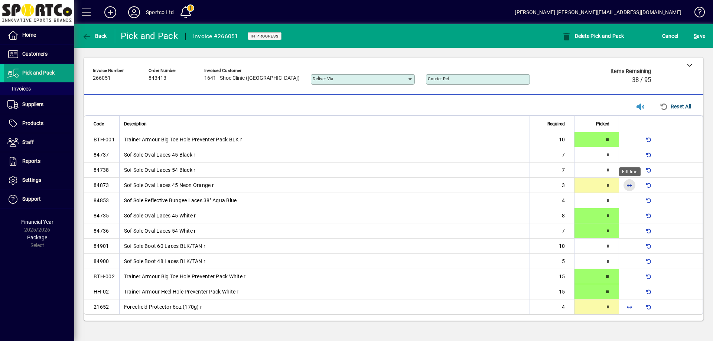
click at [629, 185] on span "button" at bounding box center [630, 185] width 18 height 18
type input "*"
click at [626, 172] on span "button" at bounding box center [630, 170] width 18 height 18
type input "*"
click at [629, 307] on span "button" at bounding box center [630, 307] width 18 height 18
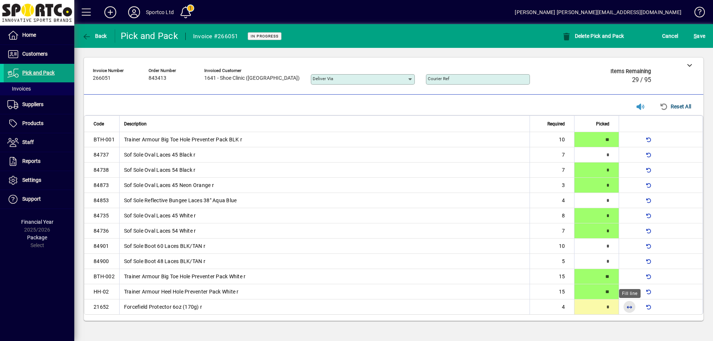
type input "*"
click at [630, 257] on span "button" at bounding box center [630, 262] width 18 height 18
type input "*"
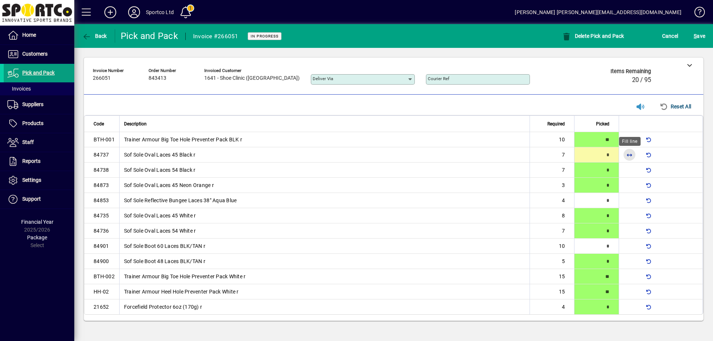
click at [627, 155] on span "button" at bounding box center [630, 155] width 18 height 18
type input "*"
click at [632, 198] on span "button" at bounding box center [630, 201] width 18 height 18
type input "*"
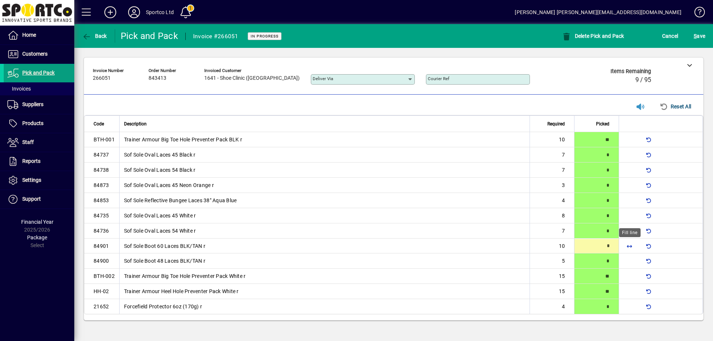
click at [629, 245] on span "button" at bounding box center [630, 246] width 18 height 18
type input "**"
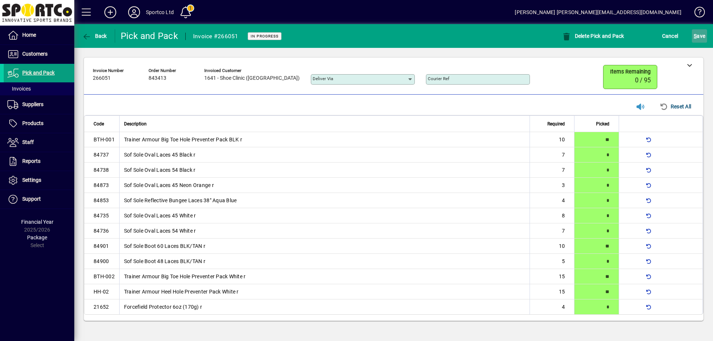
click at [703, 37] on span "S ave" at bounding box center [700, 36] width 12 height 12
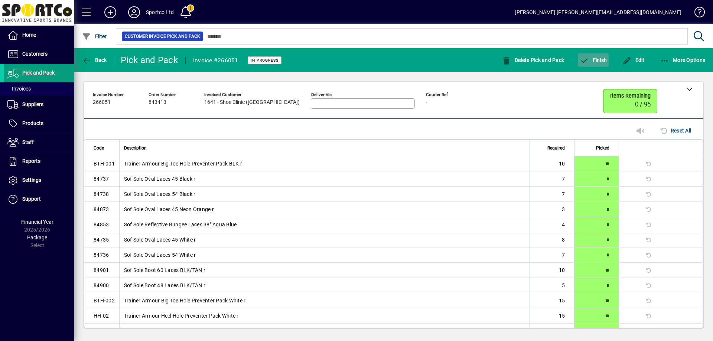
click at [601, 61] on span "Finish" at bounding box center [593, 60] width 27 height 6
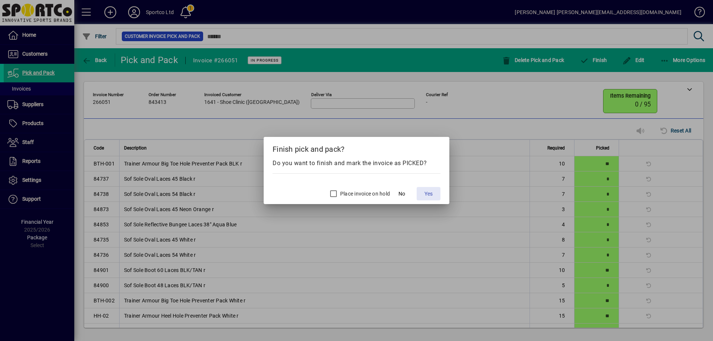
click at [431, 192] on span "Yes" at bounding box center [429, 194] width 8 height 8
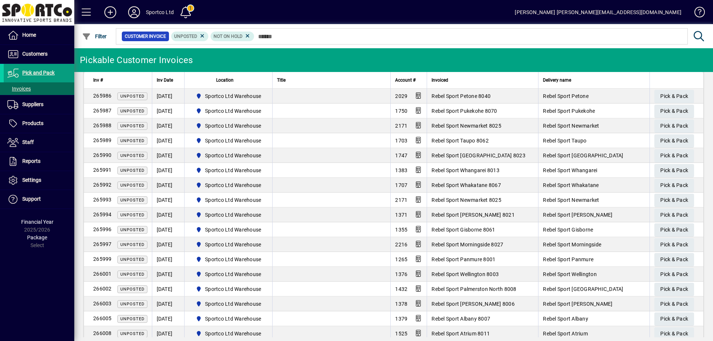
scroll to position [334, 0]
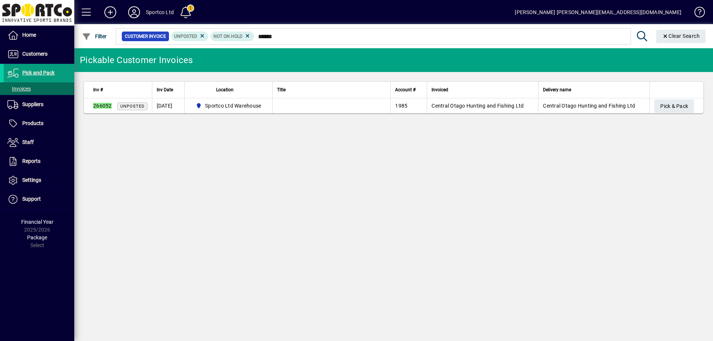
type input "******"
click at [32, 120] on span "Products" at bounding box center [24, 123] width 40 height 9
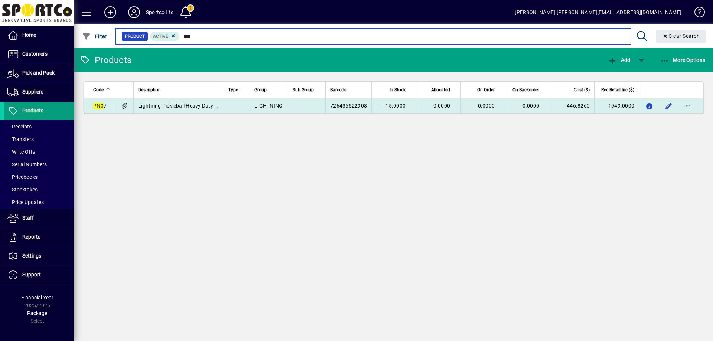
type input "***"
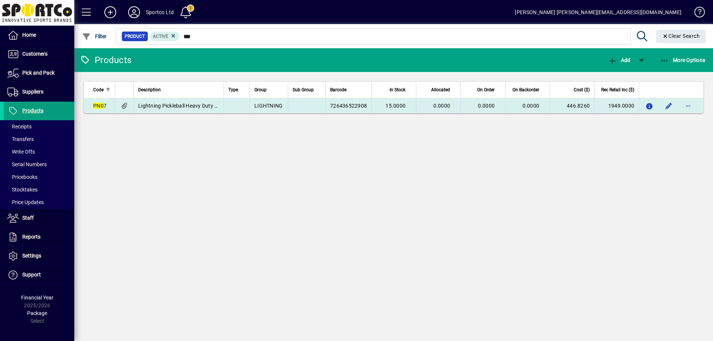
click at [163, 110] on td "Lightning Pickleball Heavy Duty Net on Wheels" at bounding box center [178, 105] width 90 height 15
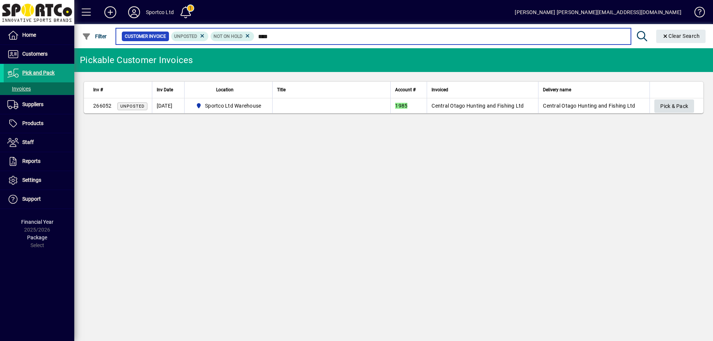
type input "****"
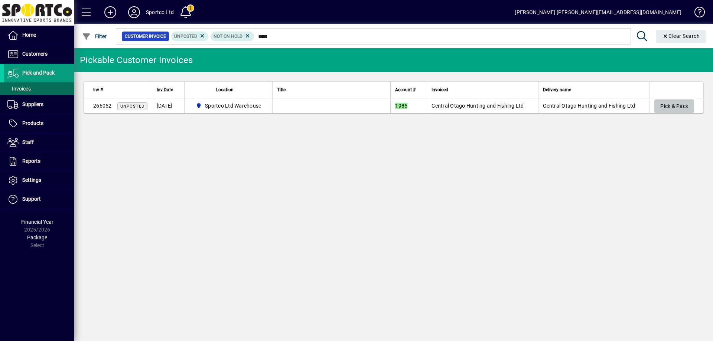
click at [675, 106] on span "Pick & Pack" at bounding box center [675, 106] width 28 height 12
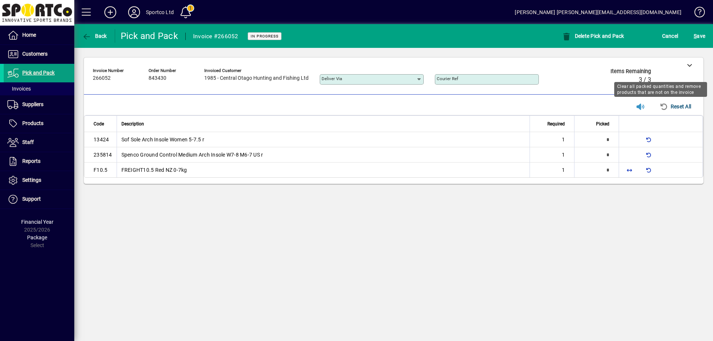
type input "*"
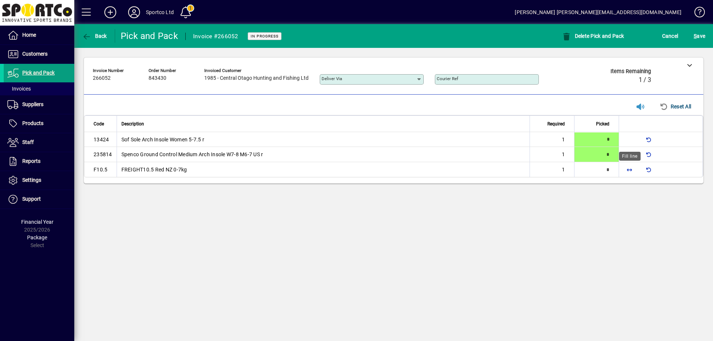
click at [629, 170] on span "button" at bounding box center [630, 170] width 18 height 18
type input "*"
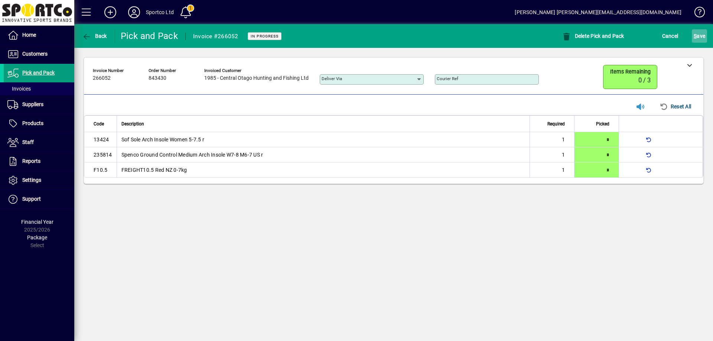
click at [699, 39] on span "S ave" at bounding box center [700, 36] width 12 height 12
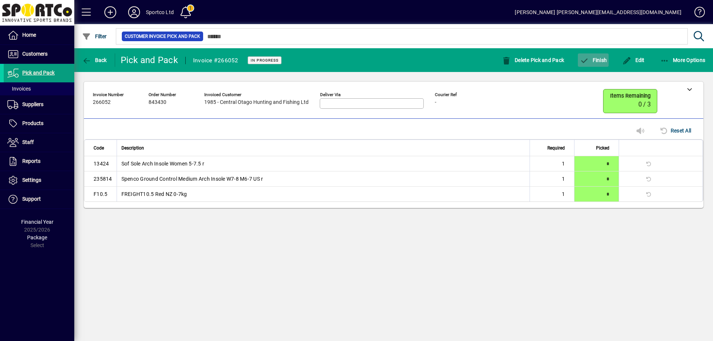
click at [598, 55] on span "button" at bounding box center [593, 60] width 31 height 18
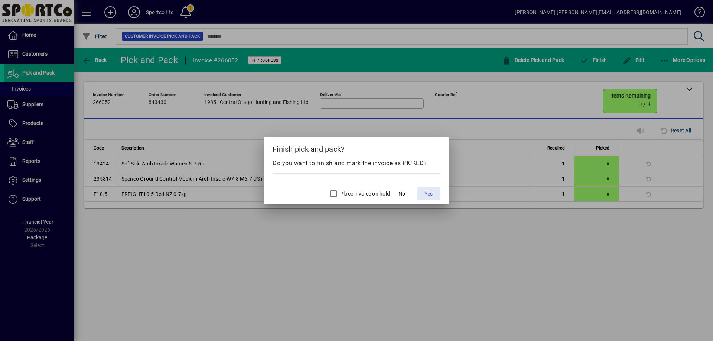
click at [429, 192] on span "Yes" at bounding box center [429, 194] width 8 height 8
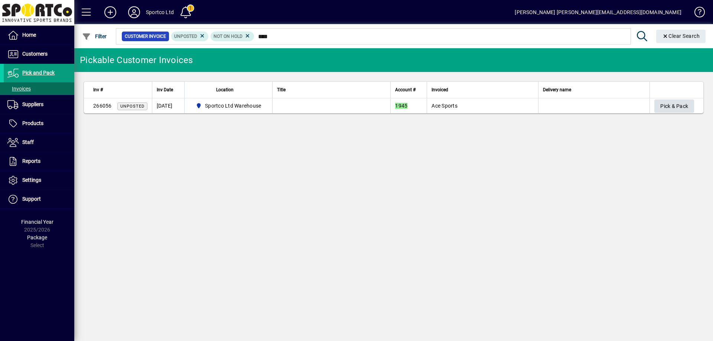
type input "****"
click at [673, 108] on span "Pick & Pack" at bounding box center [675, 106] width 28 height 12
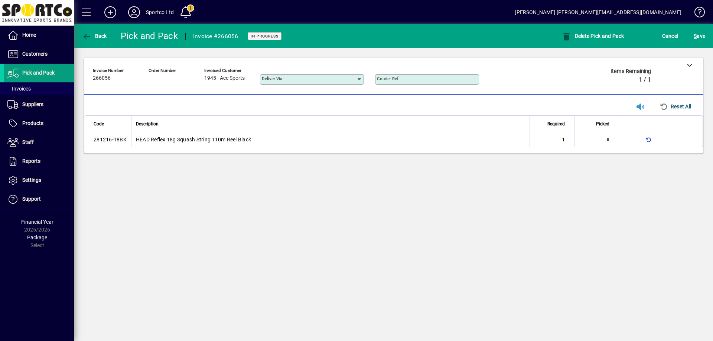
type input "*"
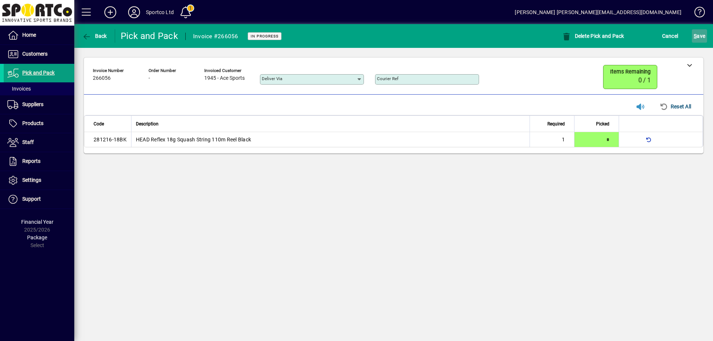
click at [697, 35] on span "S" at bounding box center [695, 36] width 3 height 6
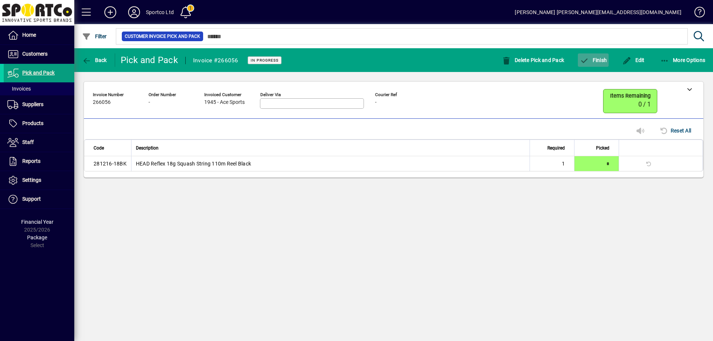
click at [599, 58] on span "Finish" at bounding box center [593, 60] width 27 height 6
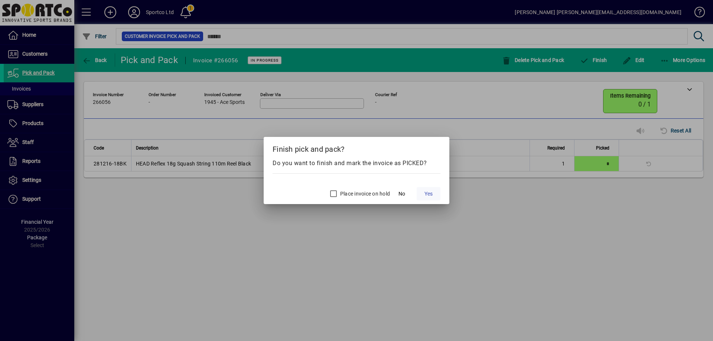
drag, startPoint x: 430, startPoint y: 194, endPoint x: 435, endPoint y: 189, distance: 6.9
click at [435, 189] on button "Yes" at bounding box center [429, 193] width 24 height 13
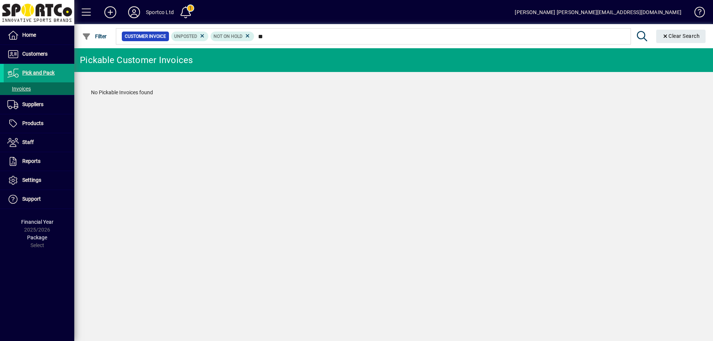
type input "*"
